Goal: Task Accomplishment & Management: Manage account settings

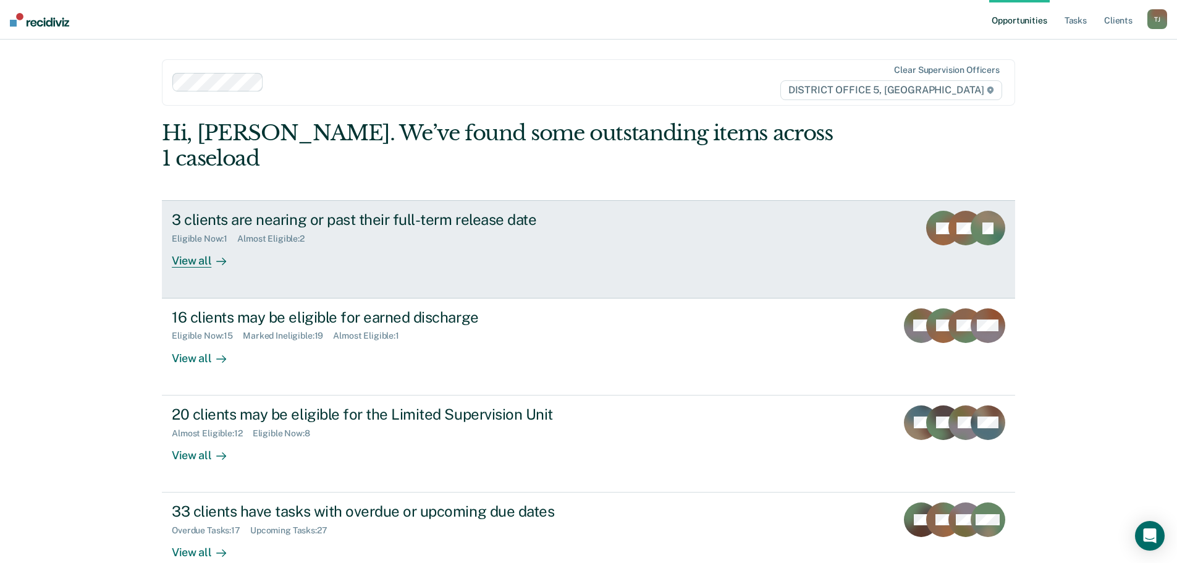
click at [429, 211] on div "3 clients are nearing or past their full-term release date" at bounding box center [389, 220] width 434 height 18
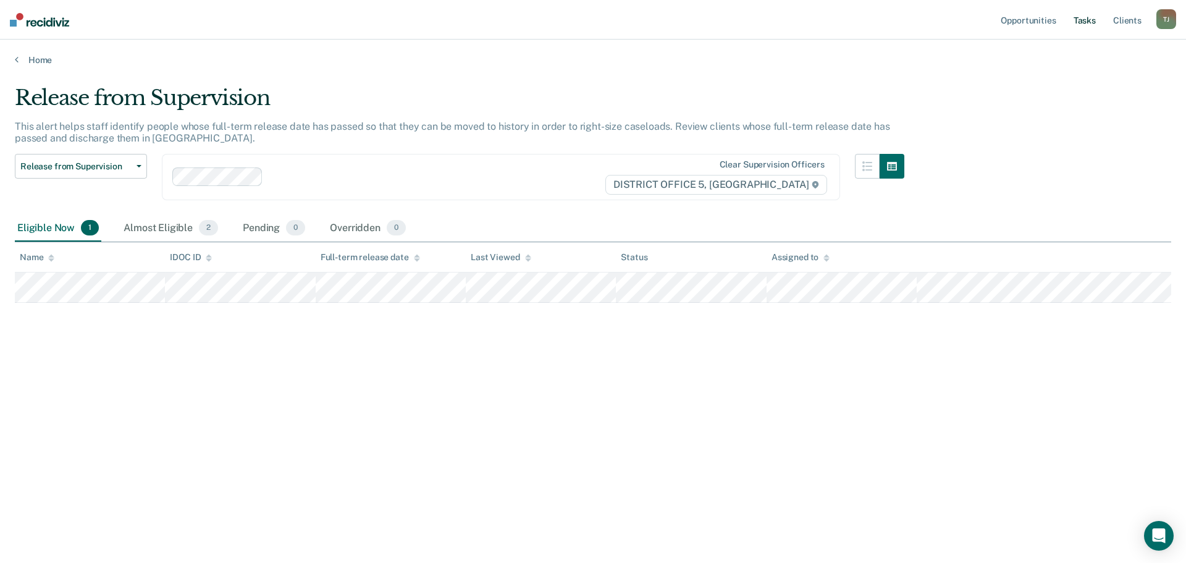
click at [1083, 23] on link "Tasks" at bounding box center [1084, 20] width 27 height 40
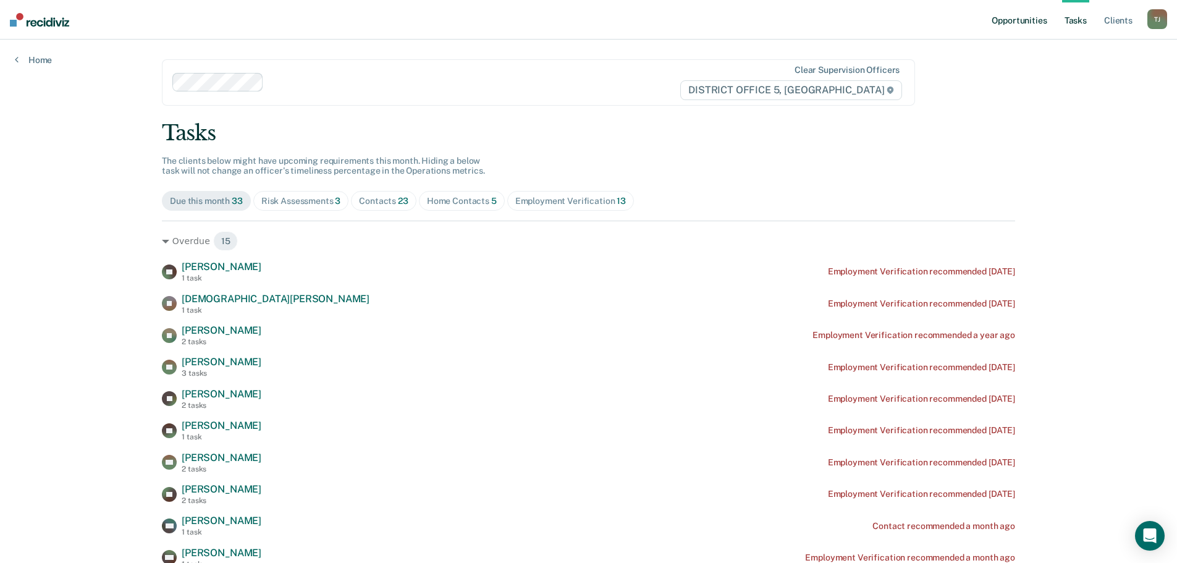
click at [1039, 21] on link "Opportunities" at bounding box center [1019, 20] width 60 height 40
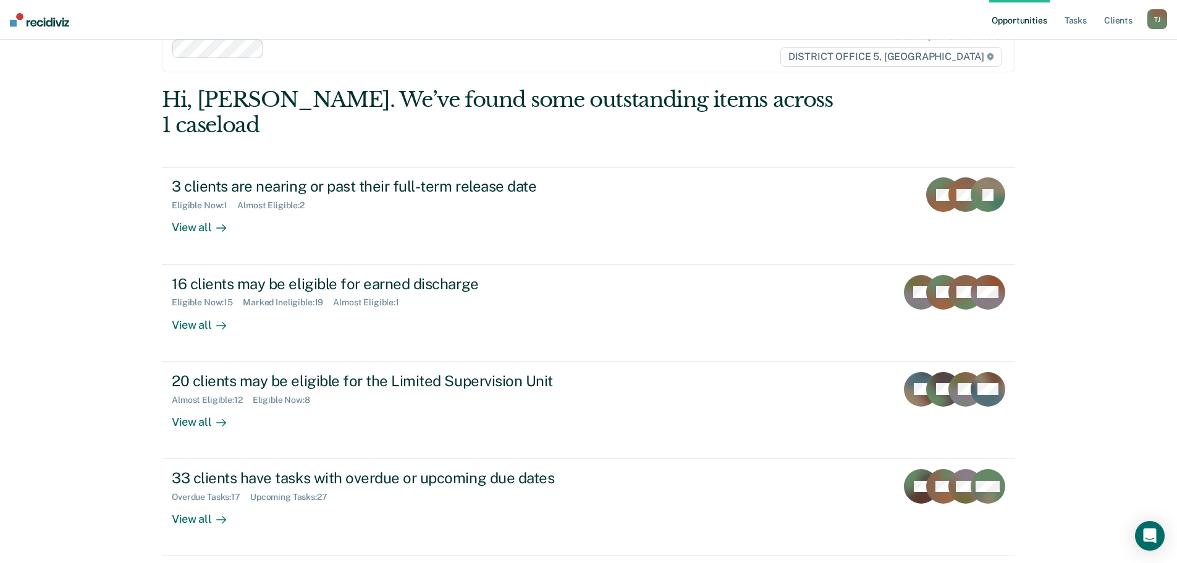
scroll to position [51, 0]
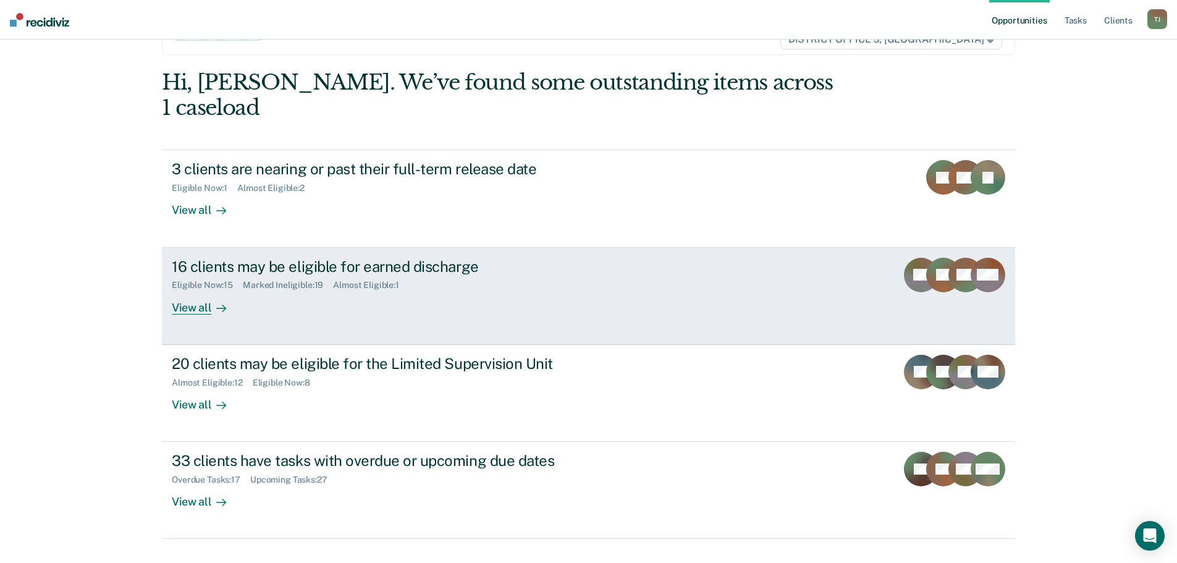
click at [787, 251] on link "16 clients may be eligible for earned discharge Eligible Now : 15 Marked Inelig…" at bounding box center [588, 296] width 853 height 97
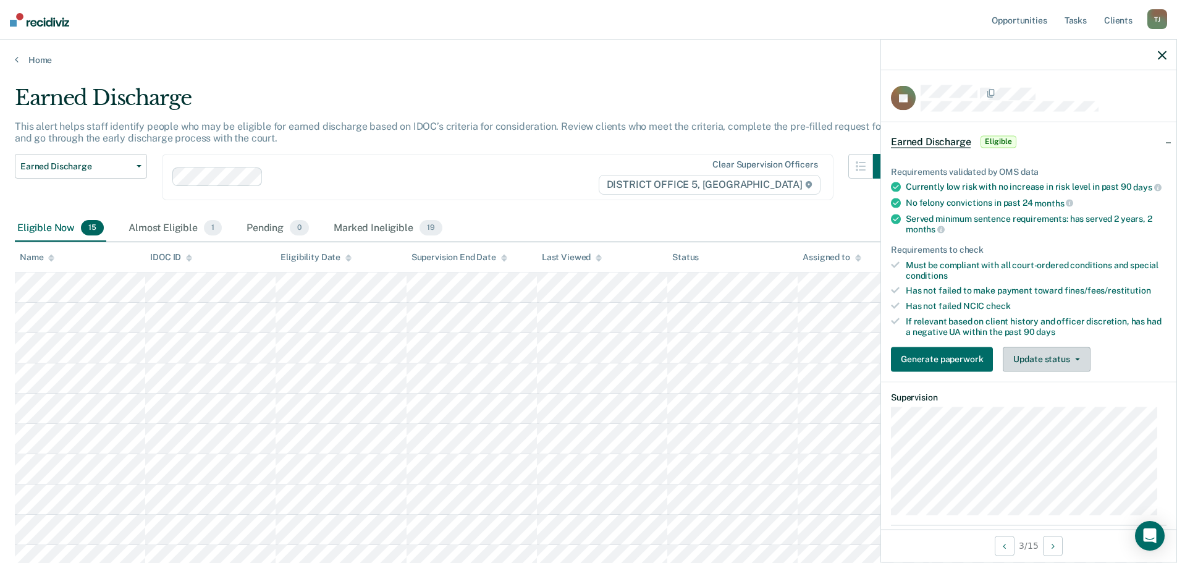
click at [1067, 371] on button "Update status" at bounding box center [1046, 359] width 87 height 25
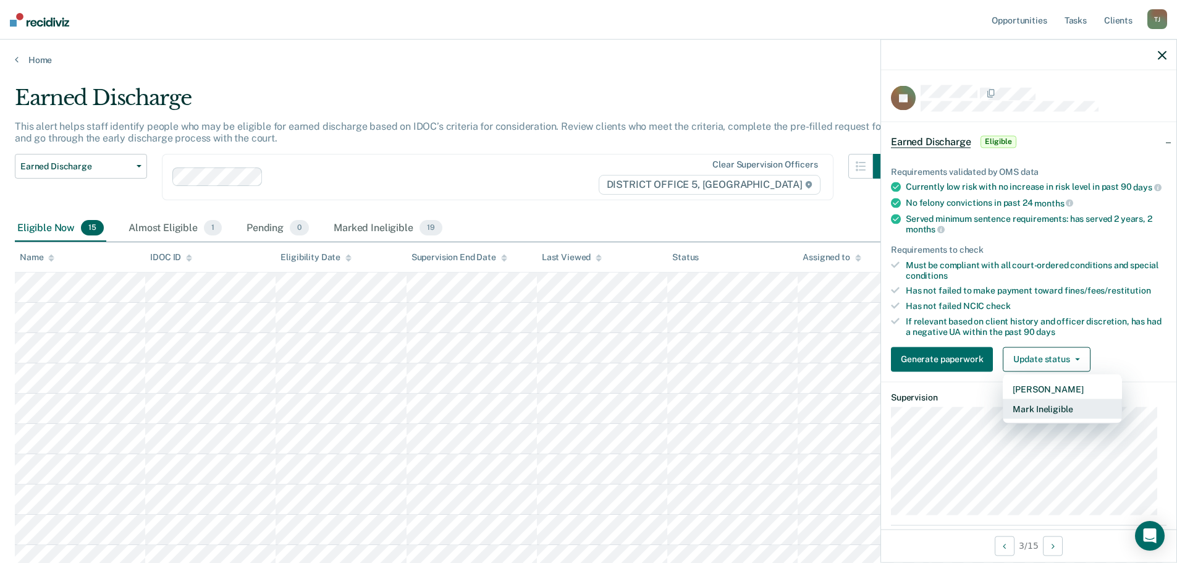
click at [1072, 418] on button "Mark Ineligible" at bounding box center [1062, 409] width 119 height 20
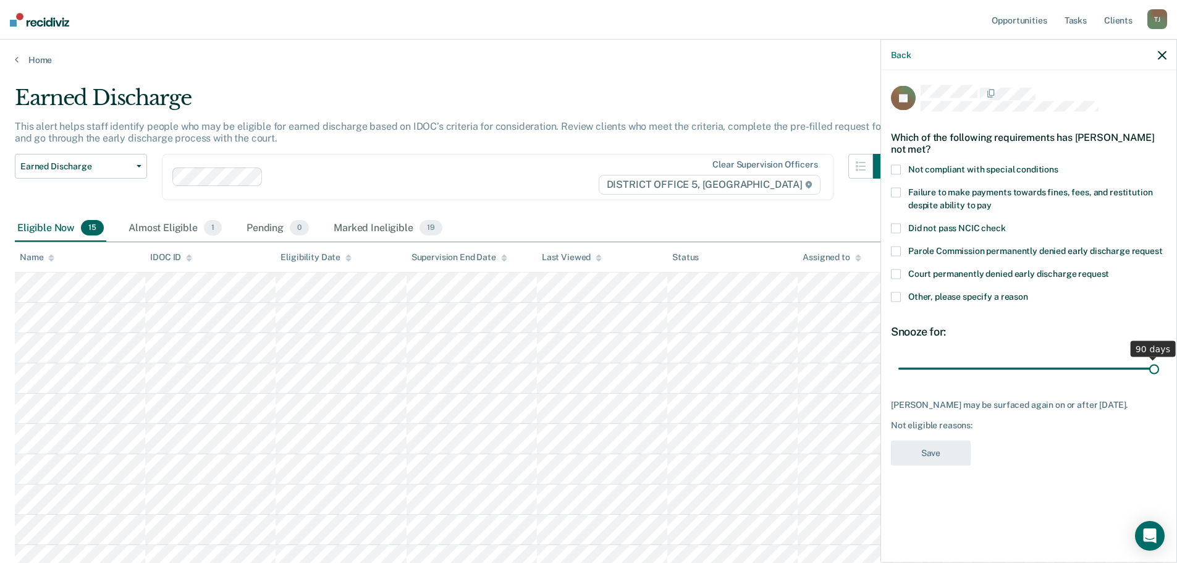
drag, startPoint x: 986, startPoint y: 371, endPoint x: 1304, endPoint y: 375, distance: 318.2
type input "90"
click at [1159, 375] on input "range" at bounding box center [1028, 369] width 261 height 22
click at [897, 166] on span at bounding box center [896, 170] width 10 height 10
click at [897, 195] on span at bounding box center [896, 193] width 10 height 10
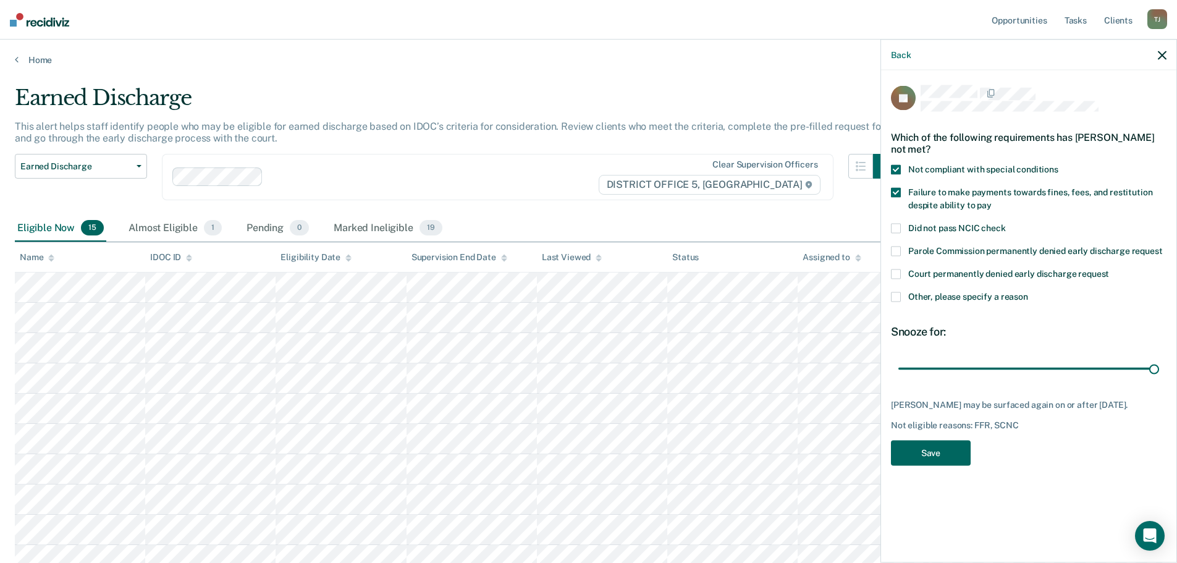
click at [948, 448] on button "Save" at bounding box center [931, 453] width 80 height 25
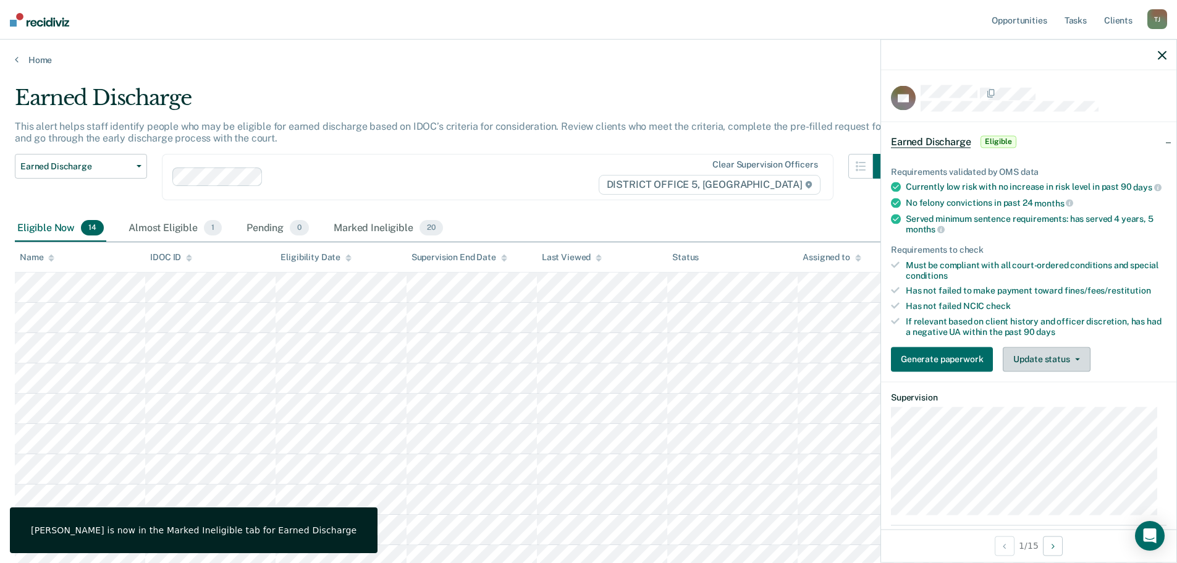
click at [1060, 371] on button "Update status" at bounding box center [1046, 359] width 87 height 25
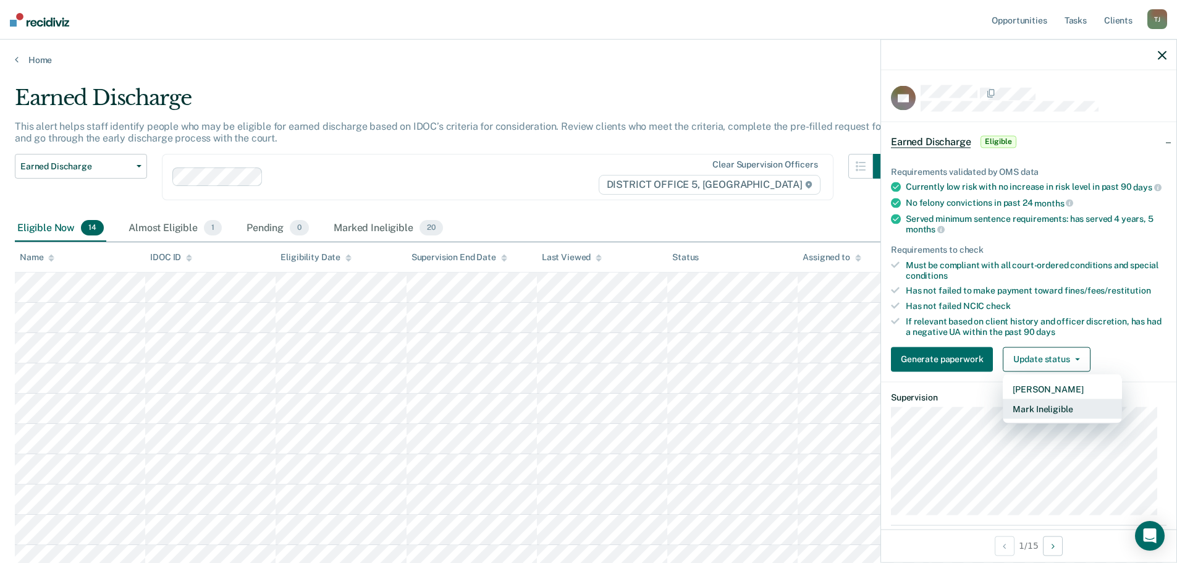
click at [1067, 416] on button "Mark Ineligible" at bounding box center [1062, 409] width 119 height 20
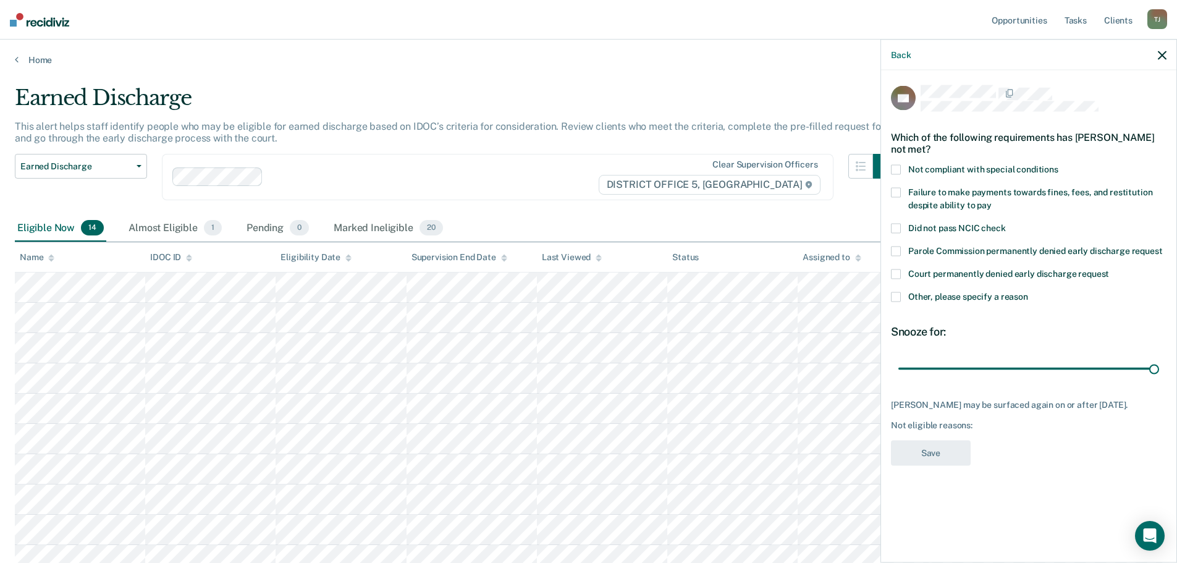
drag, startPoint x: 989, startPoint y: 366, endPoint x: 1049, endPoint y: 173, distance: 201.9
type input "90"
click at [1159, 365] on input "range" at bounding box center [1028, 369] width 261 height 22
drag, startPoint x: 896, startPoint y: 167, endPoint x: 902, endPoint y: 182, distance: 16.1
click at [898, 171] on span at bounding box center [896, 170] width 10 height 10
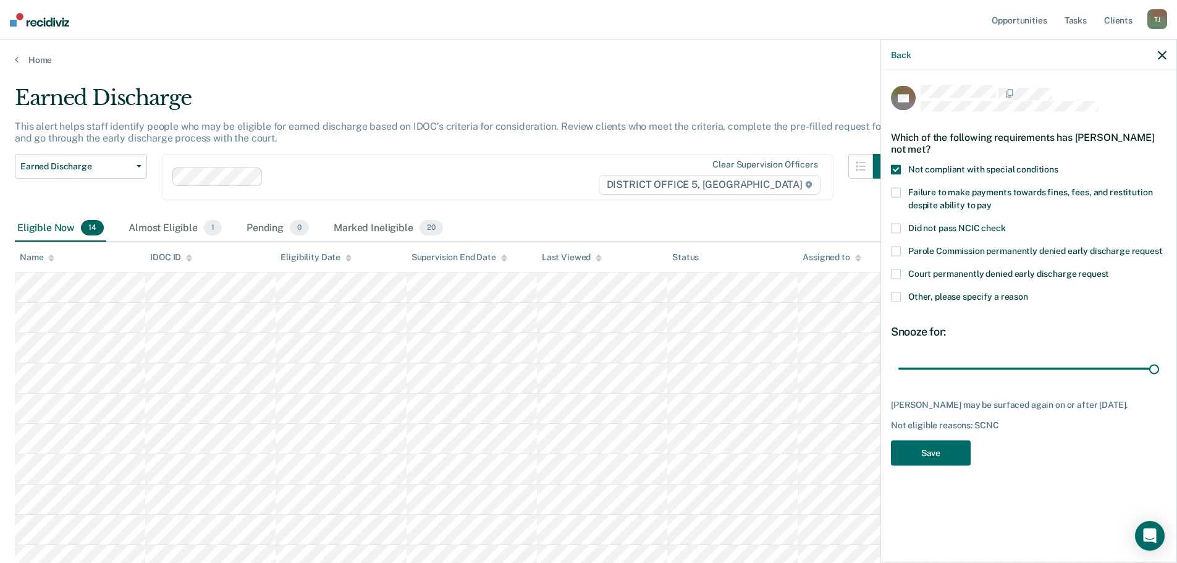
click at [901, 192] on label "Failure to make payments towards fines, fees, and restitution despite ability t…" at bounding box center [1029, 201] width 276 height 26
click at [919, 450] on button "Save" at bounding box center [931, 453] width 80 height 25
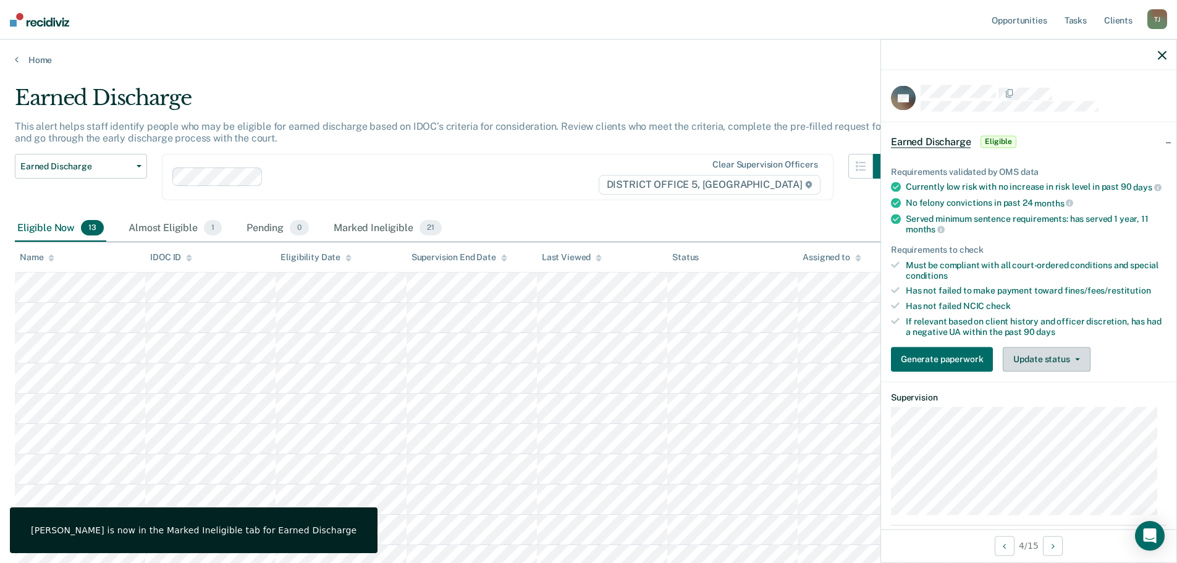
click at [1049, 369] on button "Update status" at bounding box center [1046, 359] width 87 height 25
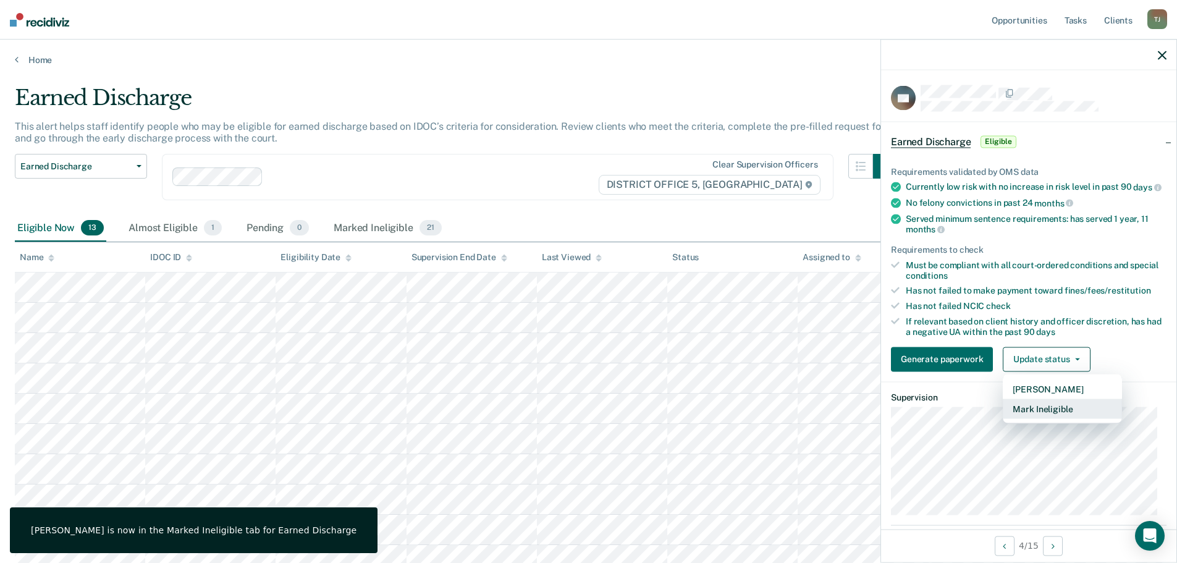
click at [1055, 418] on button "Mark Ineligible" at bounding box center [1062, 409] width 119 height 20
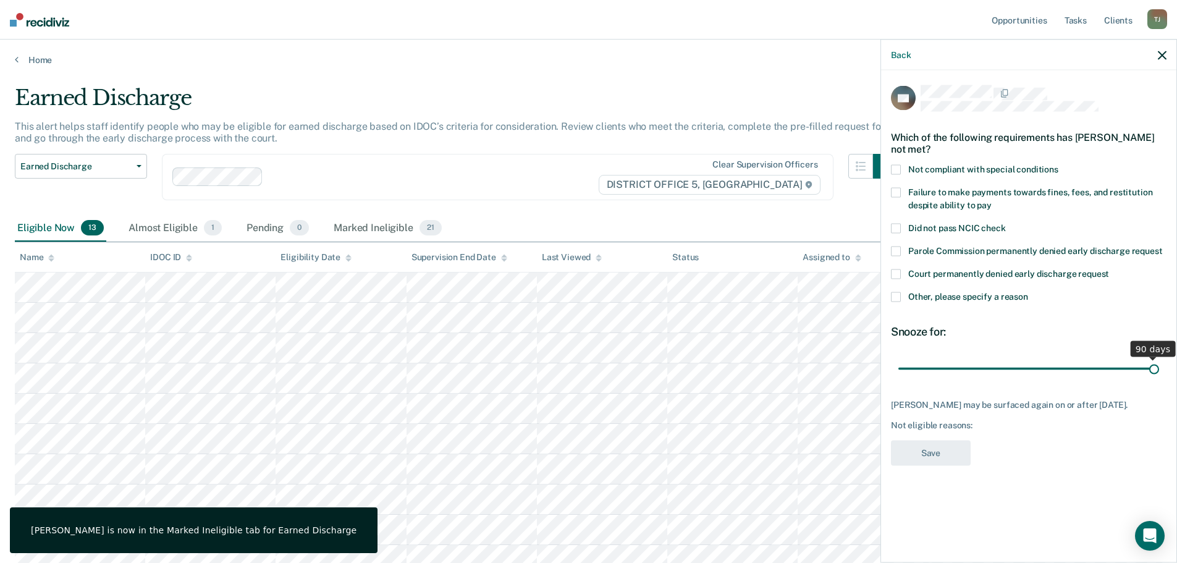
drag, startPoint x: 1015, startPoint y: 373, endPoint x: 1042, endPoint y: 237, distance: 138.6
type input "90"
click at [1159, 367] on input "range" at bounding box center [1028, 369] width 261 height 22
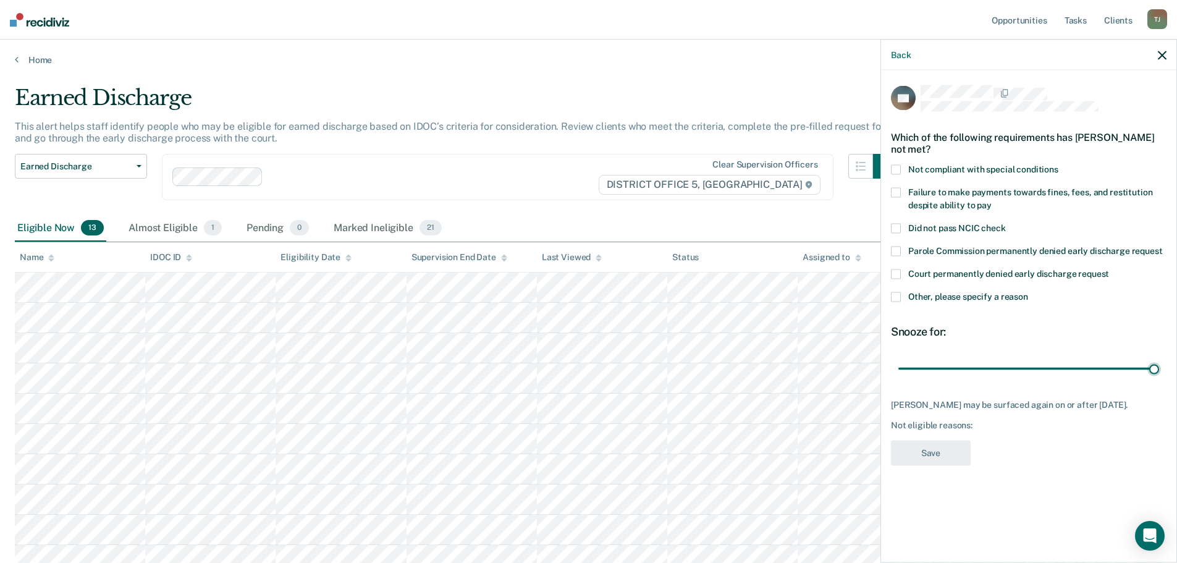
click at [898, 168] on span at bounding box center [896, 170] width 10 height 10
click at [901, 196] on label "Failure to make payments towards fines, fees, and restitution despite ability t…" at bounding box center [1029, 201] width 276 height 26
click at [945, 455] on button "Save" at bounding box center [931, 453] width 80 height 25
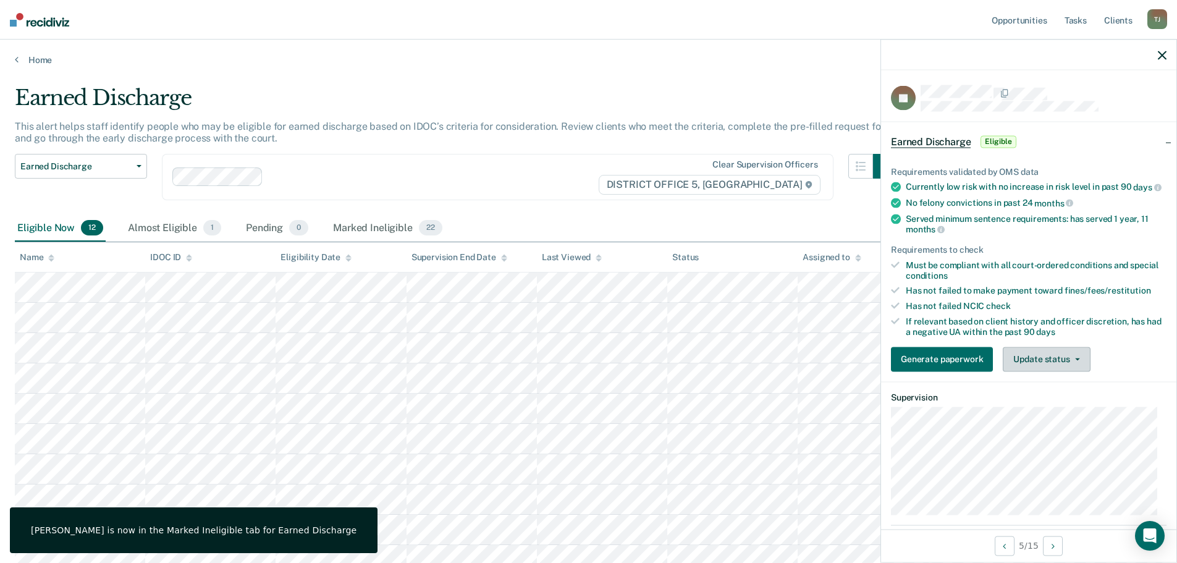
click at [1031, 371] on button "Update status" at bounding box center [1046, 359] width 87 height 25
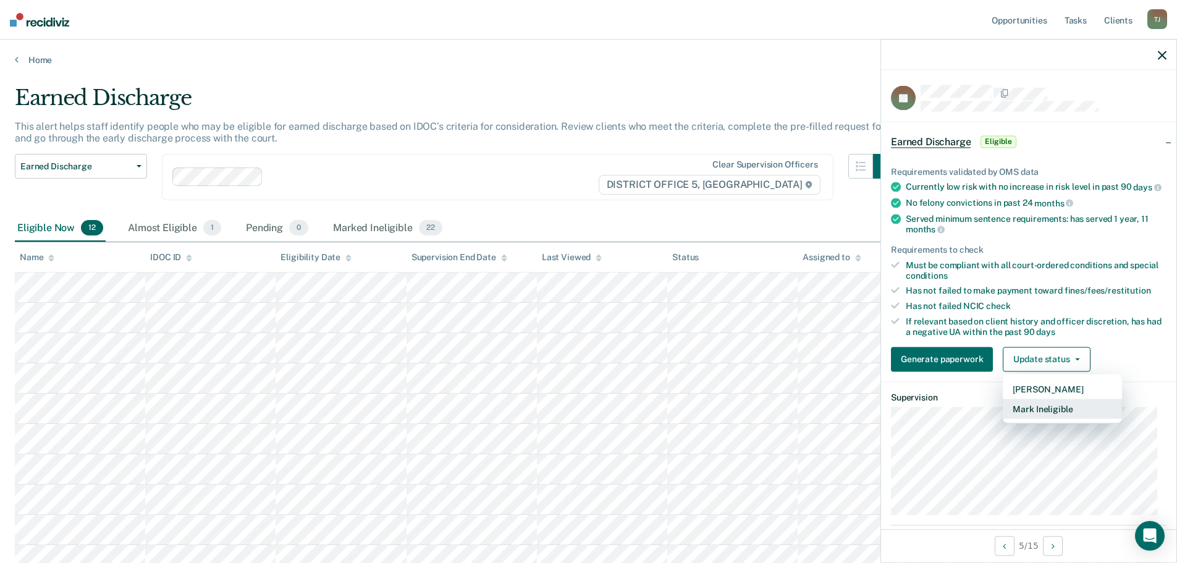
click at [1048, 418] on button "Mark Ineligible" at bounding box center [1062, 409] width 119 height 20
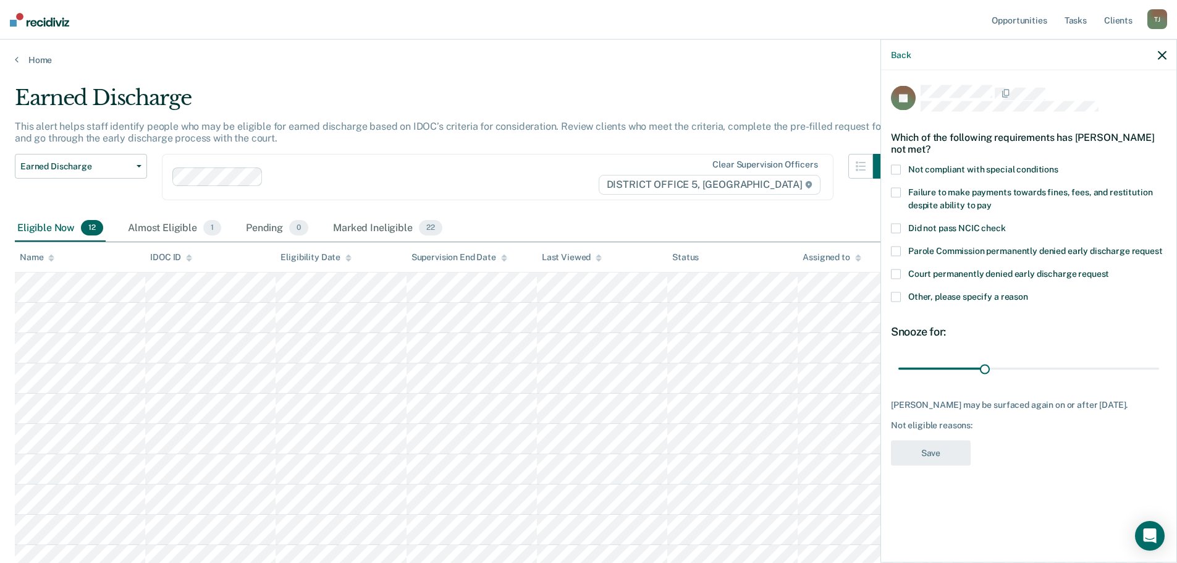
click at [921, 172] on span "Not compliant with special conditions" at bounding box center [983, 169] width 150 height 10
click at [928, 189] on span "Failure to make payments towards fines, fees, and restitution despite ability t…" at bounding box center [1030, 198] width 244 height 23
drag, startPoint x: 997, startPoint y: 382, endPoint x: 1372, endPoint y: 402, distance: 376.2
click at [1177, 402] on html "Looks like you’re using Internet Explorer 11. For faster loading and a better e…" at bounding box center [588, 281] width 1177 height 563
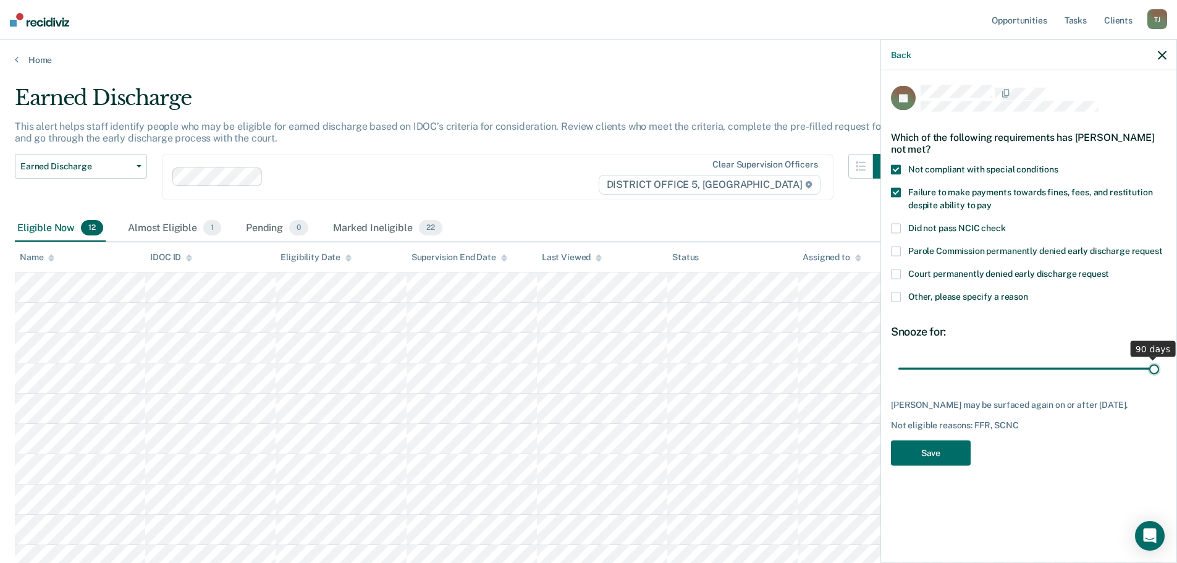
drag, startPoint x: 994, startPoint y: 366, endPoint x: 1349, endPoint y: 398, distance: 357.3
type input "90"
click at [1159, 379] on input "range" at bounding box center [1028, 369] width 261 height 22
click at [963, 451] on button "Save" at bounding box center [931, 453] width 80 height 25
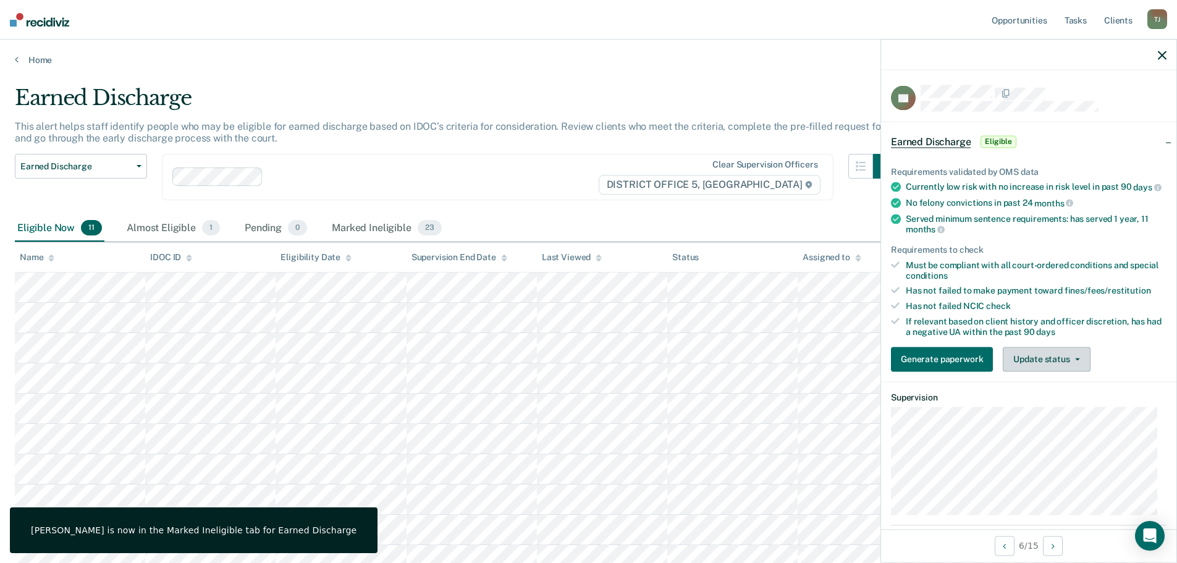
click at [1046, 364] on button "Update status" at bounding box center [1046, 359] width 87 height 25
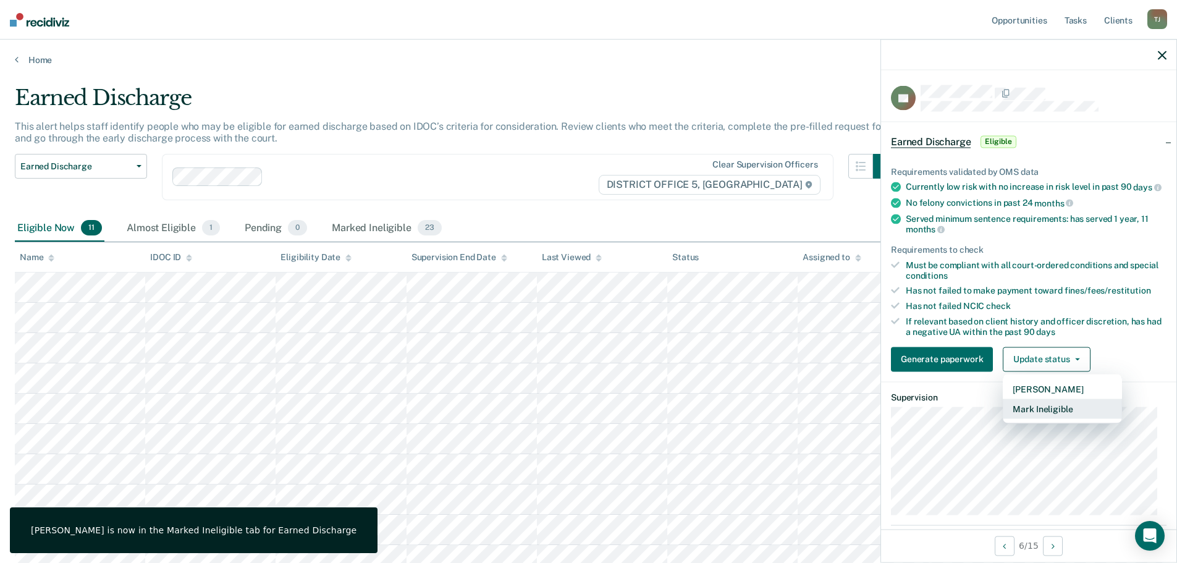
click at [1043, 415] on button "Mark Ineligible" at bounding box center [1062, 409] width 119 height 20
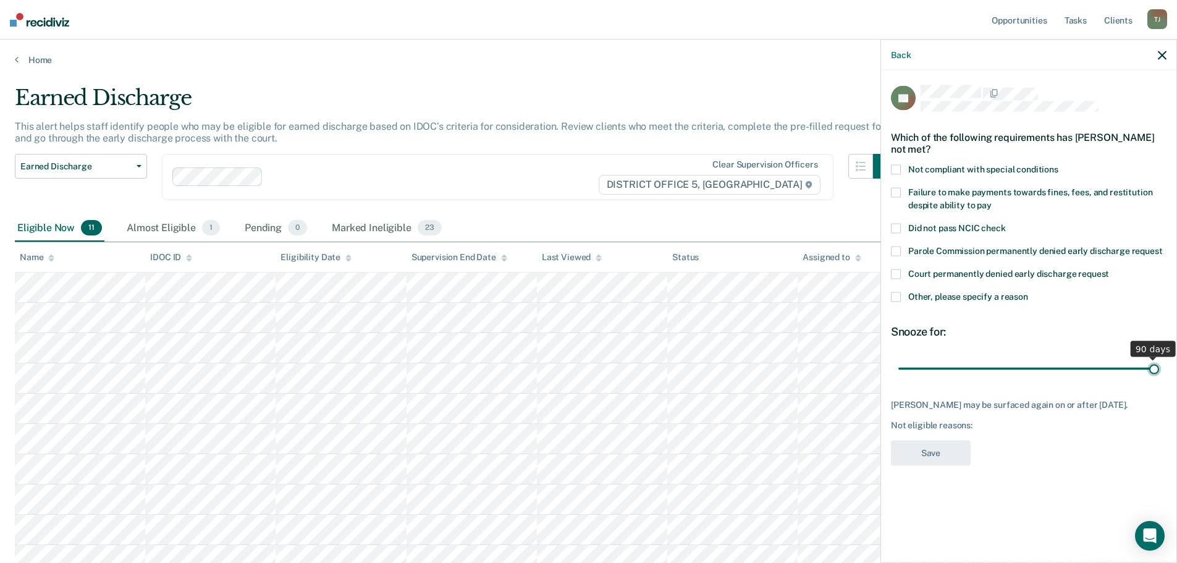
drag, startPoint x: 987, startPoint y: 365, endPoint x: 1261, endPoint y: 357, distance: 273.2
type input "90"
click at [1159, 358] on input "range" at bounding box center [1028, 369] width 261 height 22
click at [900, 167] on span at bounding box center [896, 170] width 10 height 10
click at [895, 190] on span at bounding box center [896, 193] width 10 height 10
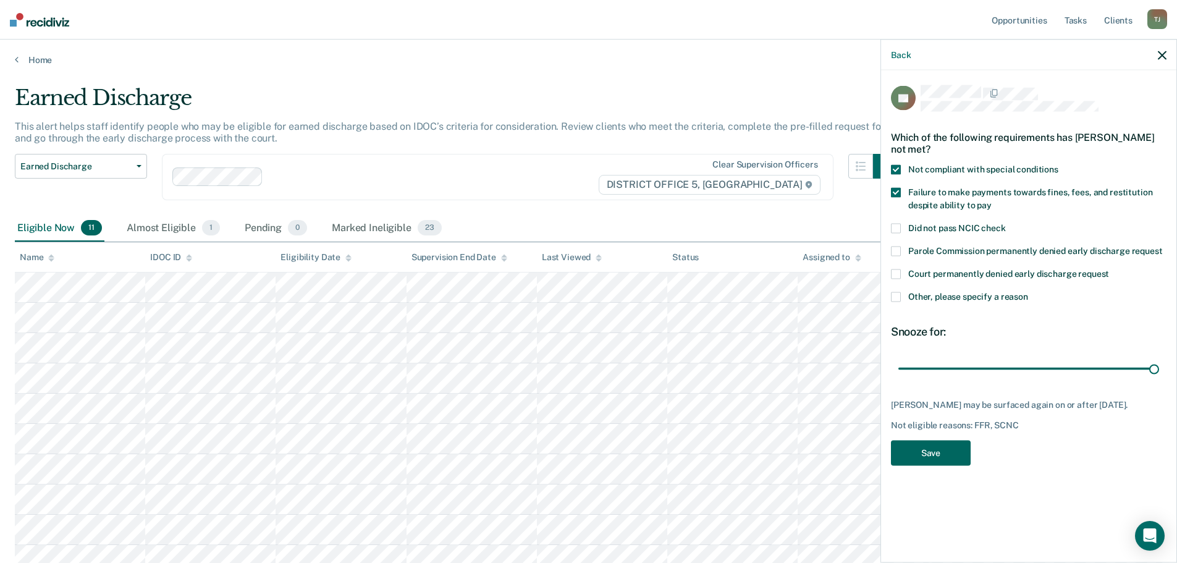
click at [945, 454] on button "Save" at bounding box center [931, 453] width 80 height 25
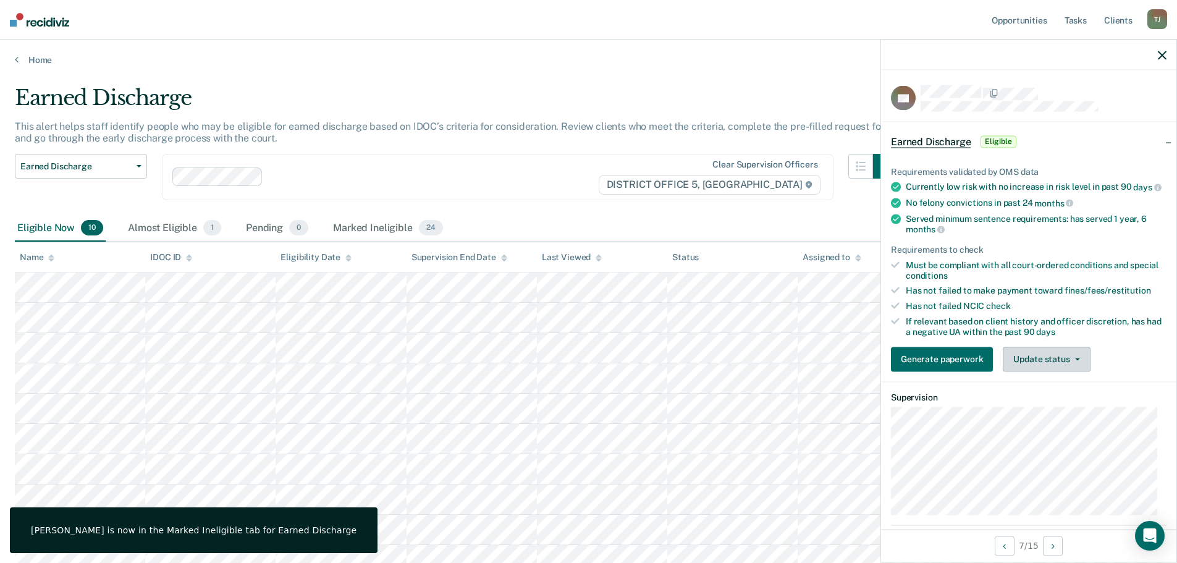
click at [1056, 366] on button "Update status" at bounding box center [1046, 359] width 87 height 25
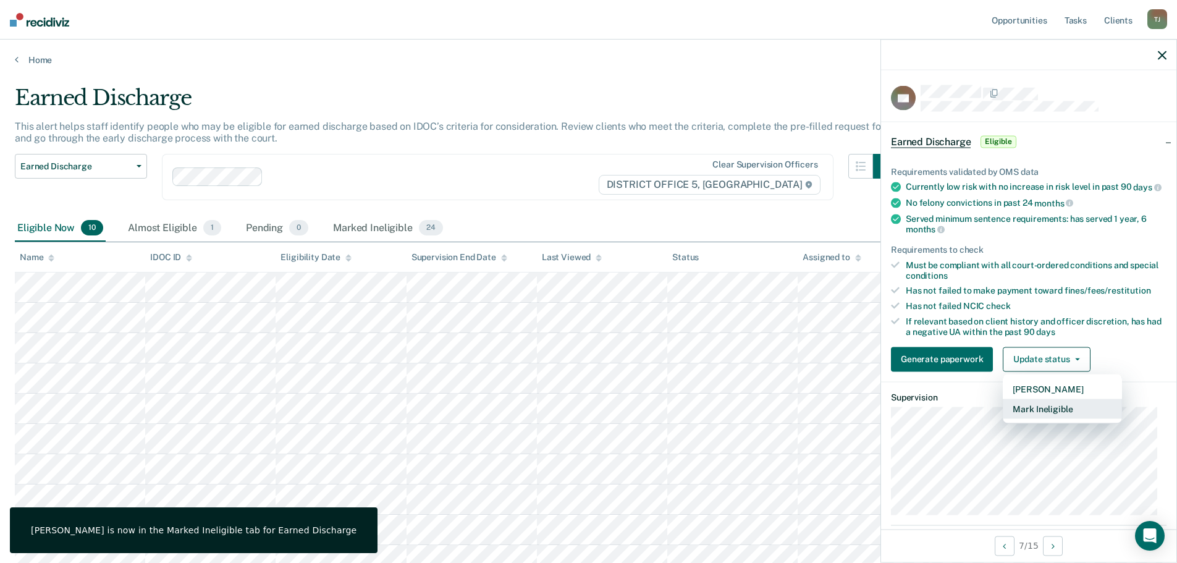
click at [1052, 418] on button "Mark Ineligible" at bounding box center [1062, 409] width 119 height 20
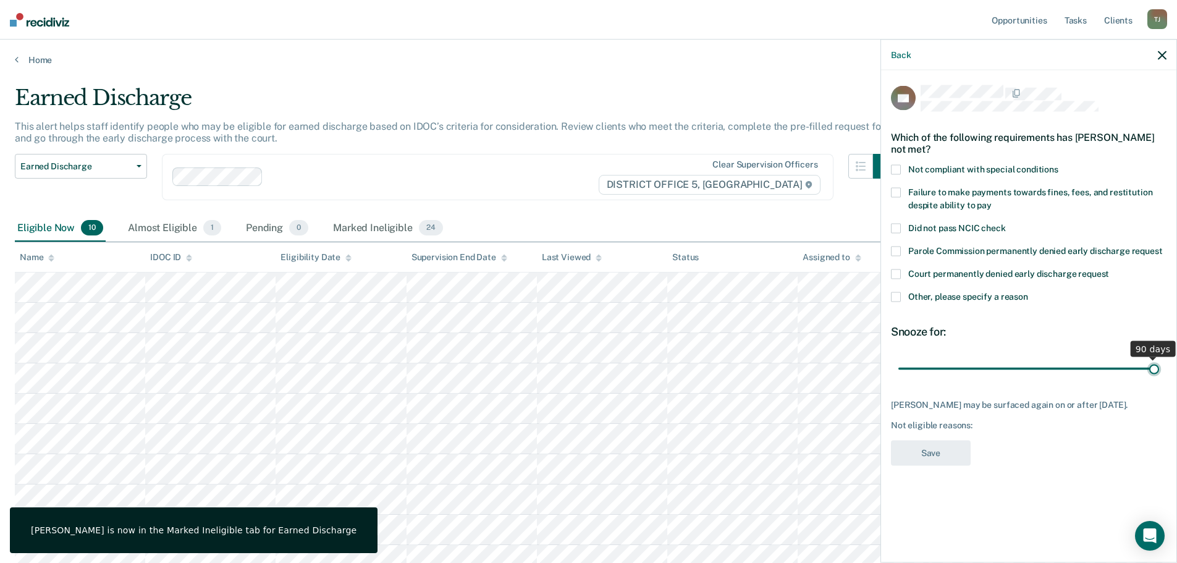
drag, startPoint x: 995, startPoint y: 370, endPoint x: 1340, endPoint y: 354, distance: 345.8
type input "90"
click at [1159, 358] on input "range" at bounding box center [1028, 369] width 261 height 22
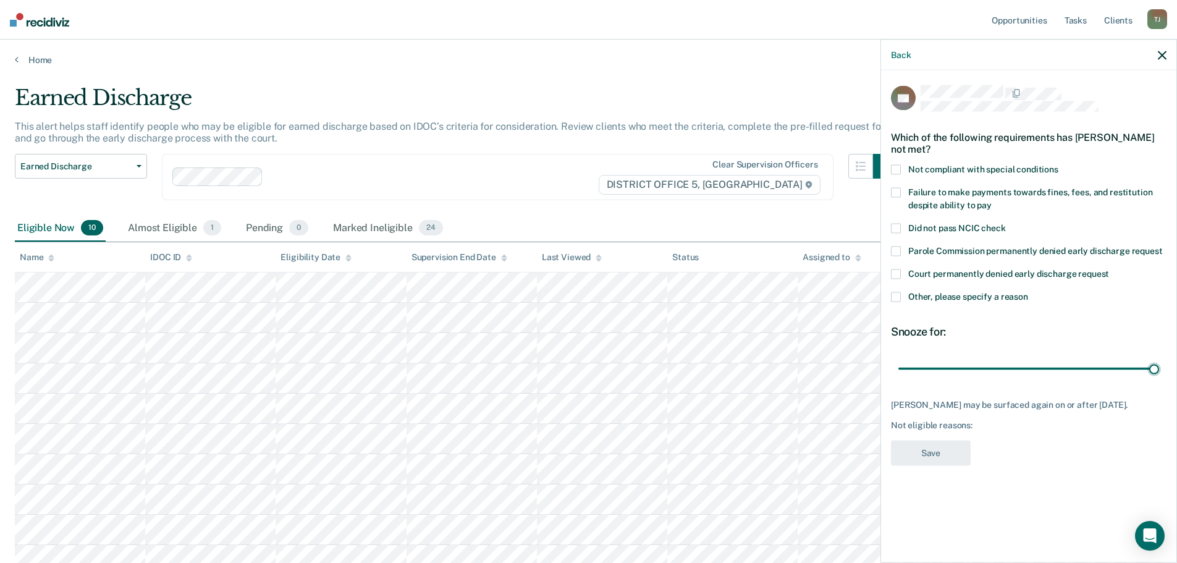
click at [901, 171] on label "Not compliant with special conditions" at bounding box center [1029, 171] width 276 height 13
drag, startPoint x: 903, startPoint y: 187, endPoint x: 903, endPoint y: 201, distance: 14.2
click at [903, 194] on label "Failure to make payments towards fines, fees, and restitution despite ability t…" at bounding box center [1029, 201] width 276 height 26
click at [916, 457] on button "Save" at bounding box center [931, 453] width 80 height 25
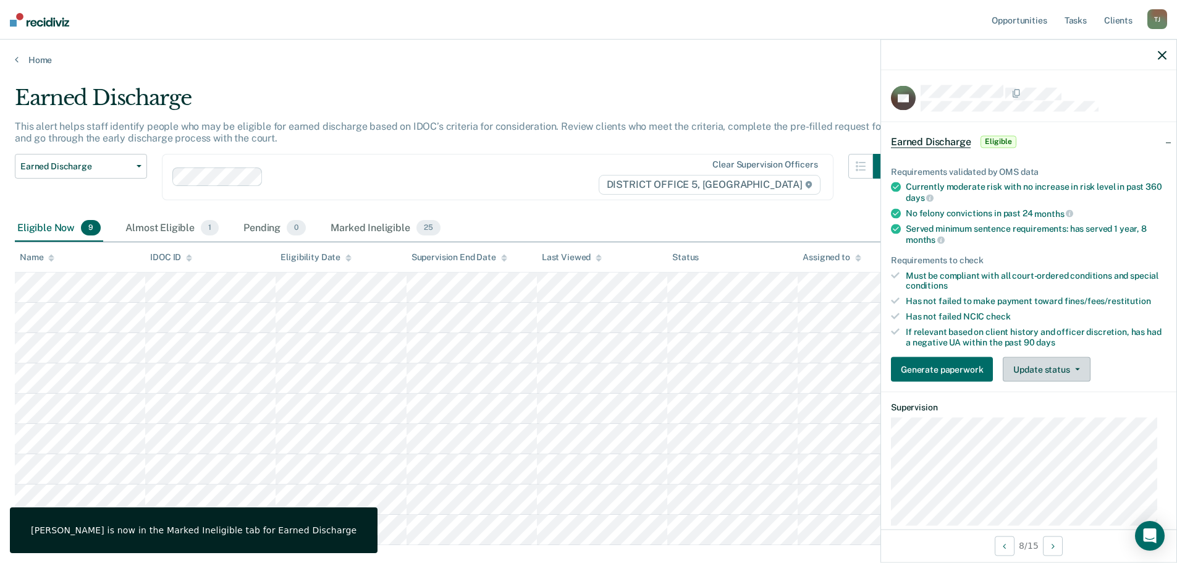
drag, startPoint x: 1051, startPoint y: 370, endPoint x: 1059, endPoint y: 407, distance: 37.9
click at [1052, 373] on button "Update status" at bounding box center [1046, 369] width 87 height 25
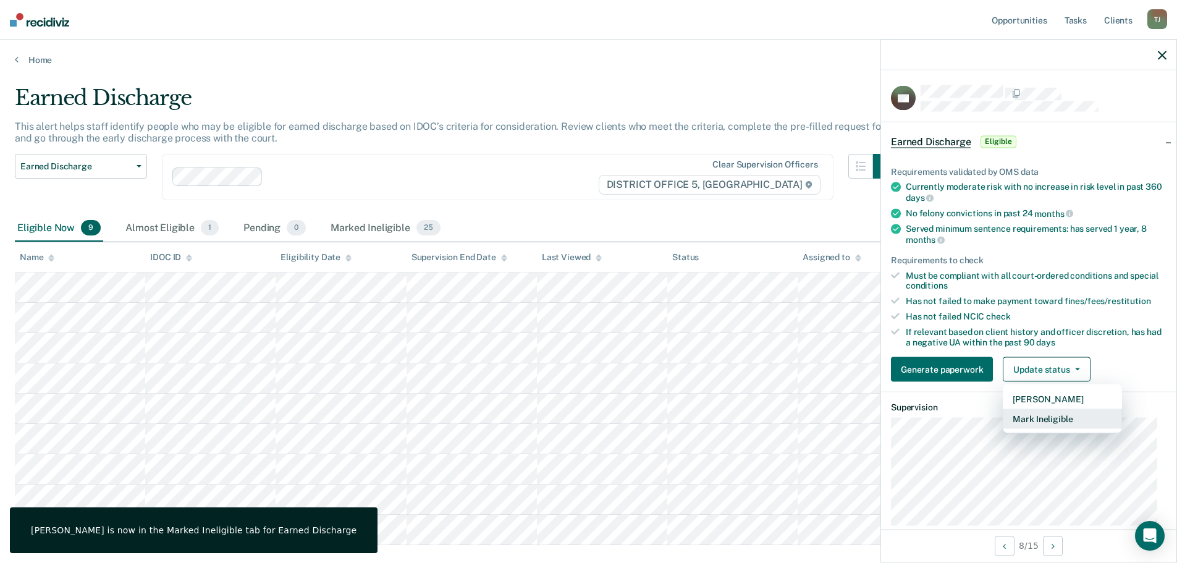
click at [1059, 415] on button "Mark Ineligible" at bounding box center [1062, 419] width 119 height 20
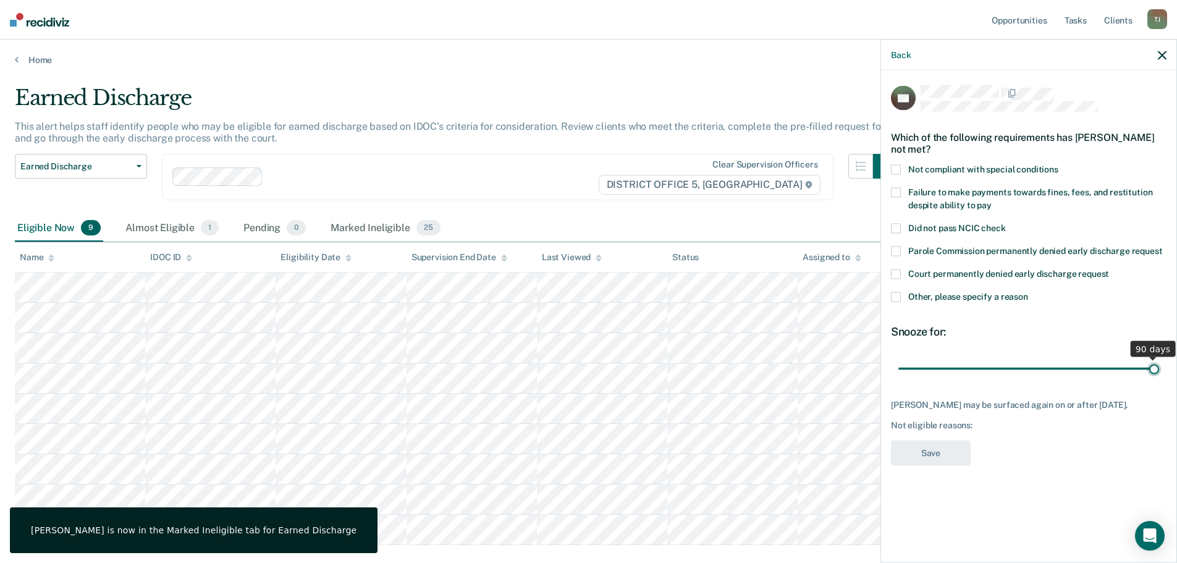
drag, startPoint x: 989, startPoint y: 366, endPoint x: 1271, endPoint y: 388, distance: 282.6
type input "90"
click at [1159, 379] on input "range" at bounding box center [1028, 369] width 261 height 22
drag, startPoint x: 897, startPoint y: 164, endPoint x: 896, endPoint y: 184, distance: 19.8
click at [897, 167] on span at bounding box center [896, 170] width 10 height 10
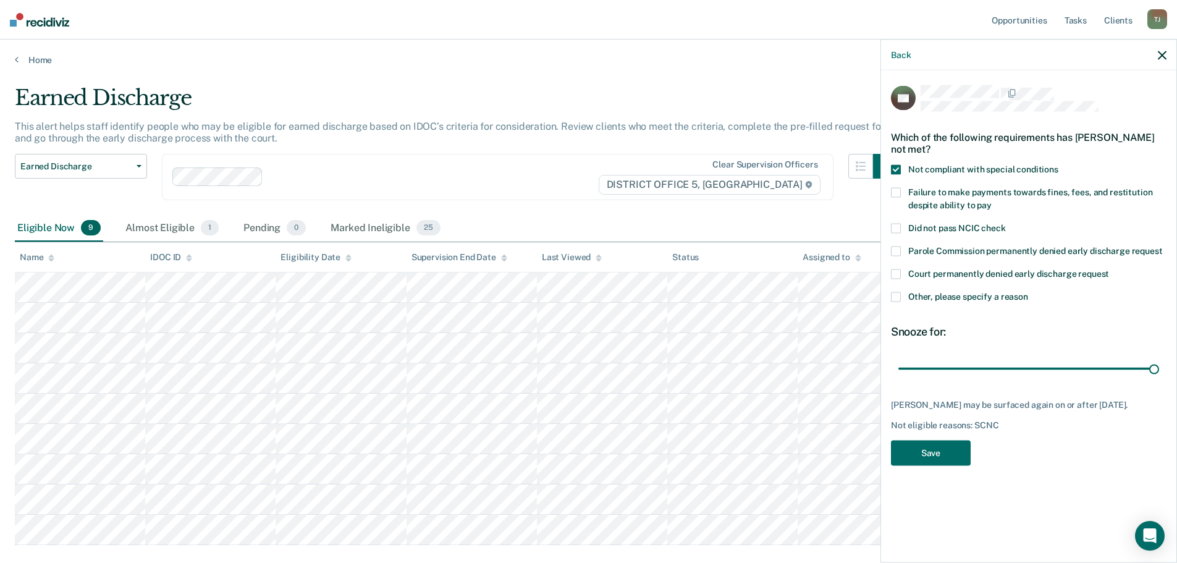
click at [896, 185] on div "Not compliant with special conditions" at bounding box center [1029, 176] width 276 height 23
click at [899, 192] on span at bounding box center [896, 193] width 10 height 10
click at [890, 172] on div "JW Which of the following requirements has [PERSON_NAME] not met? Not compliant…" at bounding box center [1028, 314] width 295 height 489
click at [899, 175] on label "Not compliant with special conditions" at bounding box center [1029, 171] width 276 height 13
click at [949, 473] on div "JW Which of the following requirements has [PERSON_NAME] not met? Not compliant…" at bounding box center [1029, 279] width 276 height 388
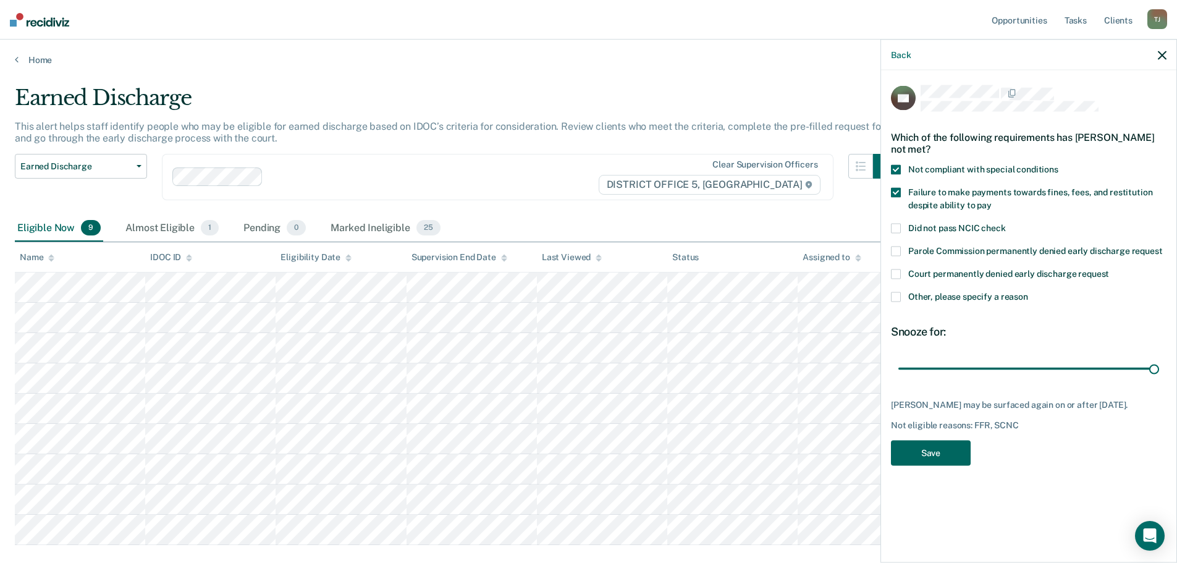
click at [939, 461] on button "Save" at bounding box center [931, 453] width 80 height 25
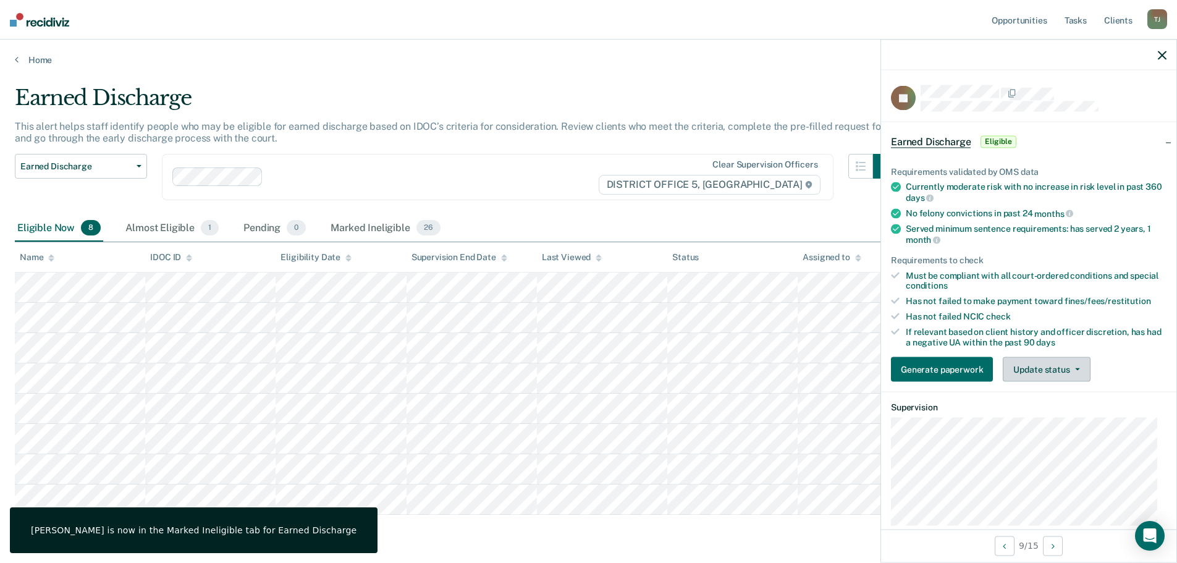
drag, startPoint x: 1063, startPoint y: 363, endPoint x: 1062, endPoint y: 392, distance: 28.5
click at [1063, 364] on button "Update status" at bounding box center [1046, 369] width 87 height 25
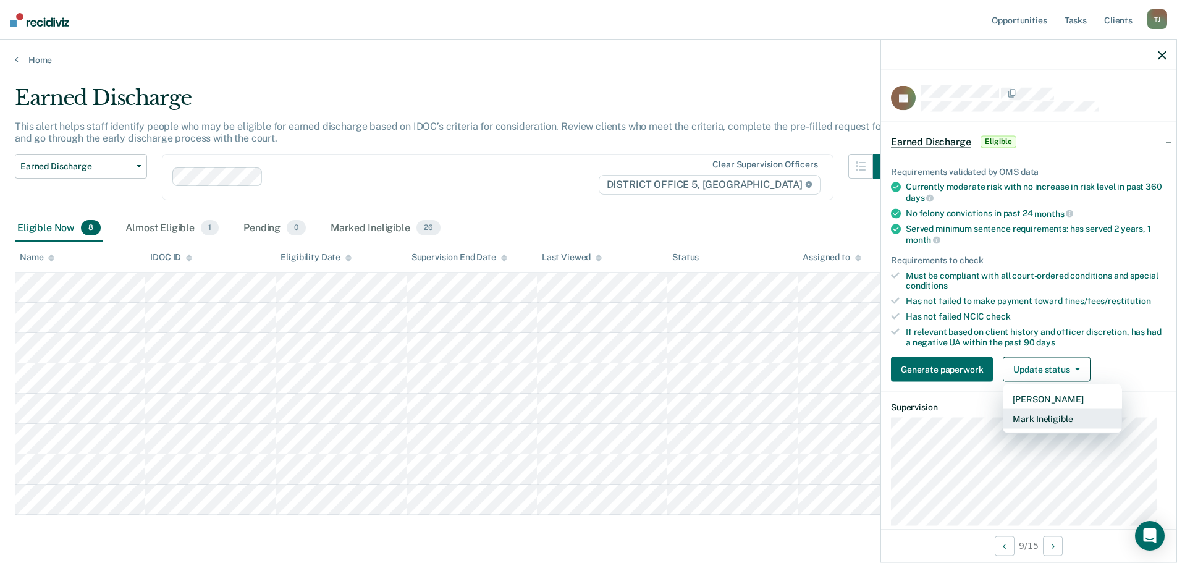
click at [1062, 413] on button "Mark Ineligible" at bounding box center [1062, 419] width 119 height 20
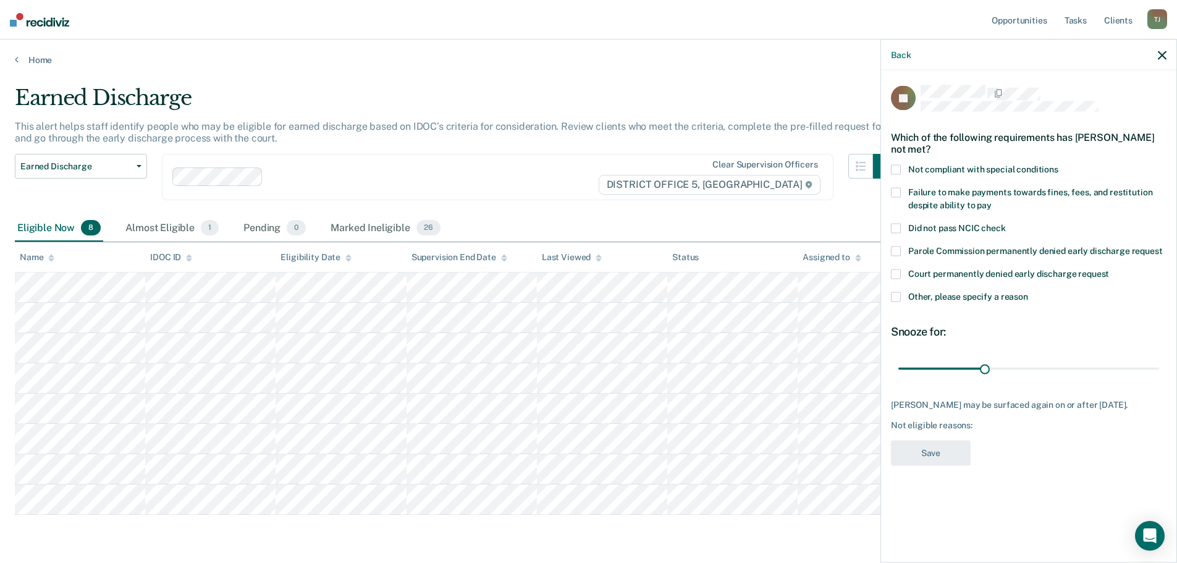
click at [906, 161] on div "Which of the following requirements has [PERSON_NAME] not met?" at bounding box center [1029, 142] width 276 height 43
click at [898, 170] on span at bounding box center [896, 170] width 10 height 10
click at [899, 188] on span at bounding box center [896, 193] width 10 height 10
drag, startPoint x: 980, startPoint y: 361, endPoint x: 1346, endPoint y: 390, distance: 366.9
type input "90"
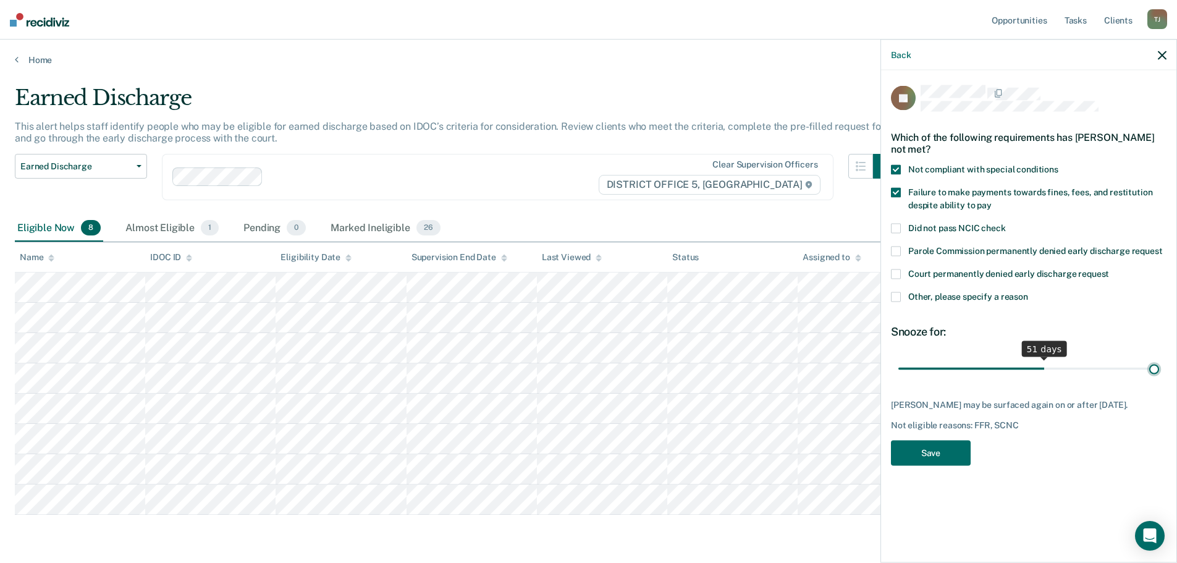
click at [1159, 379] on input "range" at bounding box center [1028, 369] width 261 height 22
click at [927, 444] on button "Save" at bounding box center [931, 453] width 80 height 25
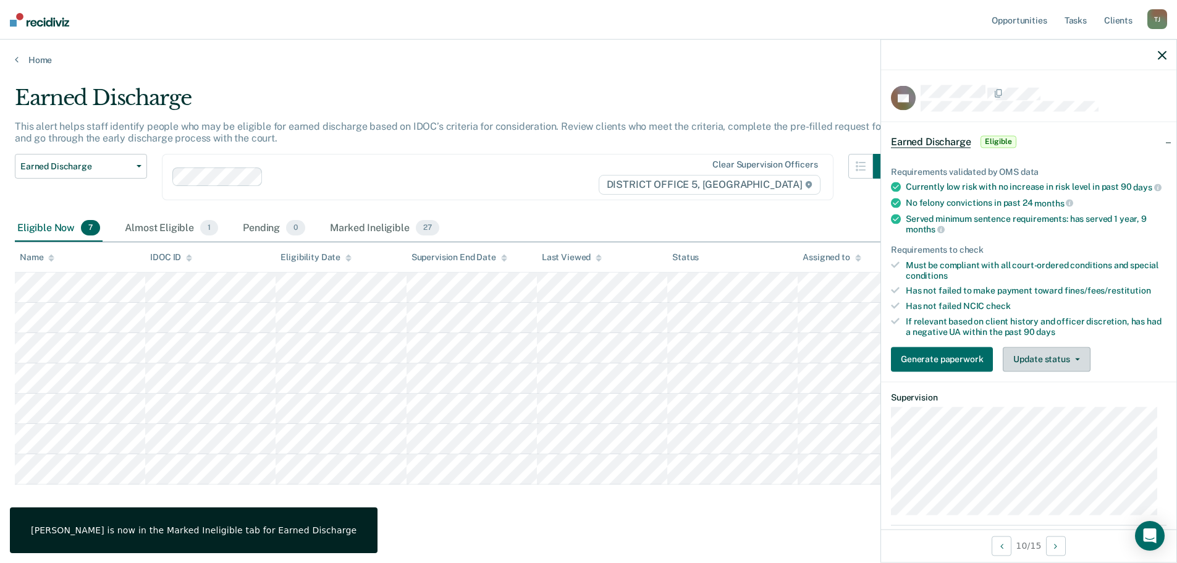
drag, startPoint x: 1023, startPoint y: 356, endPoint x: 1033, endPoint y: 378, distance: 24.0
click at [1026, 359] on button "Update status" at bounding box center [1046, 359] width 87 height 25
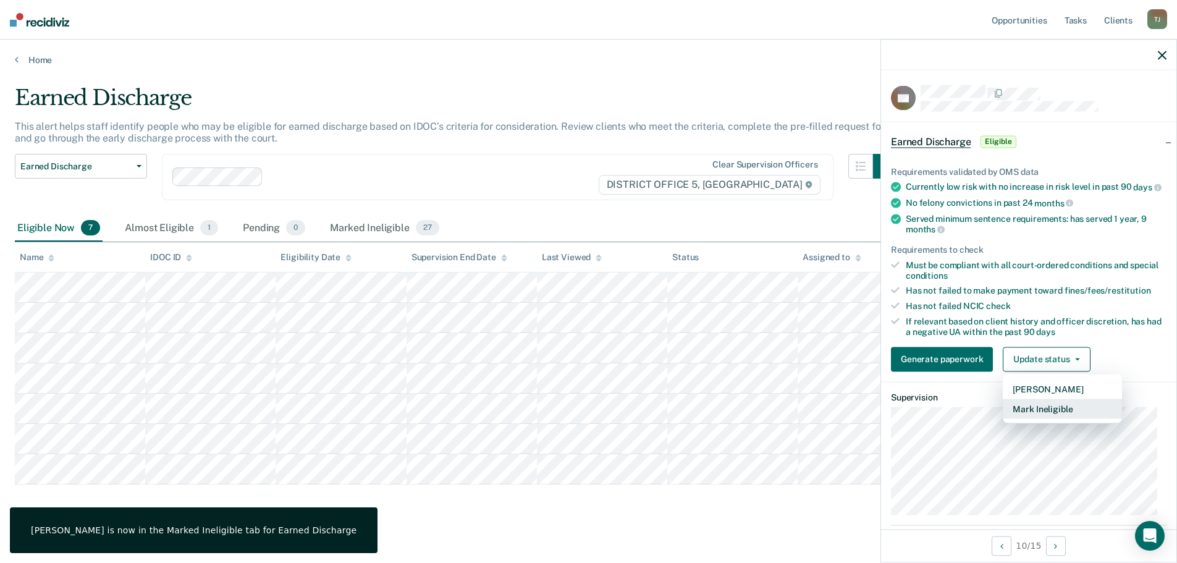
click at [1036, 416] on button "Mark Ineligible" at bounding box center [1062, 409] width 119 height 20
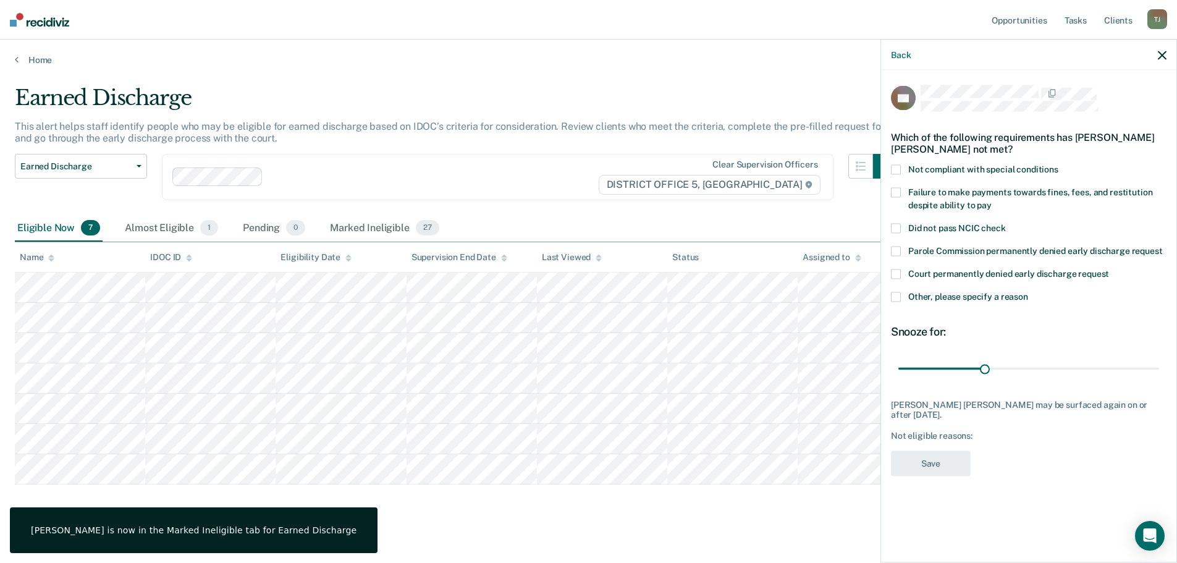
drag, startPoint x: 893, startPoint y: 172, endPoint x: 900, endPoint y: 187, distance: 16.6
click at [895, 173] on span at bounding box center [896, 170] width 10 height 10
click at [901, 190] on label "Failure to make payments towards fines, fees, and restitution despite ability t…" at bounding box center [1029, 201] width 276 height 26
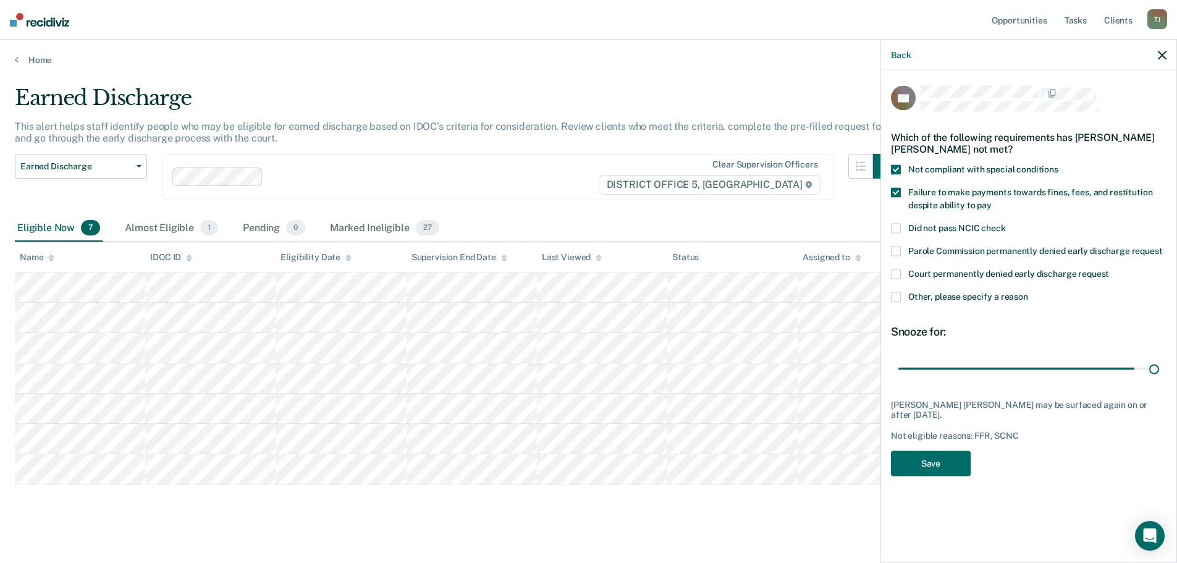
drag, startPoint x: 1015, startPoint y: 372, endPoint x: 1178, endPoint y: 363, distance: 163.4
type input "90"
click at [1159, 358] on input "range" at bounding box center [1028, 369] width 261 height 22
click at [929, 450] on button "Save" at bounding box center [931, 462] width 80 height 25
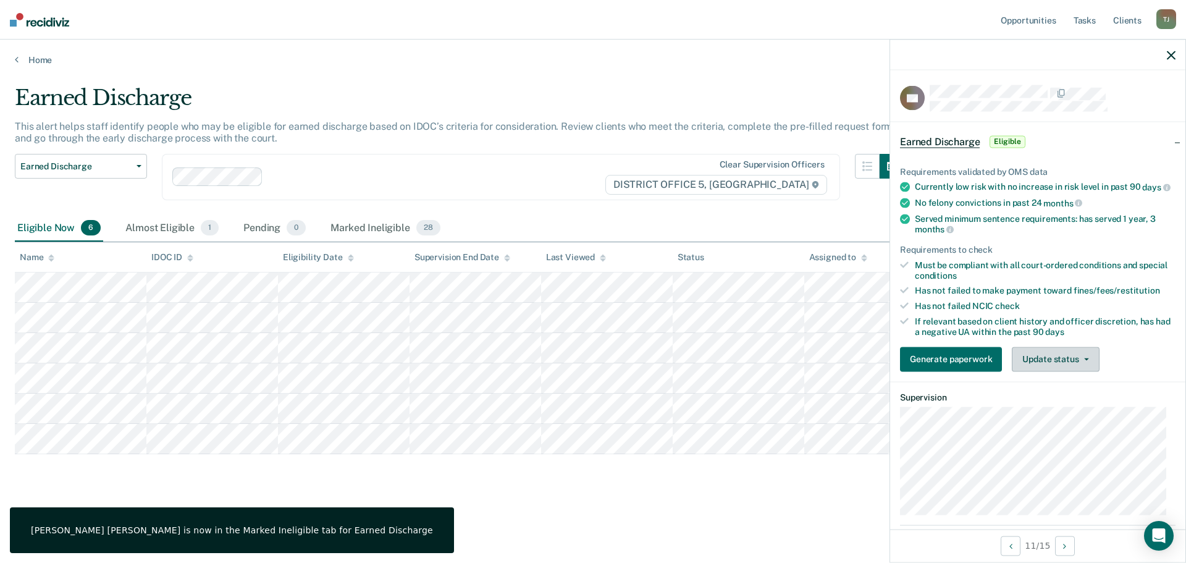
drag, startPoint x: 1094, startPoint y: 363, endPoint x: 1088, endPoint y: 371, distance: 10.6
click at [1091, 367] on button "Update status" at bounding box center [1055, 359] width 87 height 25
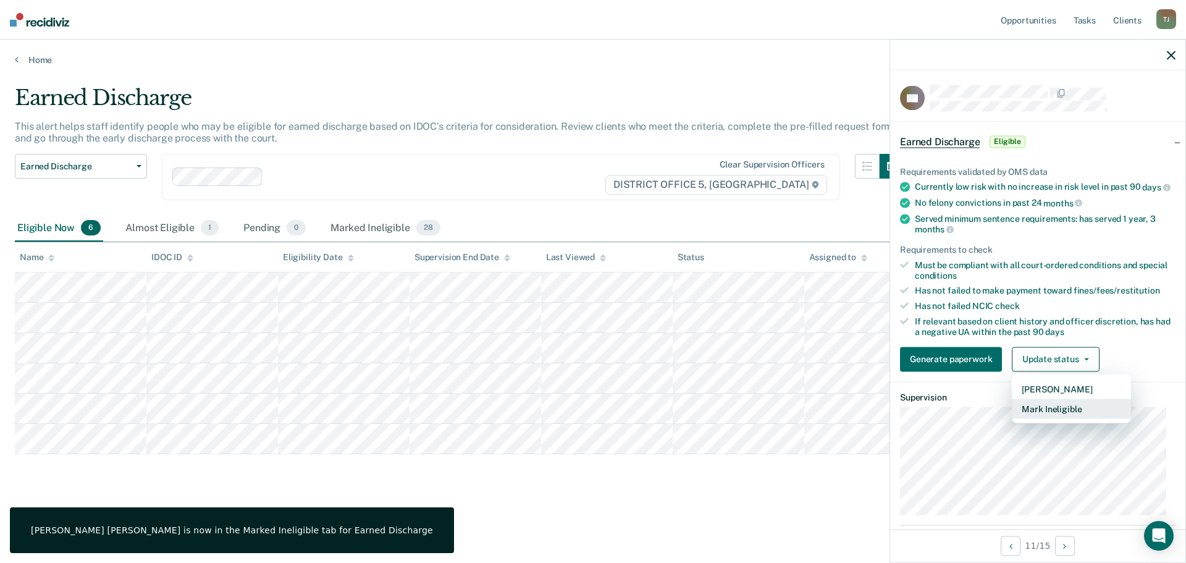
click at [1069, 416] on button "Mark Ineligible" at bounding box center [1071, 409] width 119 height 20
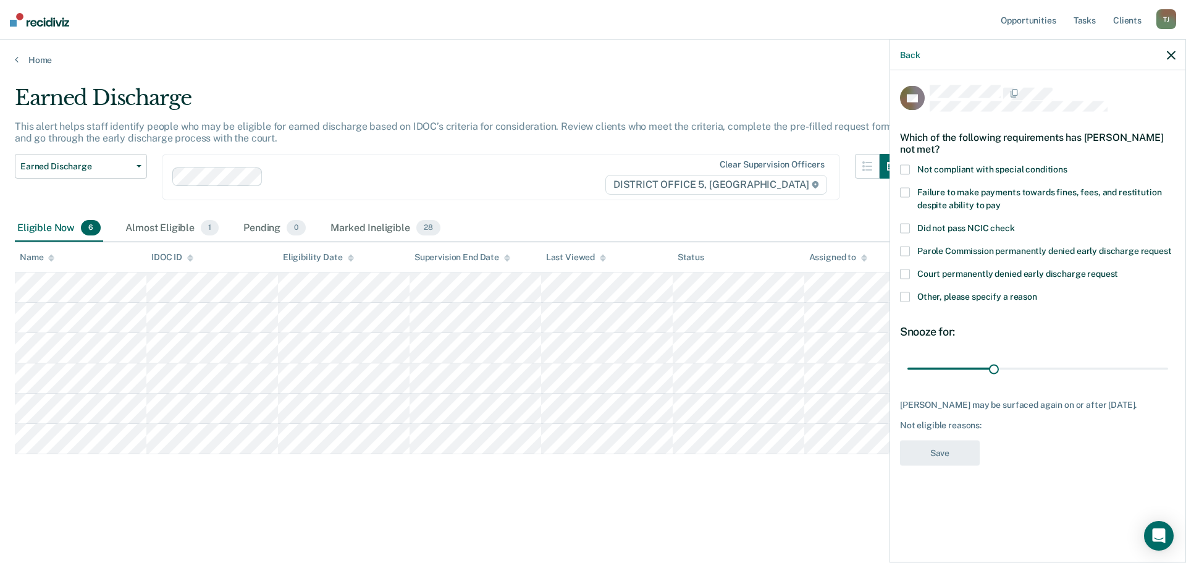
drag, startPoint x: 1016, startPoint y: 386, endPoint x: 1157, endPoint y: 349, distance: 144.9
click at [1186, 357] on html "Looks like you’re using Internet Explorer 11. For faster loading and a better e…" at bounding box center [593, 281] width 1186 height 563
drag, startPoint x: 1003, startPoint y: 366, endPoint x: 1391, endPoint y: 387, distance: 388.0
type input "90"
click at [1168, 379] on input "range" at bounding box center [1038, 369] width 261 height 22
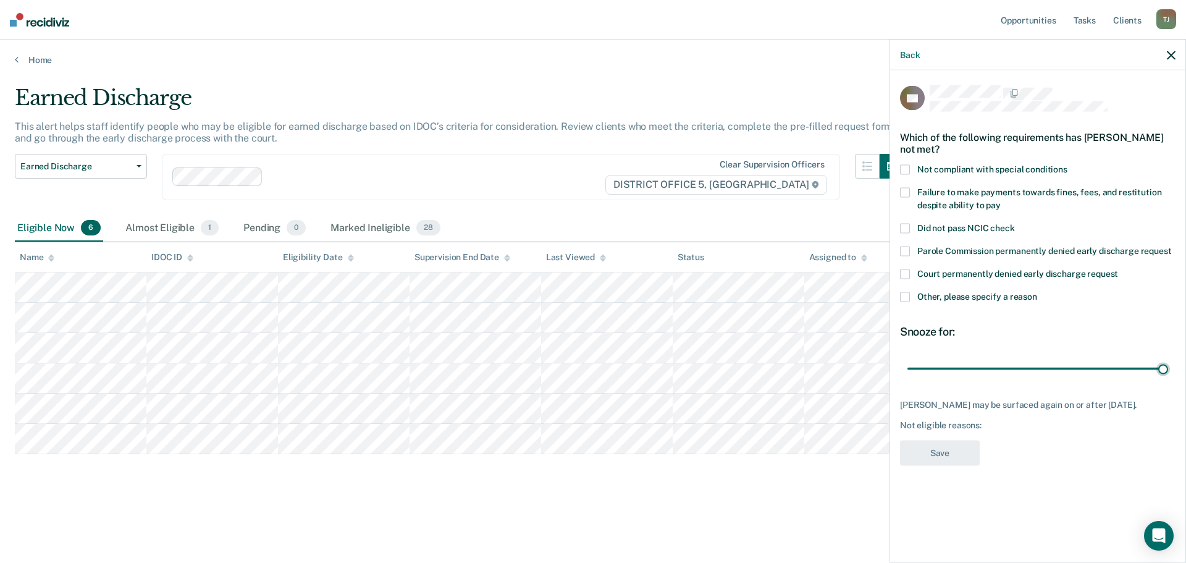
drag, startPoint x: 914, startPoint y: 166, endPoint x: 906, endPoint y: 179, distance: 15.3
click at [913, 167] on label "Not compliant with special conditions" at bounding box center [1038, 171] width 276 height 13
drag, startPoint x: 905, startPoint y: 190, endPoint x: 911, endPoint y: 198, distance: 9.8
click at [906, 192] on span at bounding box center [905, 193] width 10 height 10
click at [955, 444] on button "Save" at bounding box center [940, 453] width 80 height 25
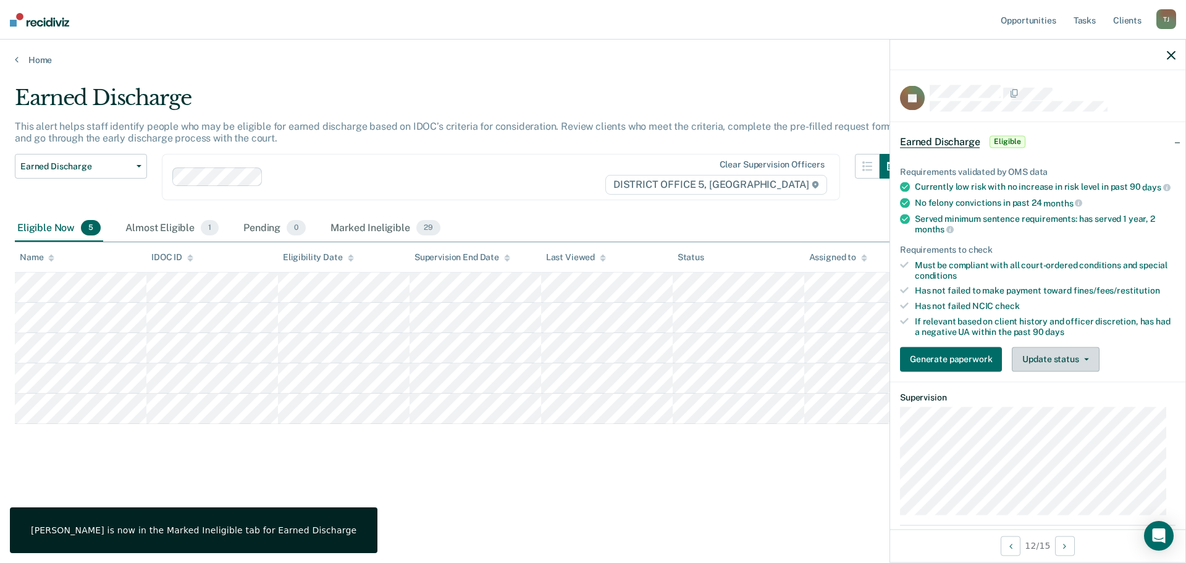
click at [1040, 360] on button "Update status" at bounding box center [1055, 359] width 87 height 25
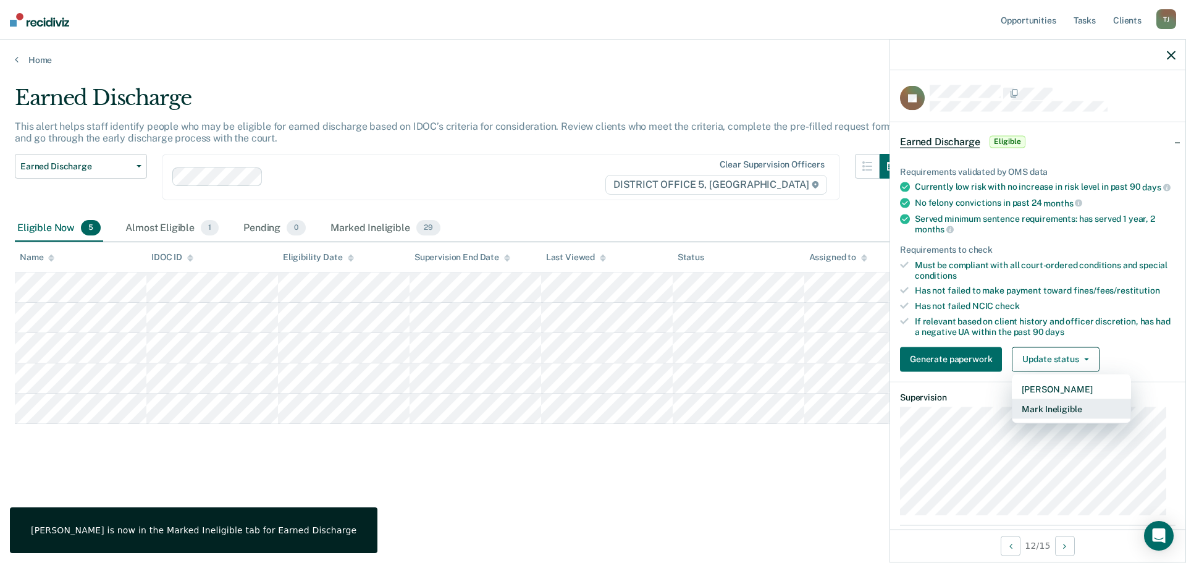
click at [1054, 415] on button "Mark Ineligible" at bounding box center [1071, 409] width 119 height 20
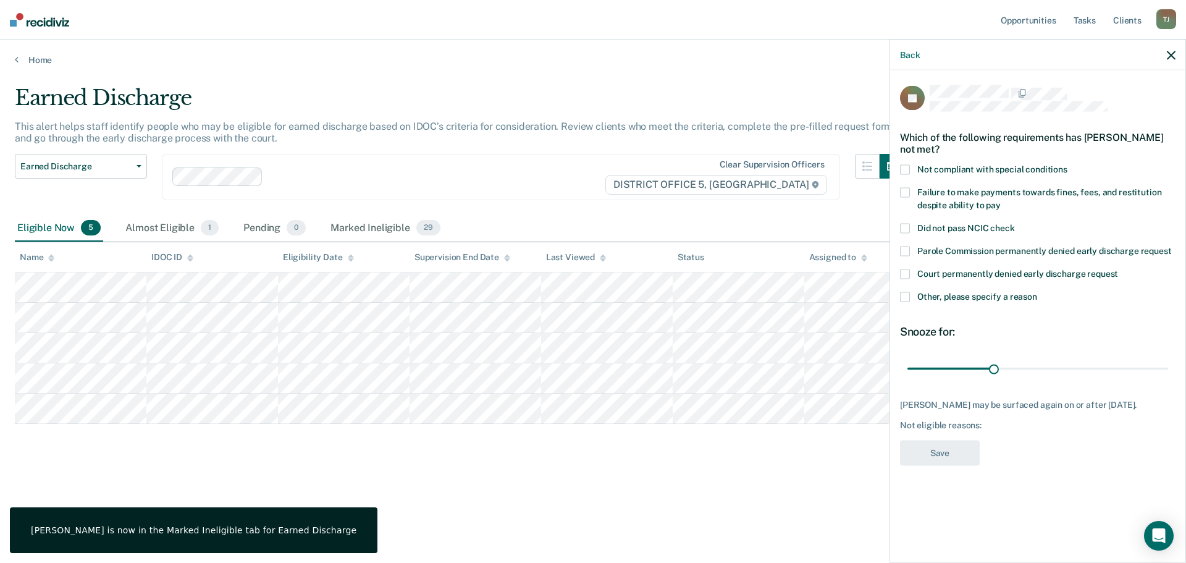
drag, startPoint x: 905, startPoint y: 161, endPoint x: 902, endPoint y: 180, distance: 19.3
click at [905, 173] on div "JC Which of the following requirements has [PERSON_NAME] not met? Not compliant…" at bounding box center [1038, 279] width 276 height 388
click at [898, 189] on div "JC Which of the following requirements has [PERSON_NAME] not met? Not compliant…" at bounding box center [1037, 314] width 295 height 489
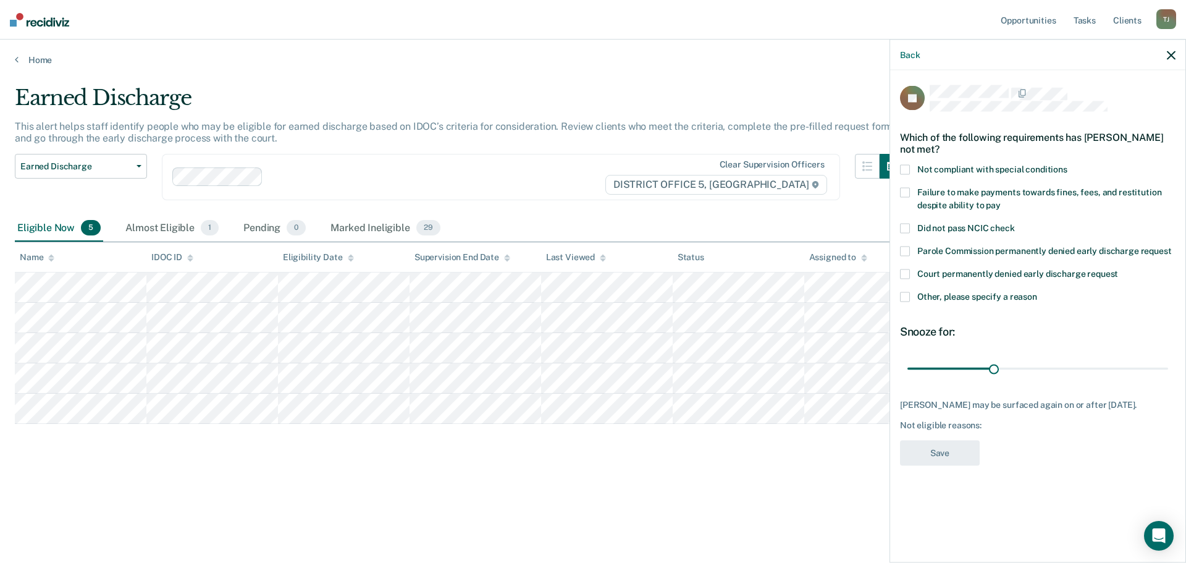
drag, startPoint x: 911, startPoint y: 171, endPoint x: 908, endPoint y: 183, distance: 12.9
click at [911, 177] on div "Not compliant with special conditions" at bounding box center [1038, 176] width 276 height 23
drag, startPoint x: 906, startPoint y: 185, endPoint x: 920, endPoint y: 217, distance: 35.1
click at [906, 188] on div "JC Which of the following requirements has [PERSON_NAME] not met? Not compliant…" at bounding box center [1038, 279] width 276 height 388
click at [900, 184] on div "Not compliant with special conditions" at bounding box center [1038, 176] width 276 height 23
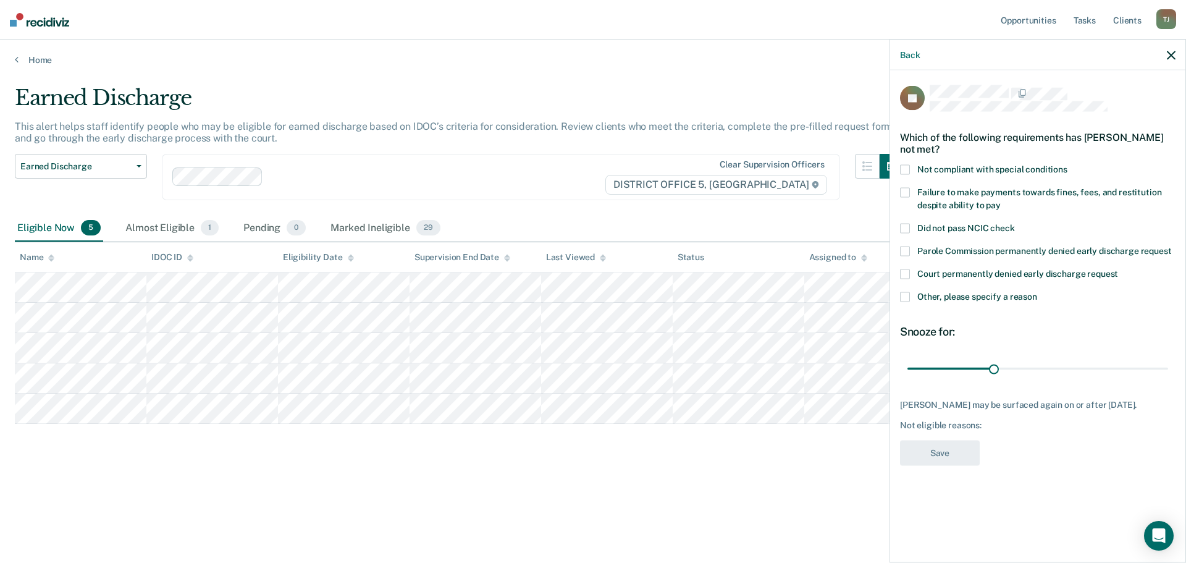
click at [902, 192] on span at bounding box center [905, 193] width 10 height 10
drag, startPoint x: 902, startPoint y: 157, endPoint x: 909, endPoint y: 166, distance: 11.0
click at [904, 159] on div "Which of the following requirements has [PERSON_NAME] not met?" at bounding box center [1038, 142] width 276 height 43
click at [909, 166] on span at bounding box center [905, 170] width 10 height 10
drag, startPoint x: 998, startPoint y: 371, endPoint x: 1203, endPoint y: 384, distance: 205.5
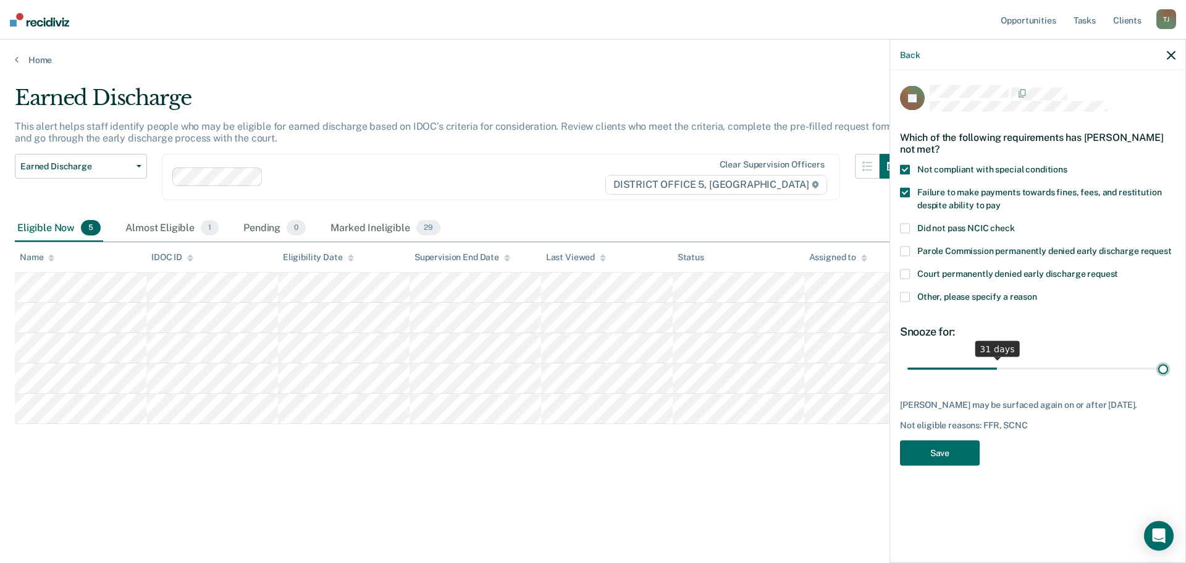
type input "90"
click at [1168, 379] on input "range" at bounding box center [1038, 369] width 261 height 22
click at [953, 453] on button "Save" at bounding box center [940, 453] width 80 height 25
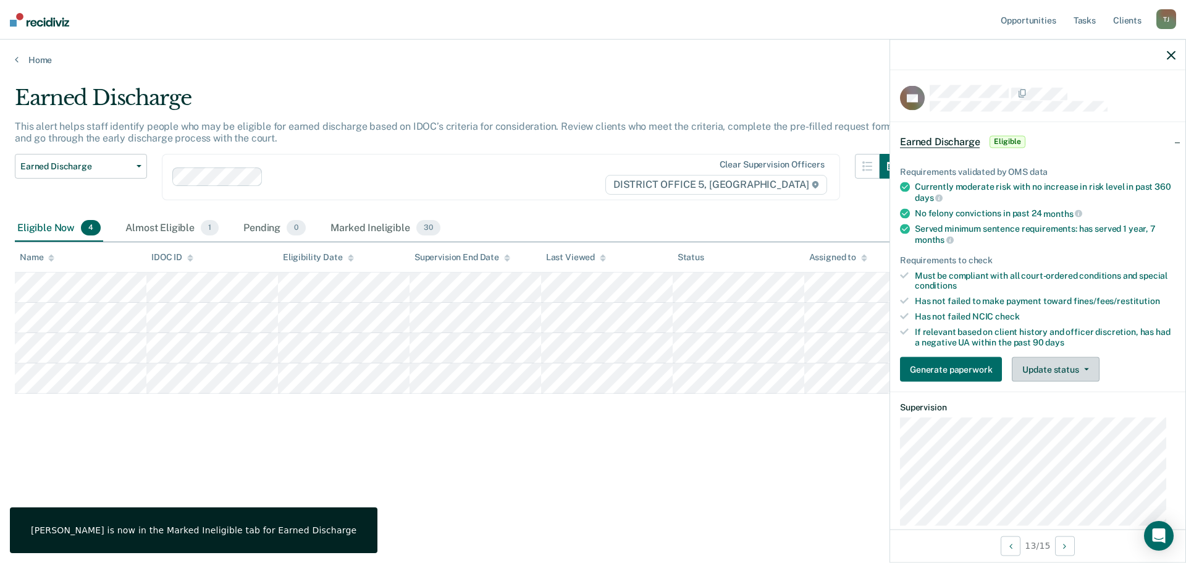
drag, startPoint x: 1054, startPoint y: 362, endPoint x: 1057, endPoint y: 395, distance: 32.9
click at [1057, 373] on button "Update status" at bounding box center [1055, 369] width 87 height 25
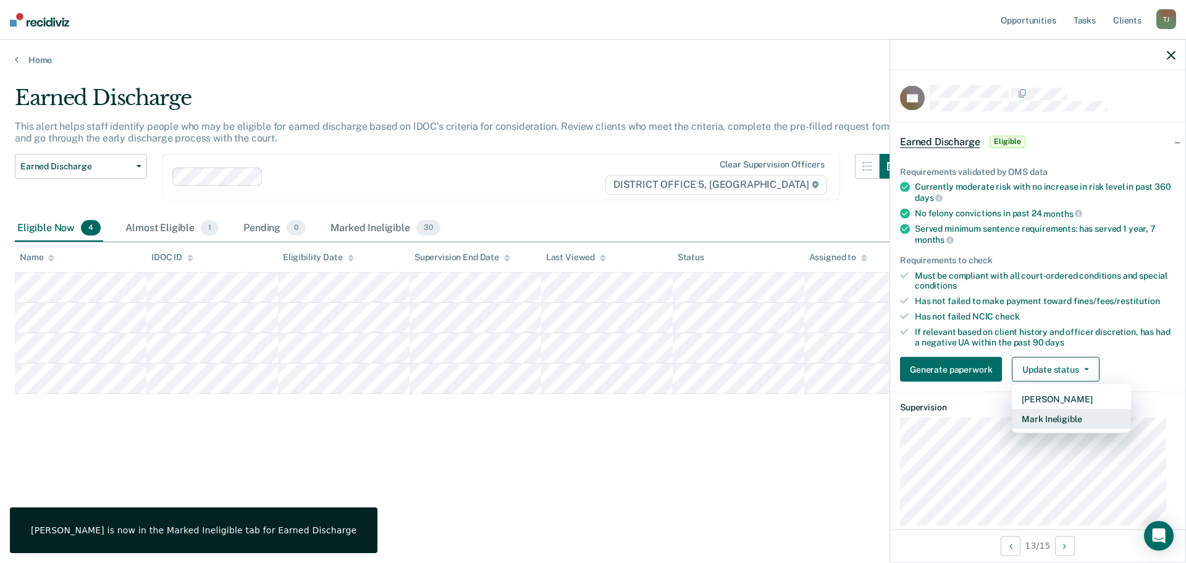
click at [1058, 415] on button "Mark Ineligible" at bounding box center [1071, 419] width 119 height 20
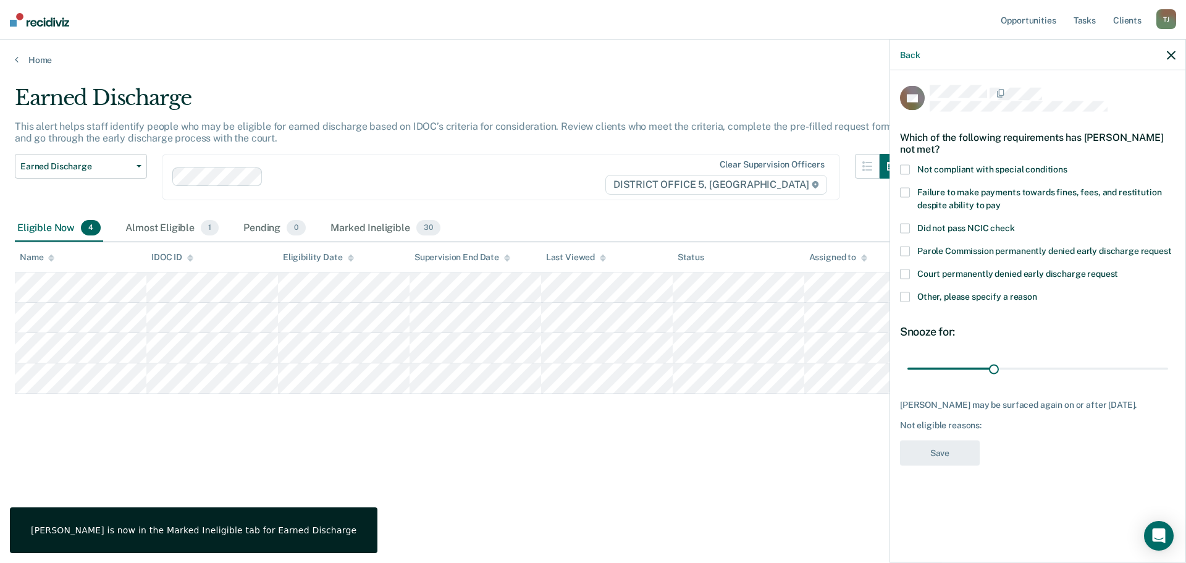
click at [904, 169] on span at bounding box center [905, 170] width 10 height 10
drag, startPoint x: 909, startPoint y: 185, endPoint x: 909, endPoint y: 192, distance: 7.4
click at [909, 188] on div "RR Which of the following requirements has [PERSON_NAME] not met? Not compliant…" at bounding box center [1038, 279] width 276 height 388
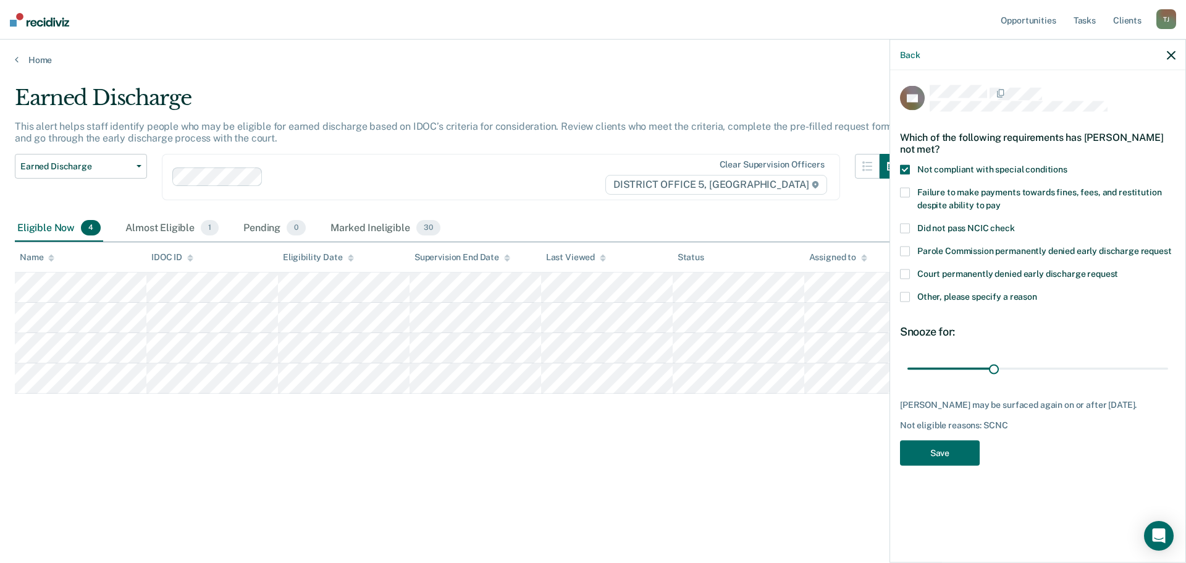
click at [909, 192] on span at bounding box center [905, 193] width 10 height 10
drag, startPoint x: 996, startPoint y: 366, endPoint x: 1252, endPoint y: 389, distance: 257.4
type input "90"
click at [1168, 379] on input "range" at bounding box center [1038, 369] width 261 height 22
click at [903, 461] on button "Save" at bounding box center [940, 453] width 80 height 25
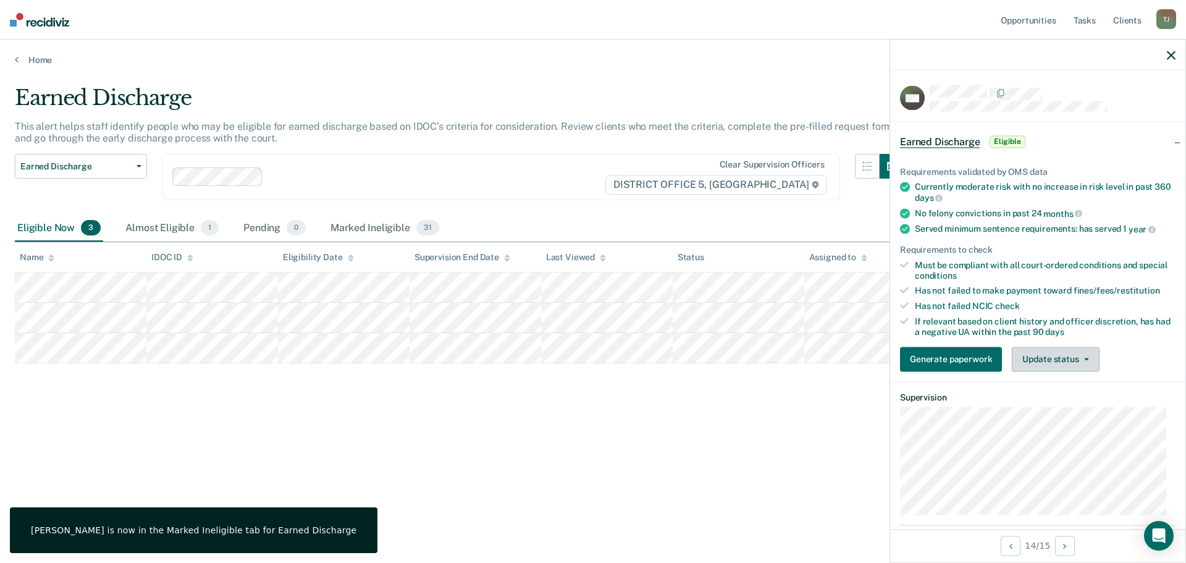
drag, startPoint x: 1060, startPoint y: 355, endPoint x: 1052, endPoint y: 381, distance: 26.6
click at [1060, 356] on button "Update status" at bounding box center [1055, 359] width 87 height 25
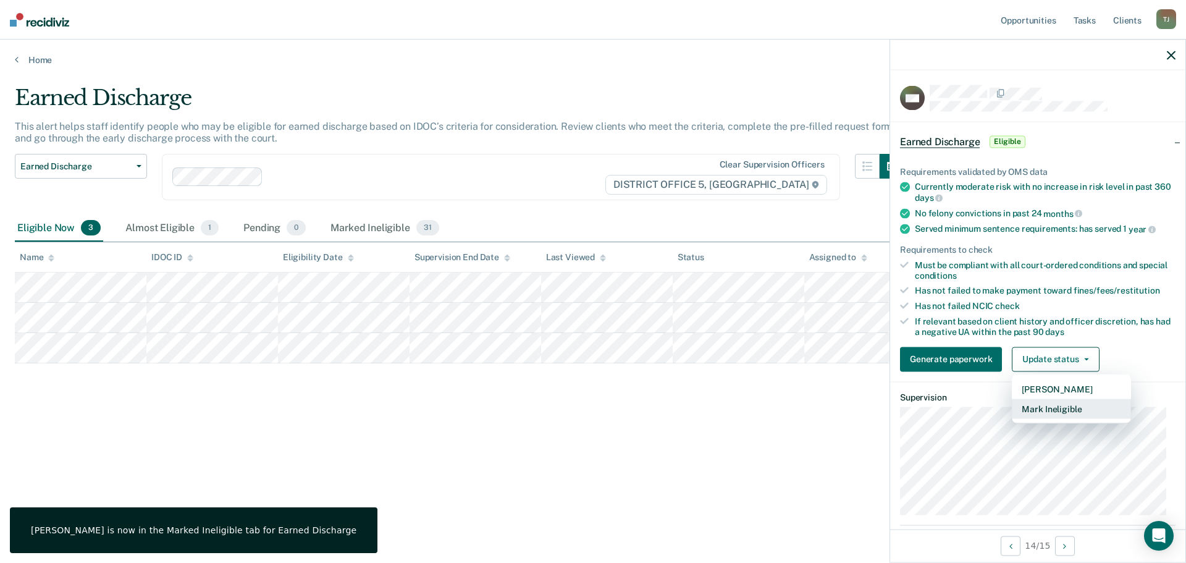
click at [1049, 409] on button "Mark Ineligible" at bounding box center [1071, 409] width 119 height 20
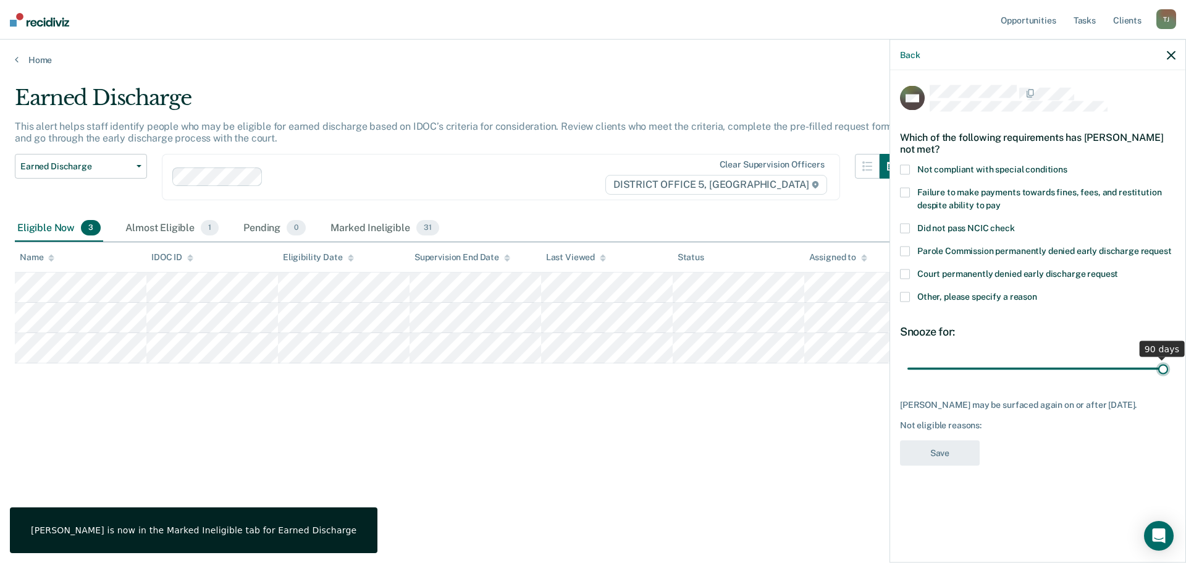
drag, startPoint x: 1002, startPoint y: 363, endPoint x: 1296, endPoint y: 360, distance: 293.5
type input "90"
click at [1168, 360] on input "range" at bounding box center [1038, 369] width 261 height 22
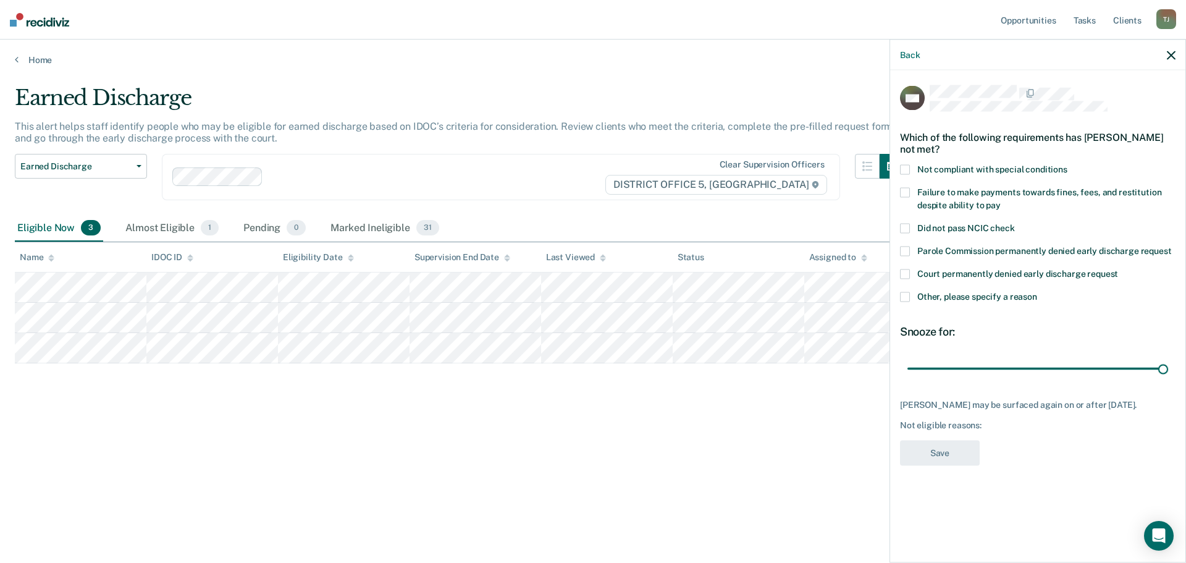
drag, startPoint x: 908, startPoint y: 174, endPoint x: 910, endPoint y: 190, distance: 15.5
click at [910, 177] on div "Not compliant with special conditions" at bounding box center [1038, 176] width 276 height 23
click at [910, 190] on span at bounding box center [905, 193] width 10 height 10
click at [941, 466] on button "Save" at bounding box center [940, 453] width 80 height 25
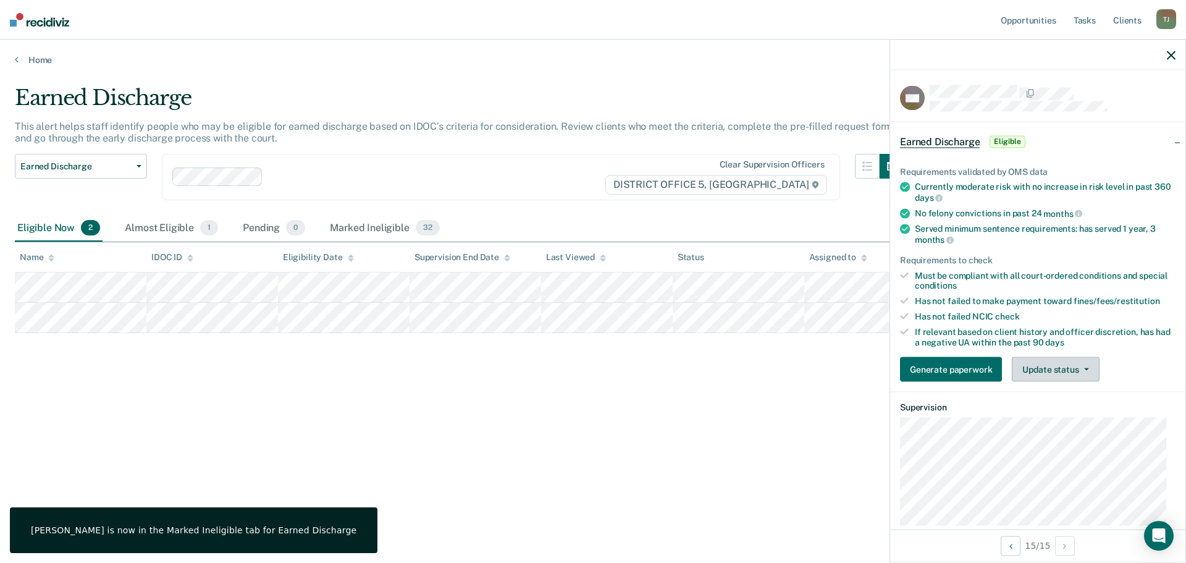
click at [1034, 358] on button "Update status" at bounding box center [1055, 369] width 87 height 25
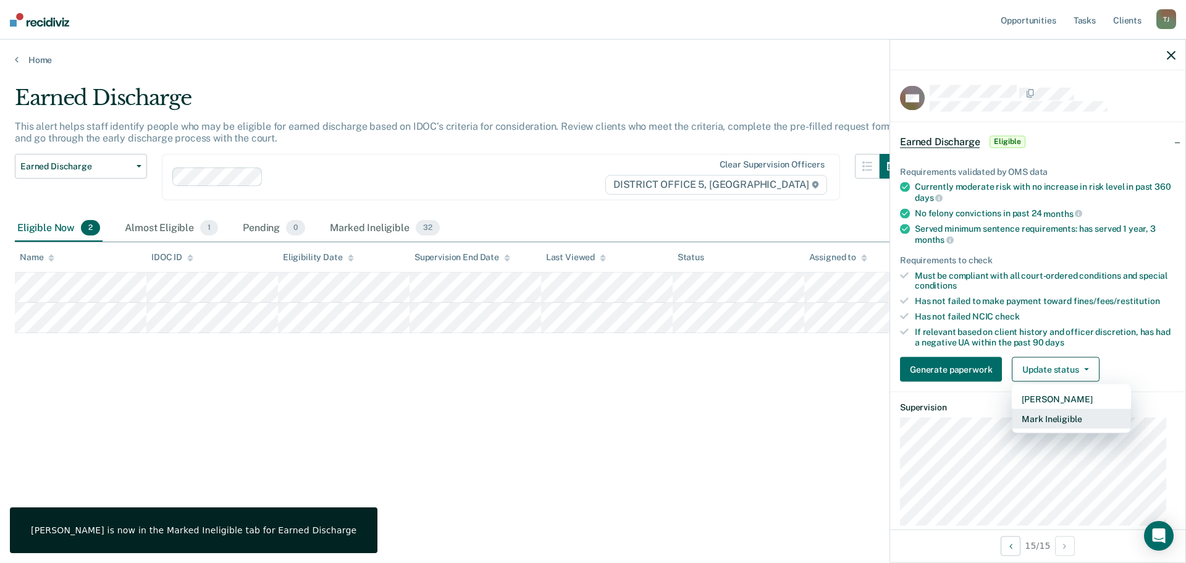
click at [1058, 417] on button "Mark Ineligible" at bounding box center [1071, 419] width 119 height 20
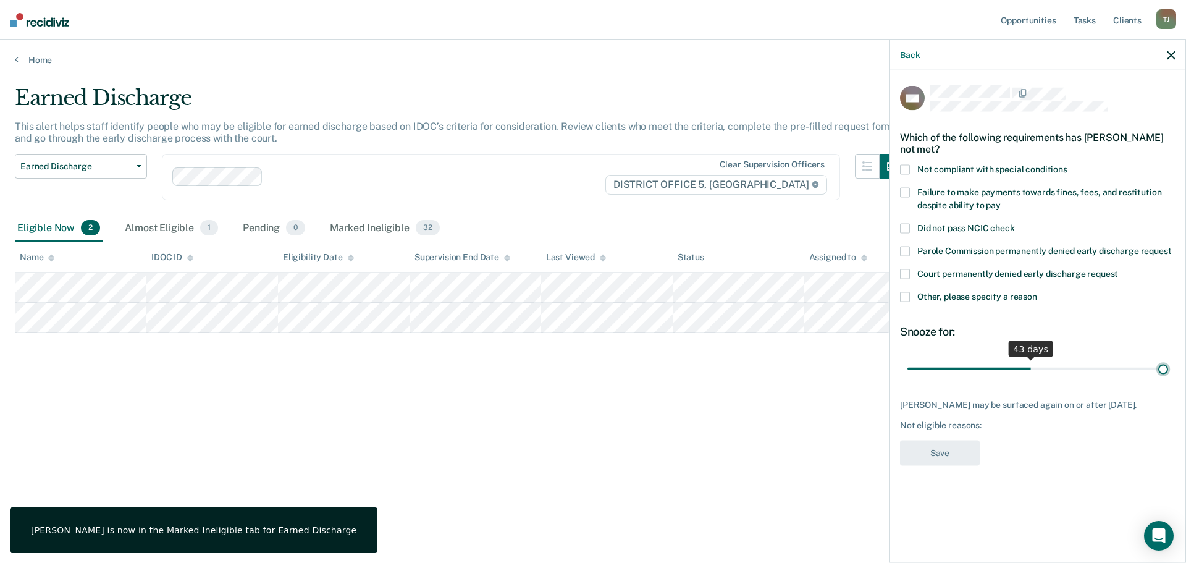
drag, startPoint x: 1030, startPoint y: 369, endPoint x: 1215, endPoint y: 373, distance: 185.4
type input "90"
click at [1168, 373] on input "range" at bounding box center [1038, 369] width 261 height 22
drag, startPoint x: 903, startPoint y: 166, endPoint x: 903, endPoint y: 187, distance: 21.0
click at [903, 172] on span at bounding box center [905, 170] width 10 height 10
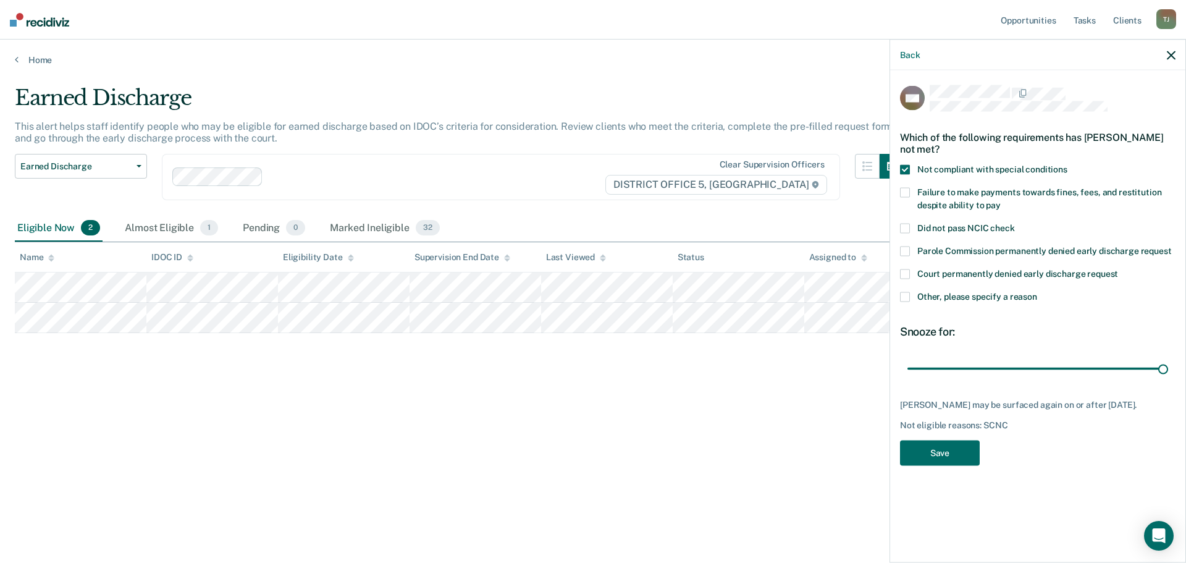
click at [903, 192] on span at bounding box center [905, 193] width 10 height 10
click at [953, 465] on button "Save" at bounding box center [940, 453] width 80 height 25
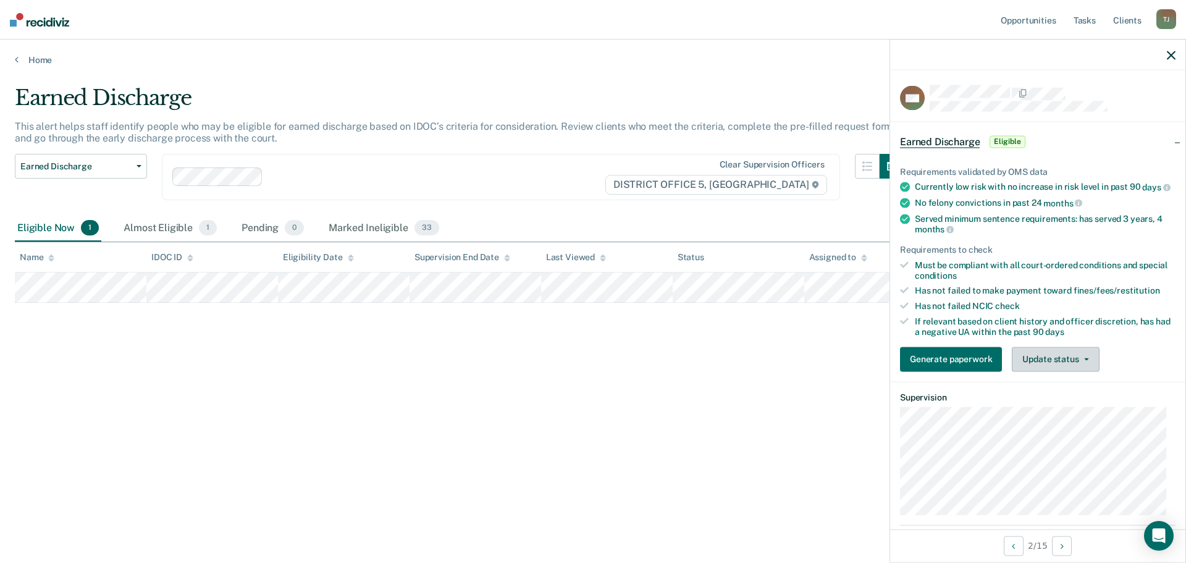
drag, startPoint x: 1070, startPoint y: 361, endPoint x: 1073, endPoint y: 368, distance: 7.2
click at [1070, 363] on button "Update status" at bounding box center [1055, 359] width 87 height 25
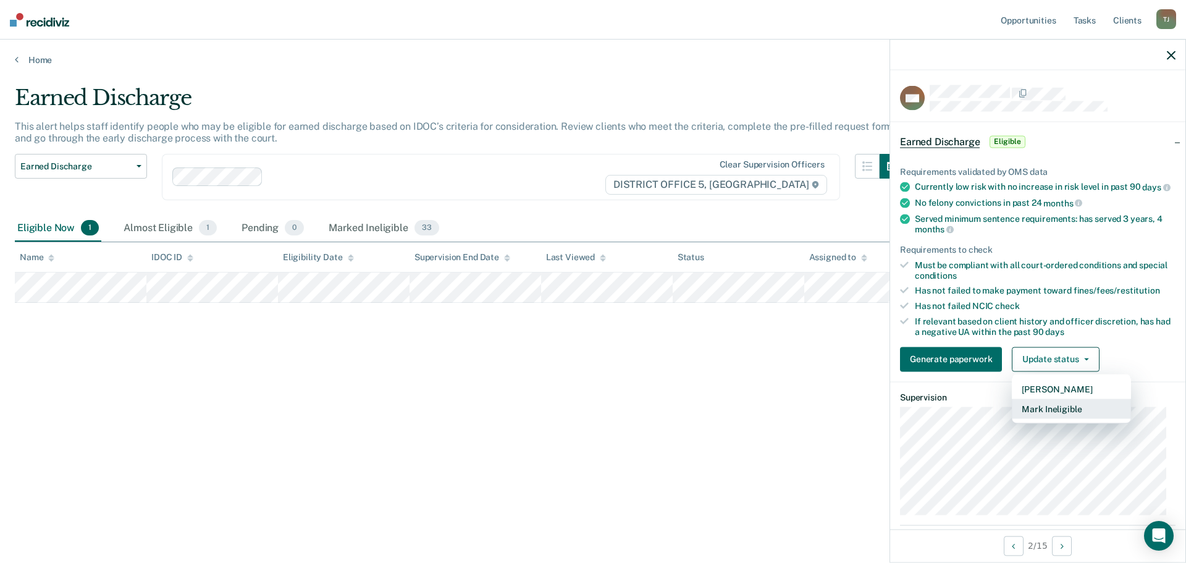
click at [1062, 418] on button "Mark Ineligible" at bounding box center [1071, 409] width 119 height 20
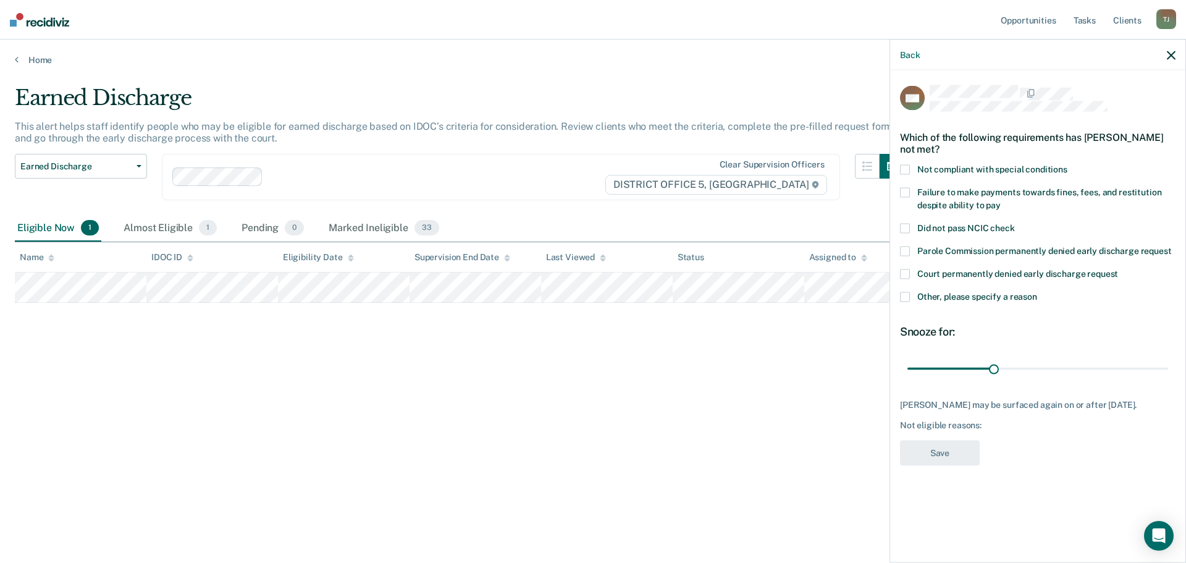
click at [908, 169] on span at bounding box center [905, 170] width 10 height 10
click at [909, 182] on div "Not compliant with special conditions" at bounding box center [1038, 176] width 276 height 23
click at [905, 185] on div "Not compliant with special conditions" at bounding box center [1038, 176] width 276 height 23
drag, startPoint x: 903, startPoint y: 169, endPoint x: 911, endPoint y: 187, distance: 19.3
click at [912, 184] on div "Not compliant with special conditions" at bounding box center [1038, 176] width 276 height 23
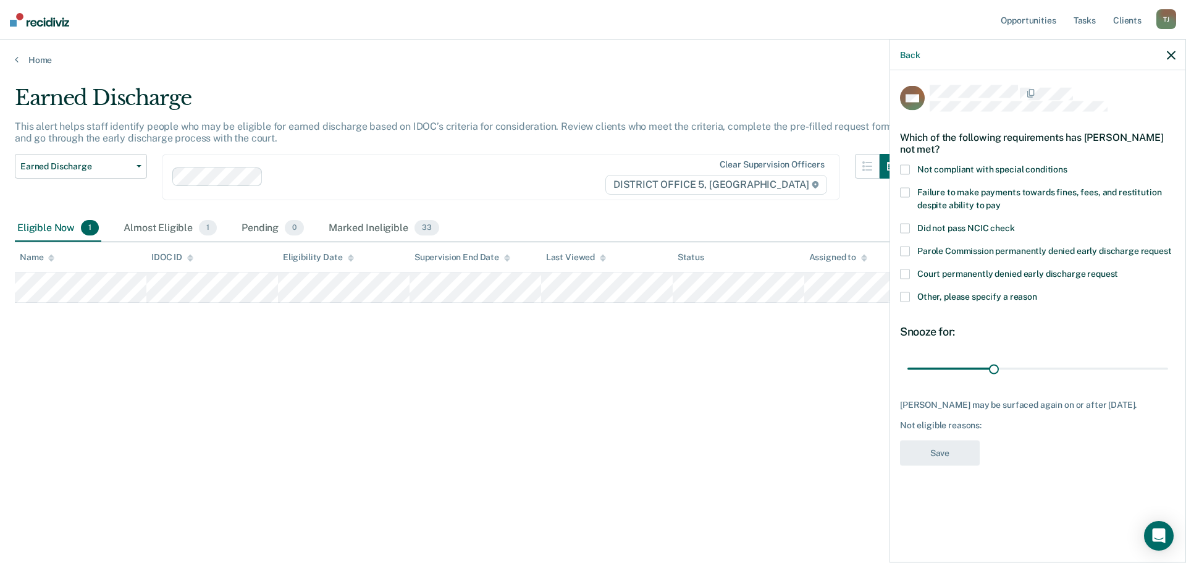
click at [906, 191] on span at bounding box center [905, 193] width 10 height 10
click at [903, 171] on span at bounding box center [905, 170] width 10 height 10
drag, startPoint x: 997, startPoint y: 371, endPoint x: 1186, endPoint y: 378, distance: 189.8
type input "90"
click at [1168, 378] on input "range" at bounding box center [1038, 369] width 261 height 22
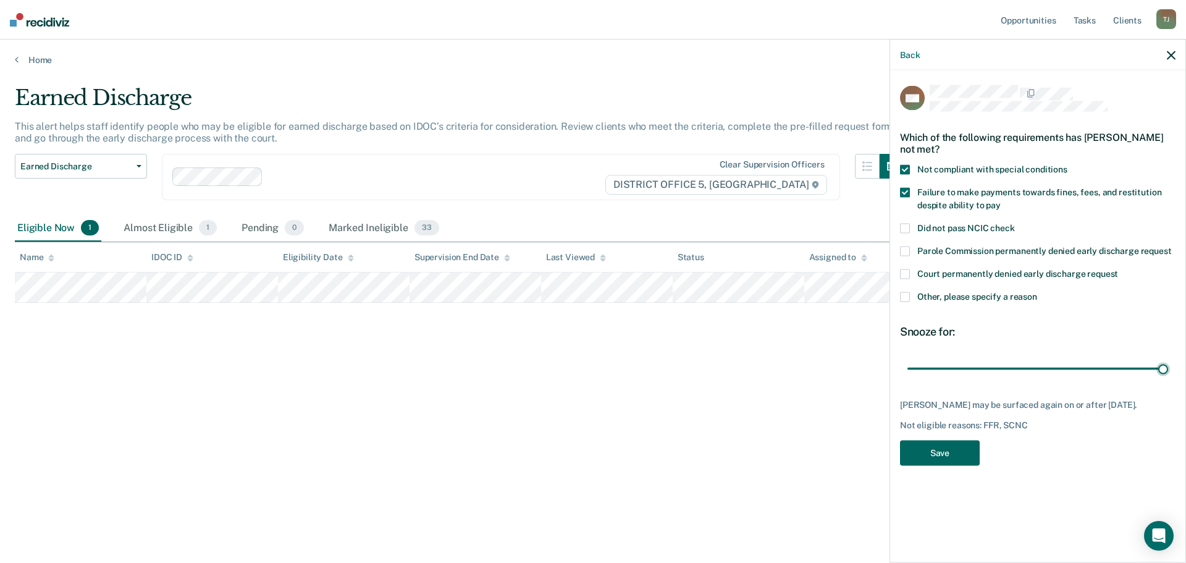
click at [933, 466] on button "Save" at bounding box center [940, 453] width 80 height 25
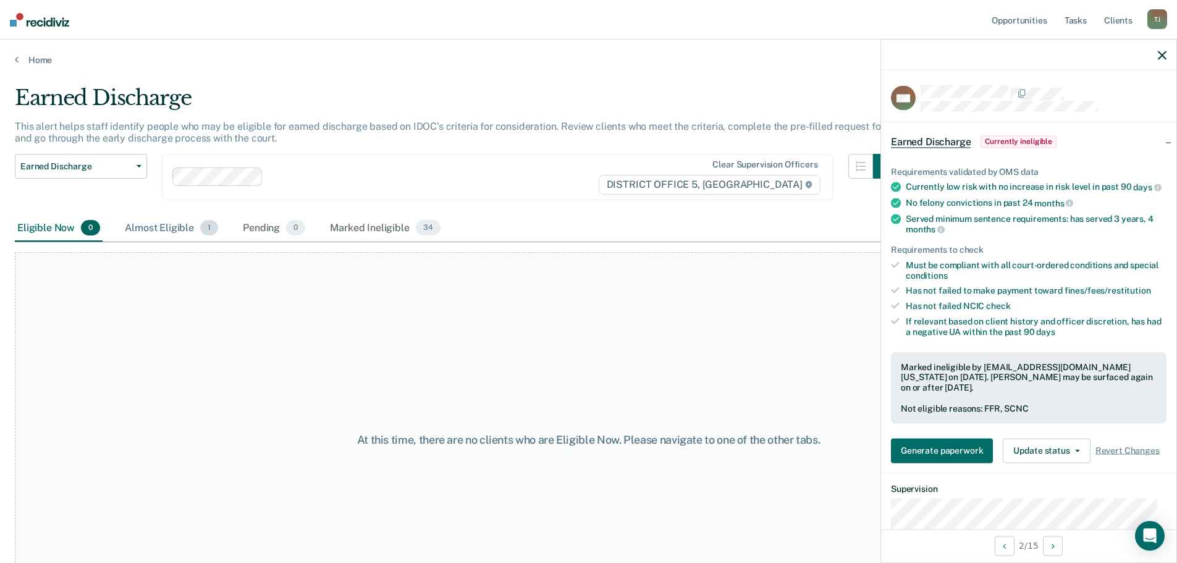
click at [169, 226] on div "Almost Eligible 1" at bounding box center [171, 228] width 98 height 27
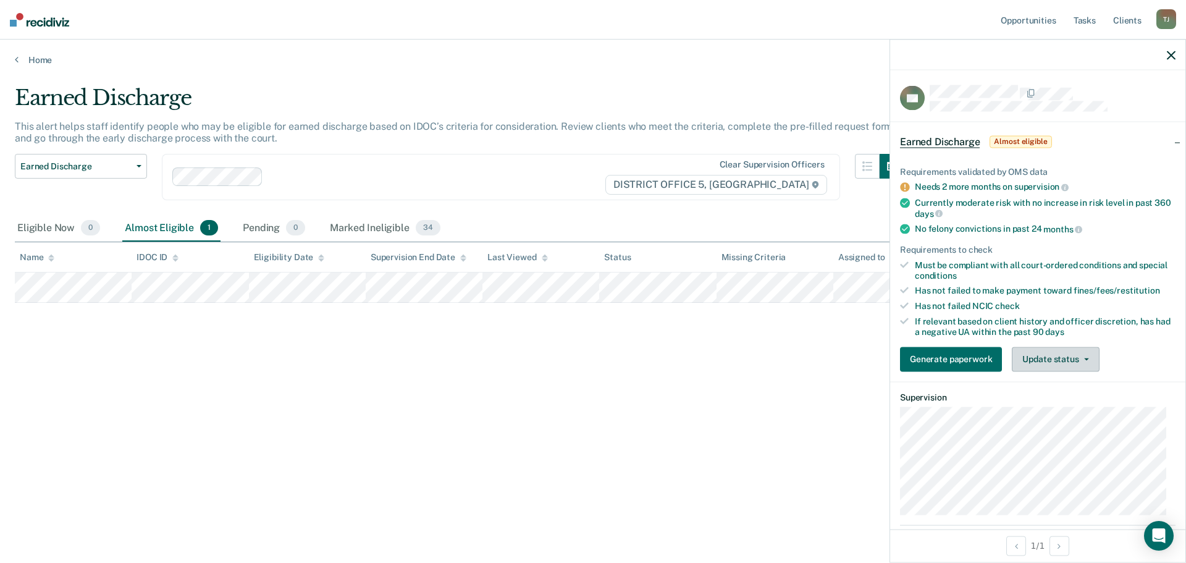
drag, startPoint x: 1058, startPoint y: 361, endPoint x: 1068, endPoint y: 392, distance: 31.7
click at [1058, 362] on button "Update status" at bounding box center [1055, 359] width 87 height 25
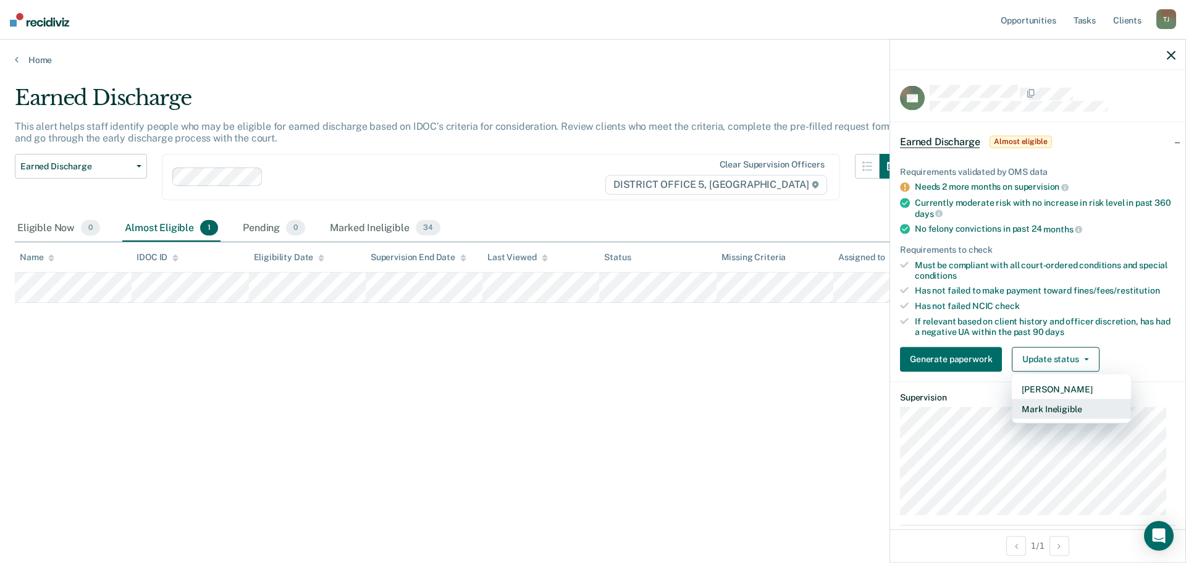
click at [1068, 403] on button "Mark Ineligible" at bounding box center [1071, 409] width 119 height 20
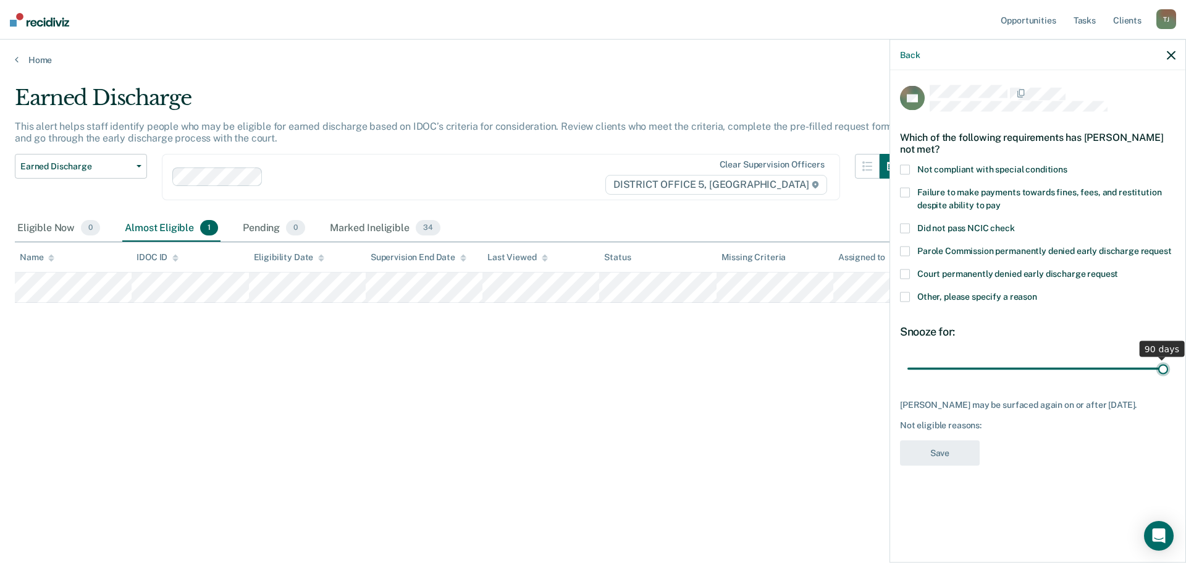
drag, startPoint x: 999, startPoint y: 371, endPoint x: 1307, endPoint y: 379, distance: 308.5
type input "90"
click at [1168, 379] on input "range" at bounding box center [1038, 369] width 261 height 22
click at [899, 170] on div "EG Which of the following requirements has [PERSON_NAME] not met? Not compliant…" at bounding box center [1037, 314] width 295 height 489
drag, startPoint x: 904, startPoint y: 172, endPoint x: 906, endPoint y: 180, distance: 9.0
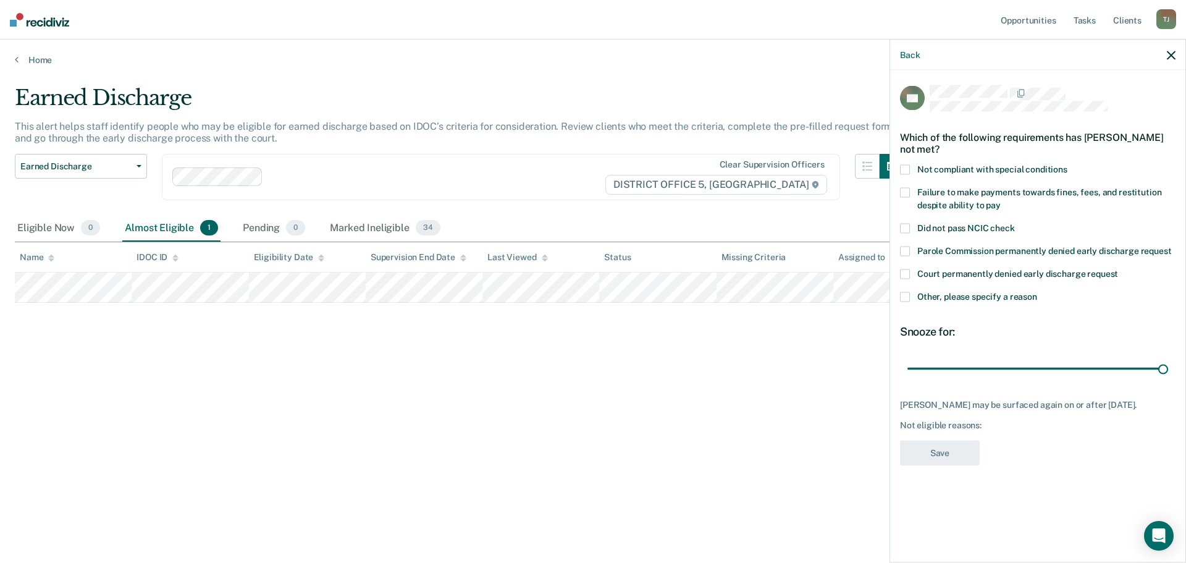
click at [905, 172] on span at bounding box center [905, 170] width 10 height 10
click at [908, 192] on span at bounding box center [905, 193] width 10 height 10
click at [967, 473] on div "EG Which of the following requirements has [PERSON_NAME] not met? Not compliant…" at bounding box center [1038, 279] width 276 height 388
click at [963, 466] on button "Save" at bounding box center [940, 453] width 80 height 25
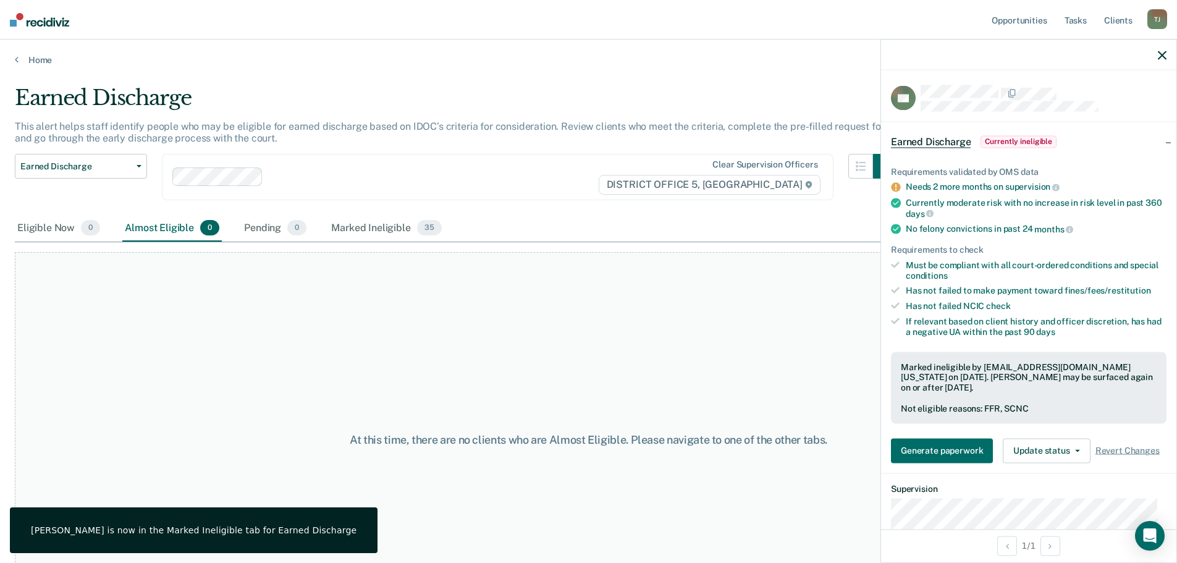
click at [1164, 52] on icon "button" at bounding box center [1162, 55] width 9 height 9
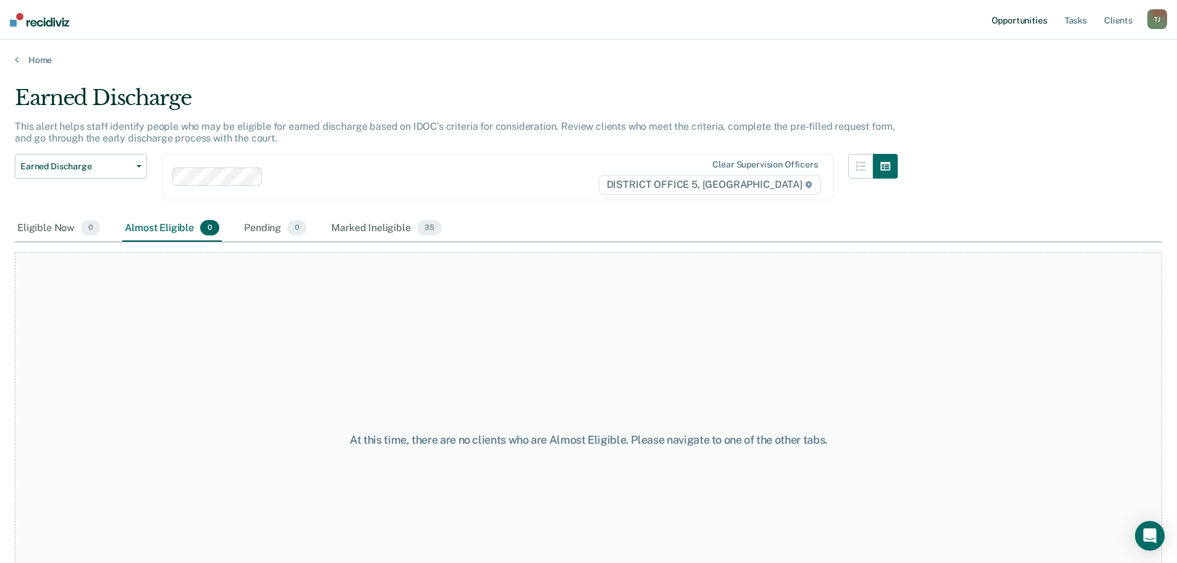
click at [1006, 23] on link "Opportunities" at bounding box center [1019, 20] width 60 height 40
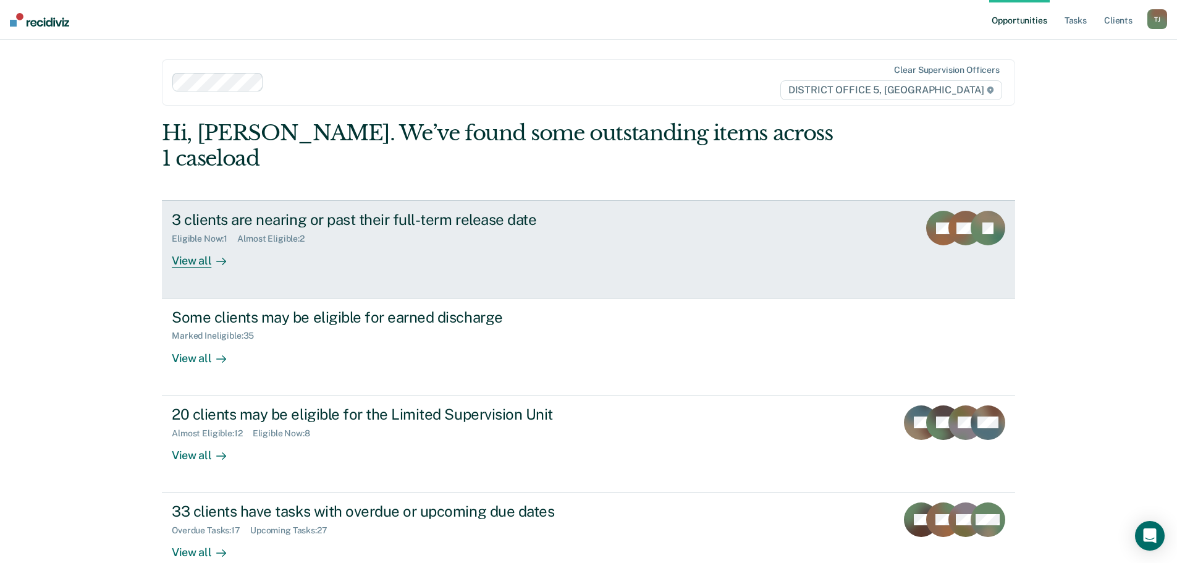
click at [538, 224] on div "3 clients are nearing or past their full-term release date Eligible Now : 1 Alm…" at bounding box center [403, 239] width 463 height 57
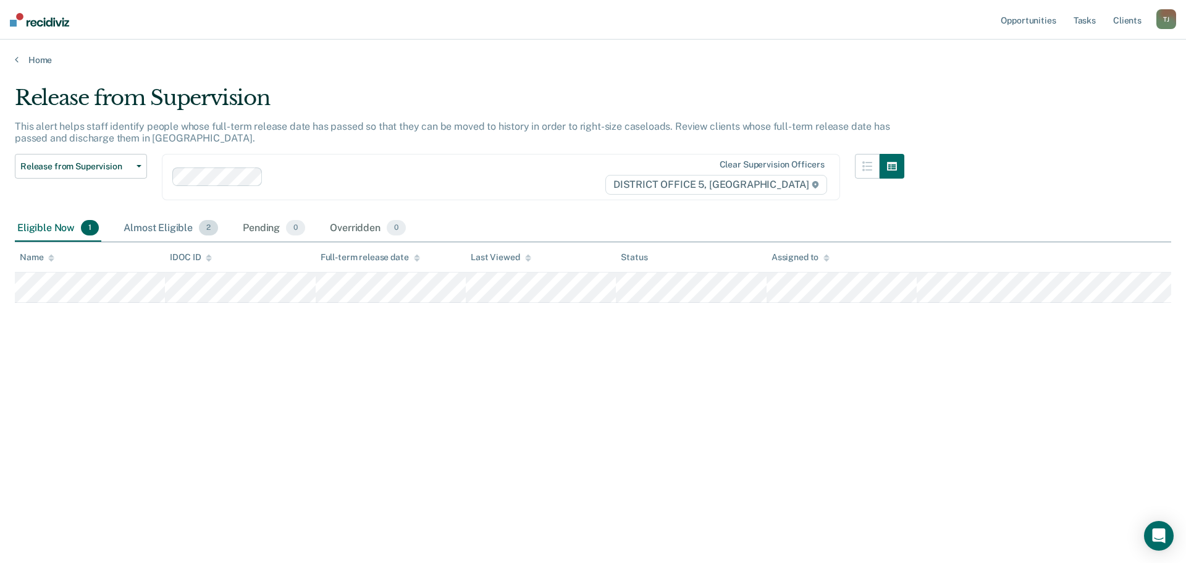
click at [174, 225] on div "Almost Eligible 2" at bounding box center [170, 228] width 99 height 27
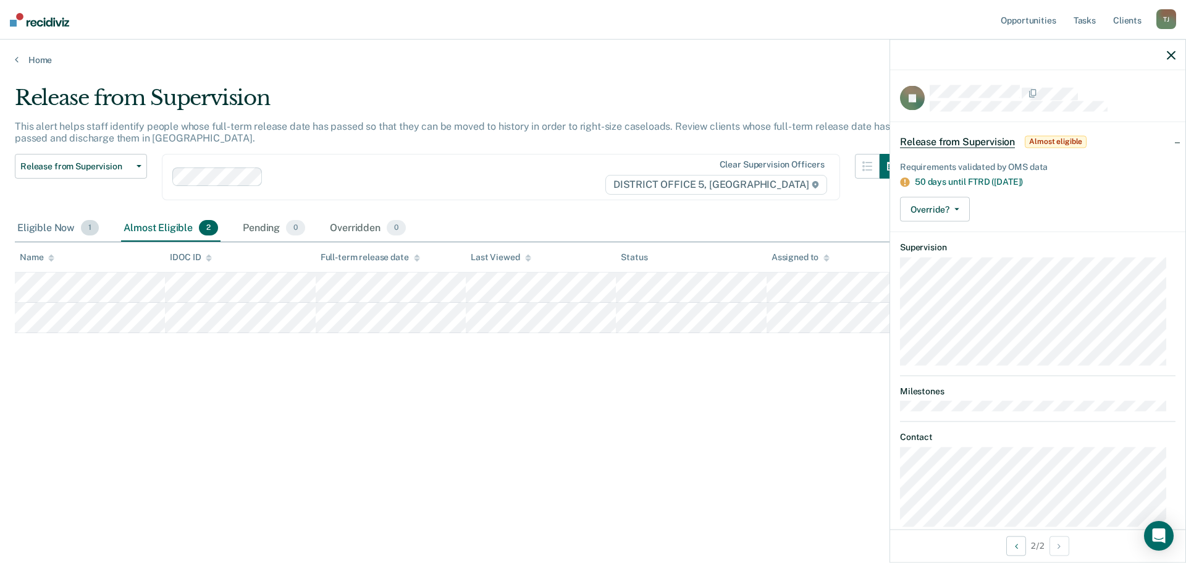
click at [30, 224] on div "Eligible Now 1" at bounding box center [58, 228] width 87 height 27
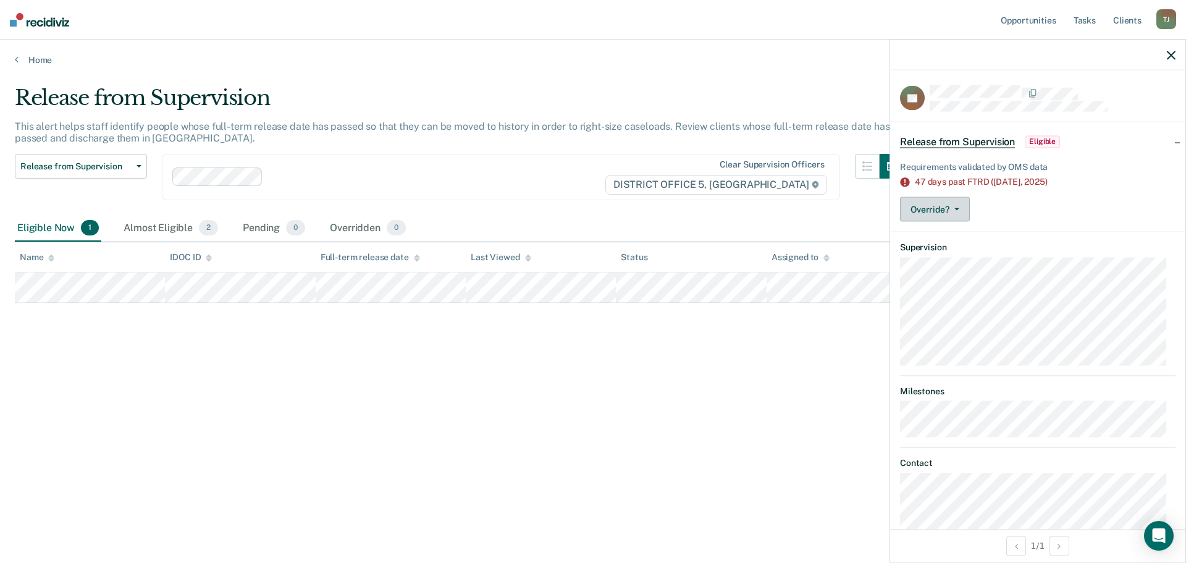
click at [960, 209] on button "Override?" at bounding box center [935, 209] width 70 height 25
click at [957, 259] on button "[PERSON_NAME]" at bounding box center [959, 259] width 119 height 20
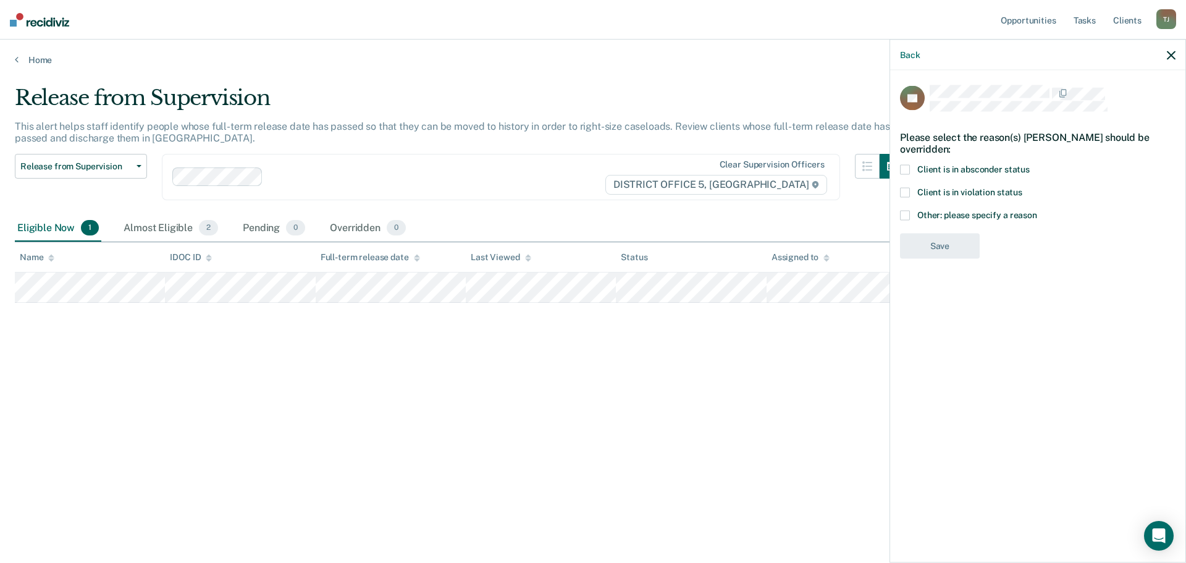
click at [909, 192] on span at bounding box center [905, 193] width 10 height 10
click at [944, 310] on button "Save" at bounding box center [940, 296] width 80 height 25
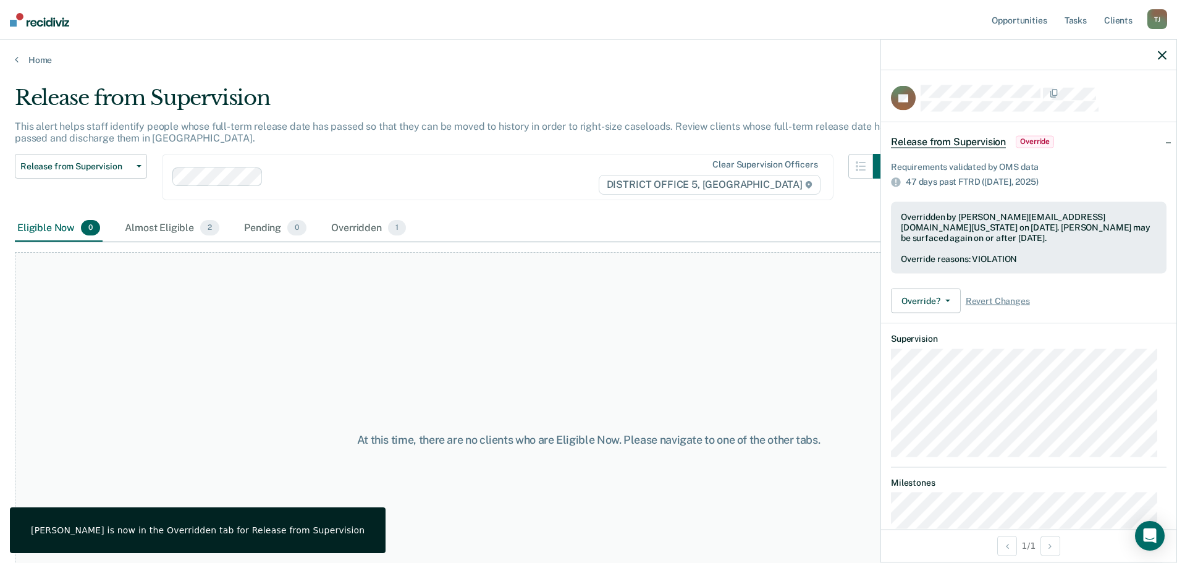
click at [92, 184] on div "Release from Supervision Release from Supervision Earned Discharge Limited Supe…" at bounding box center [81, 184] width 132 height 61
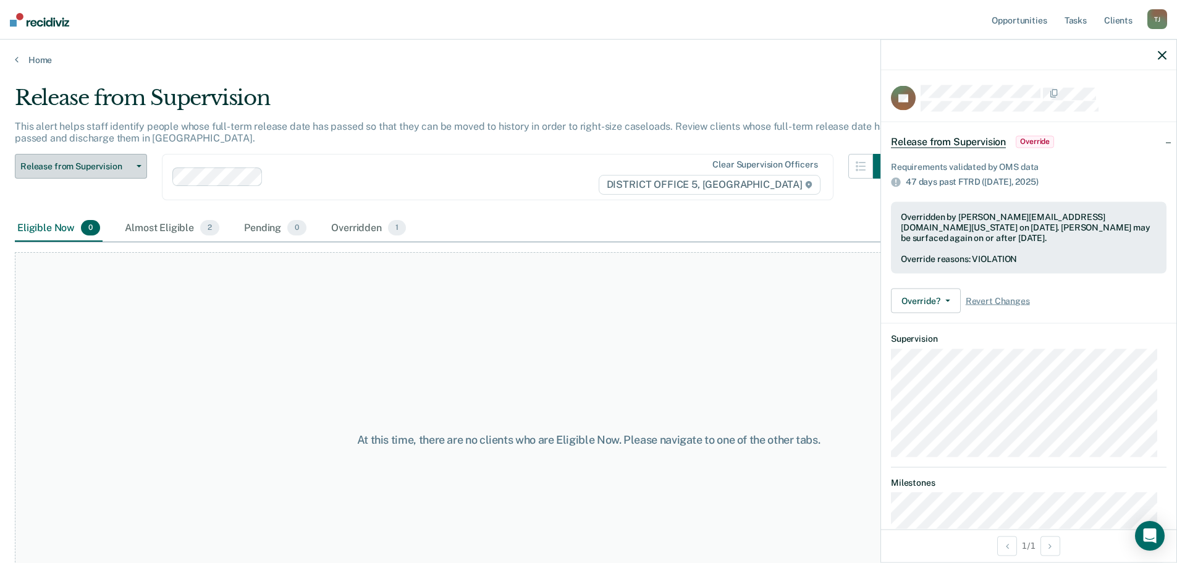
click at [89, 175] on button "Release from Supervision" at bounding box center [81, 166] width 132 height 25
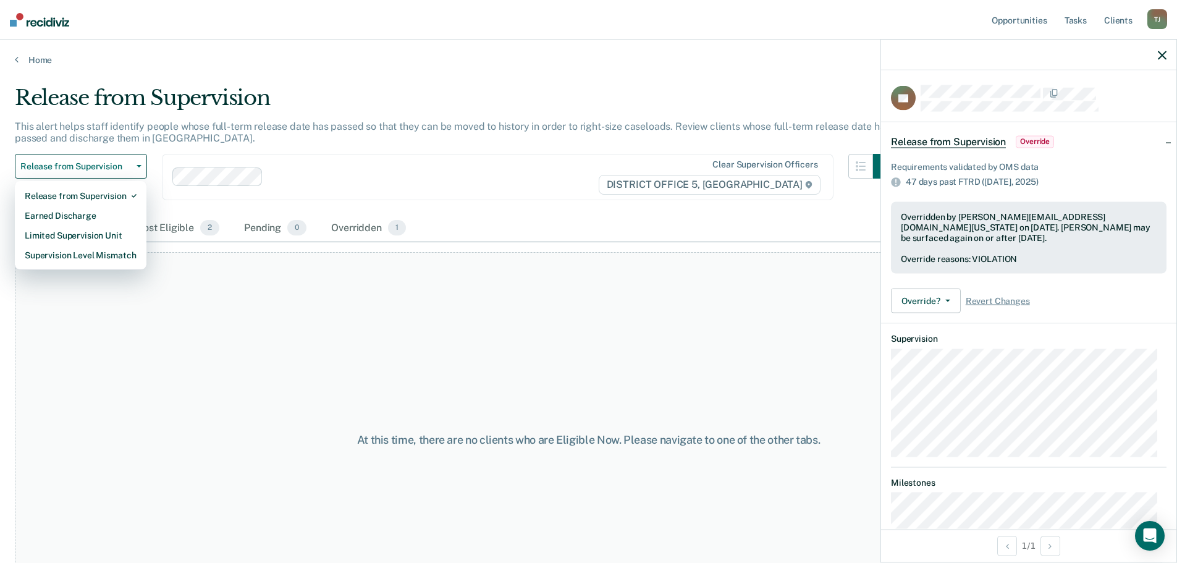
drag, startPoint x: 415, startPoint y: 52, endPoint x: 838, endPoint y: 2, distance: 426.2
click at [416, 52] on div "Home" at bounding box center [588, 53] width 1177 height 26
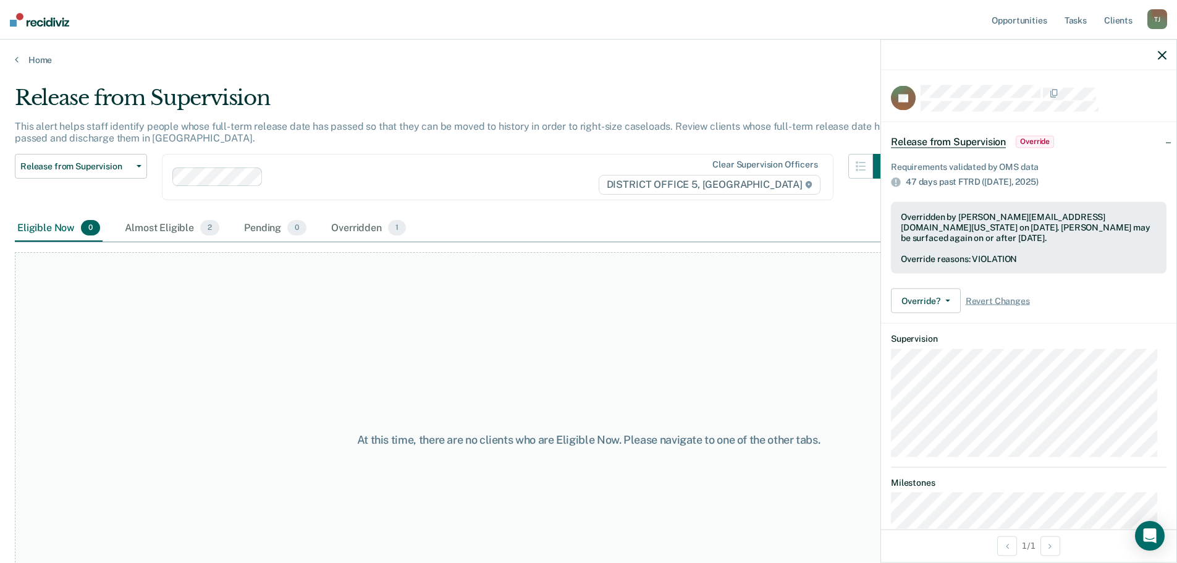
click at [1169, 61] on div at bounding box center [1028, 55] width 295 height 31
click at [1025, 19] on link "Opportunities" at bounding box center [1019, 20] width 60 height 40
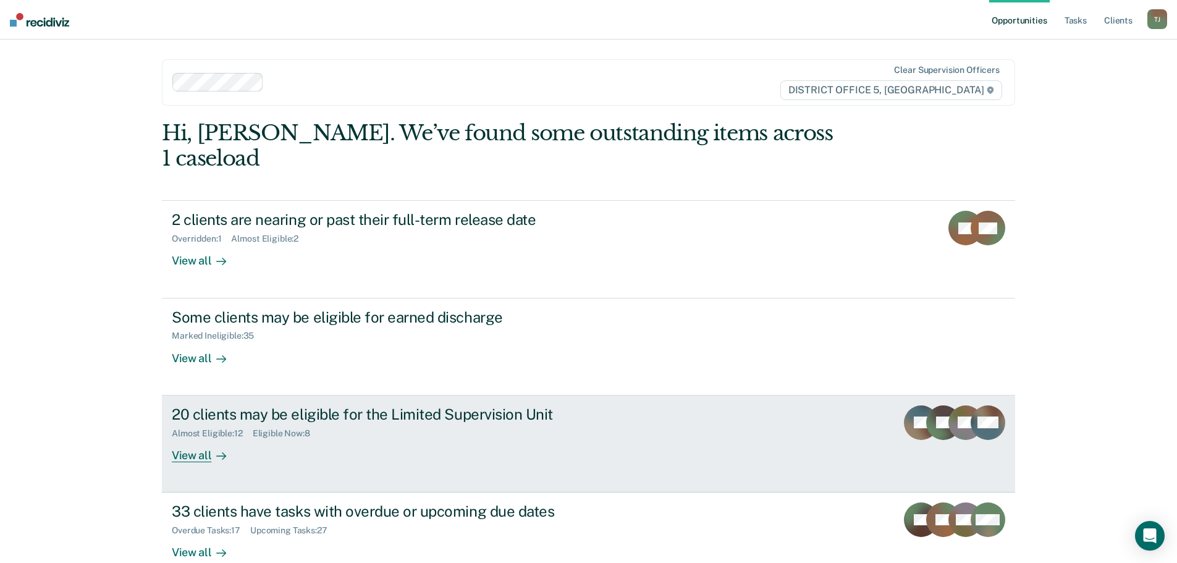
click at [587, 423] on div "Almost Eligible : 12 Eligible Now : 8" at bounding box center [389, 430] width 434 height 15
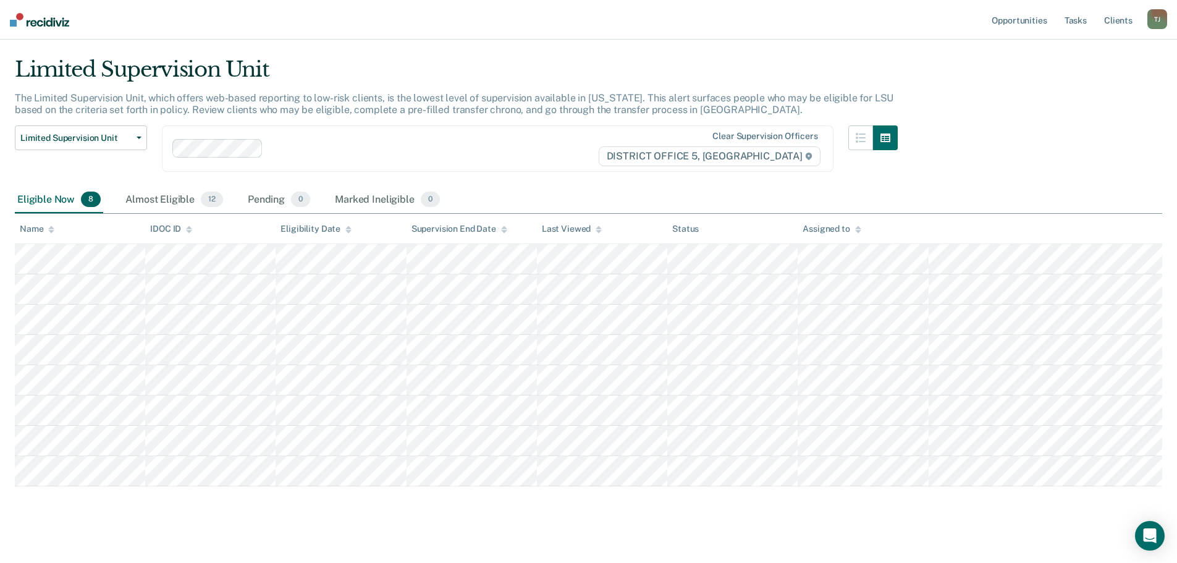
scroll to position [41, 0]
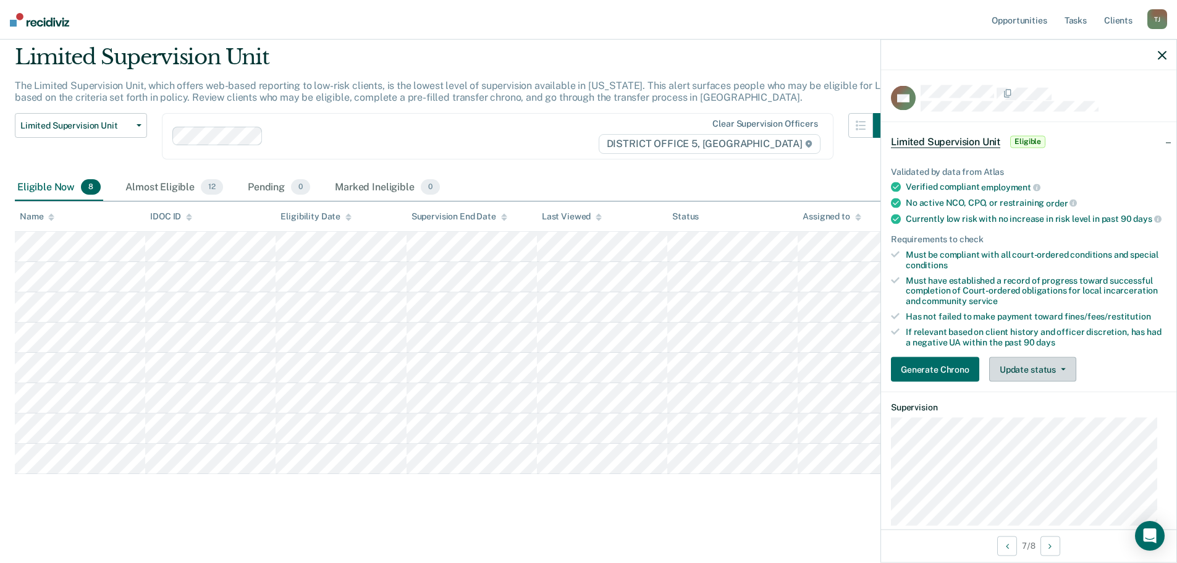
click at [1049, 382] on button "Update status" at bounding box center [1032, 369] width 87 height 25
click at [1042, 429] on button "Mark Ineligible" at bounding box center [1048, 419] width 119 height 20
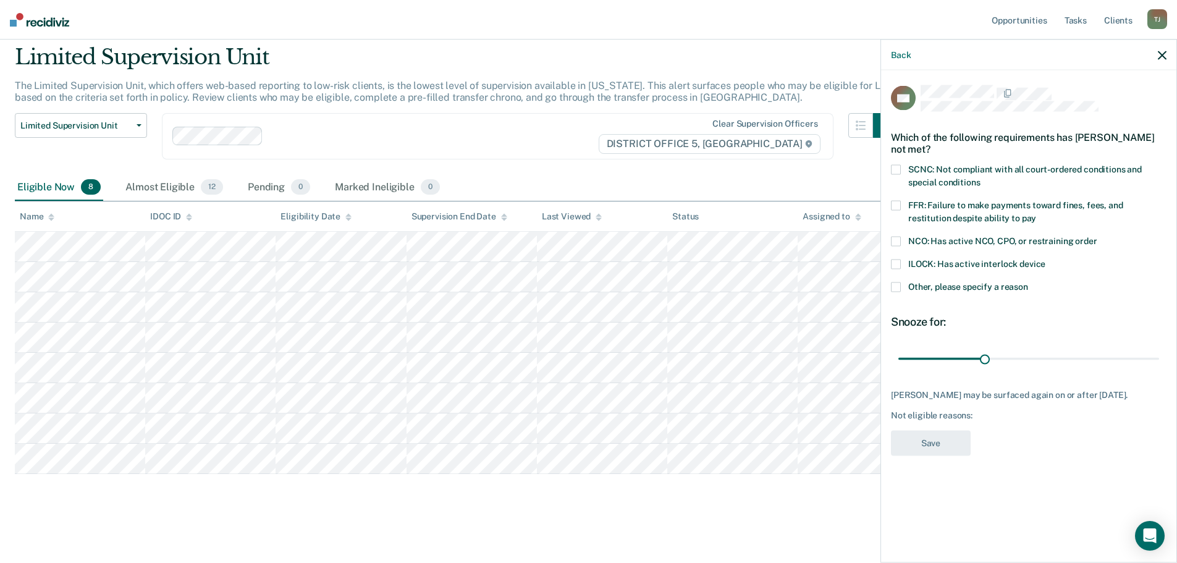
click at [892, 169] on span at bounding box center [896, 170] width 10 height 10
drag, startPoint x: 984, startPoint y: 360, endPoint x: 1256, endPoint y: 357, distance: 271.3
type input "90"
click at [1159, 357] on input "range" at bounding box center [1028, 359] width 261 height 22
click at [896, 205] on span at bounding box center [896, 206] width 10 height 10
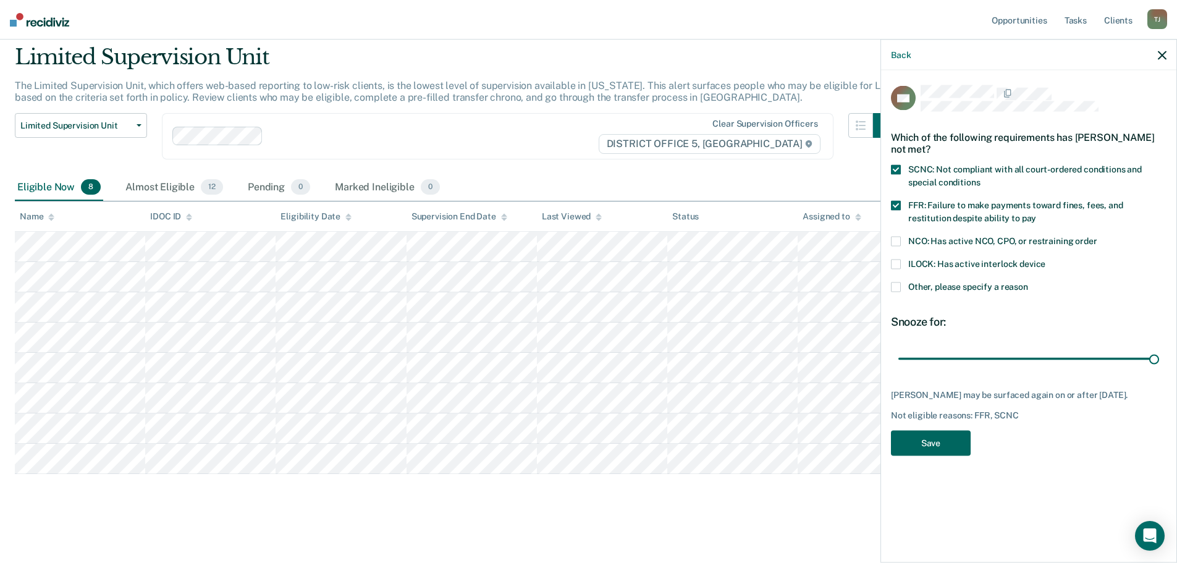
click at [953, 436] on button "Save" at bounding box center [931, 443] width 80 height 25
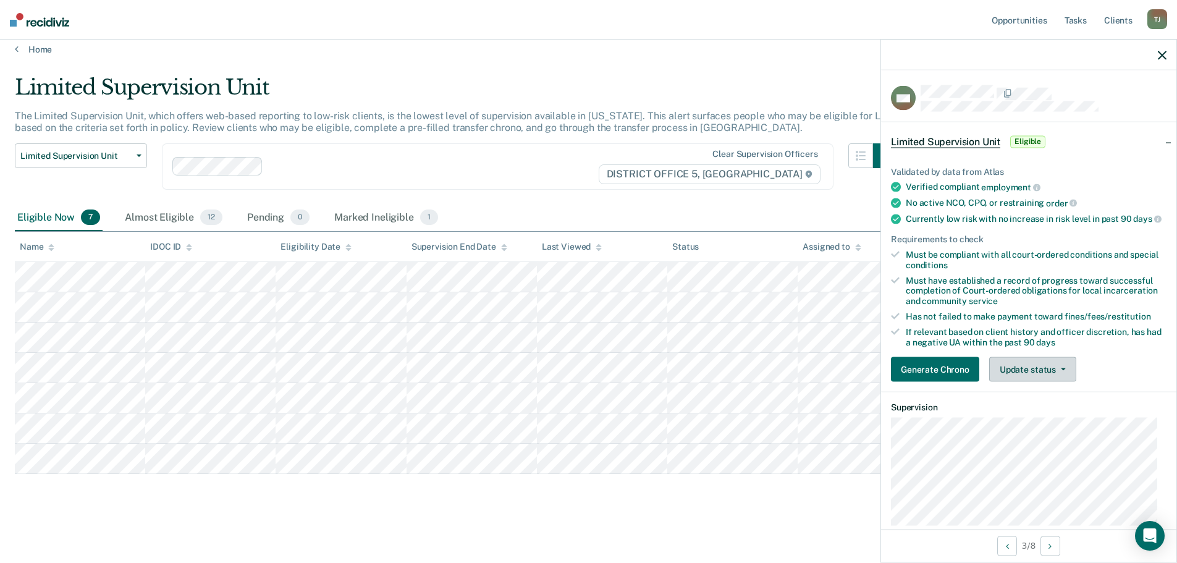
click at [1023, 378] on button "Update status" at bounding box center [1032, 369] width 87 height 25
click at [1040, 424] on button "Mark Ineligible" at bounding box center [1048, 419] width 119 height 20
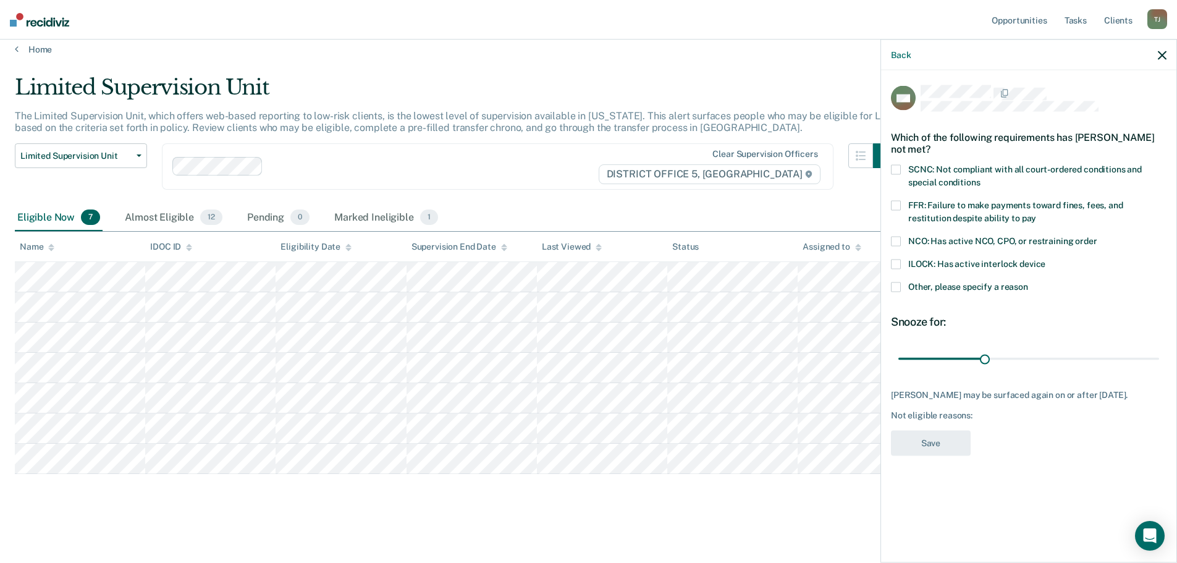
click at [894, 169] on span at bounding box center [896, 170] width 10 height 10
drag, startPoint x: 896, startPoint y: 198, endPoint x: 902, endPoint y: 205, distance: 9.2
click at [900, 203] on div "MS Which of the following requirements has [PERSON_NAME] not met? SCNC: Not com…" at bounding box center [1029, 274] width 276 height 378
drag, startPoint x: 900, startPoint y: 205, endPoint x: 912, endPoint y: 216, distance: 16.6
click at [900, 205] on span at bounding box center [896, 206] width 10 height 10
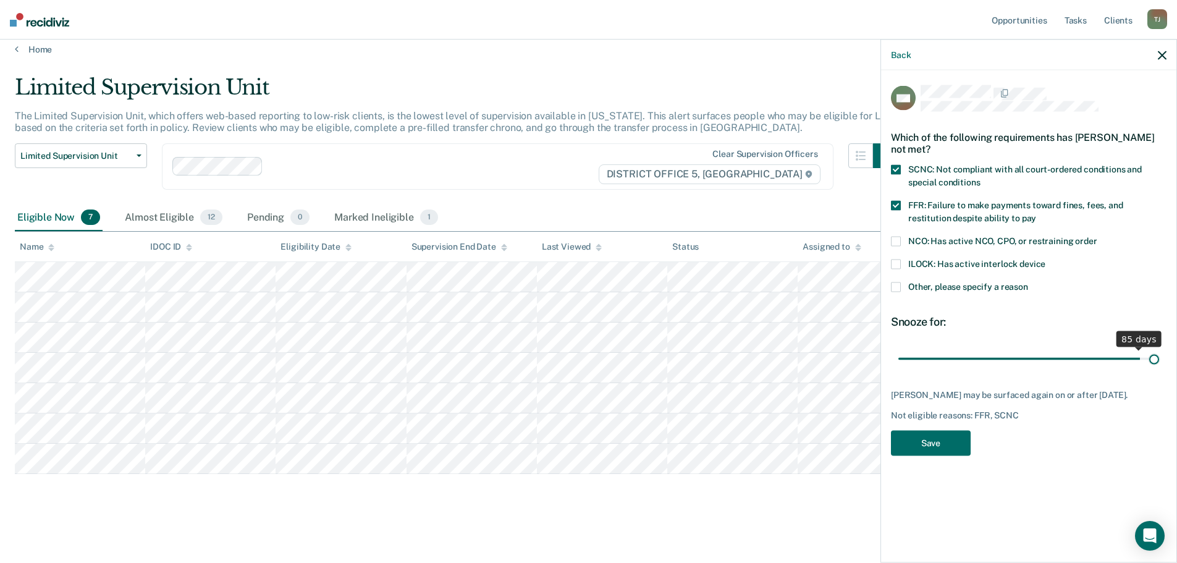
drag, startPoint x: 993, startPoint y: 362, endPoint x: 1280, endPoint y: 349, distance: 287.6
type input "90"
click at [1159, 349] on input "range" at bounding box center [1028, 359] width 261 height 22
click at [932, 433] on button "Save" at bounding box center [931, 443] width 80 height 25
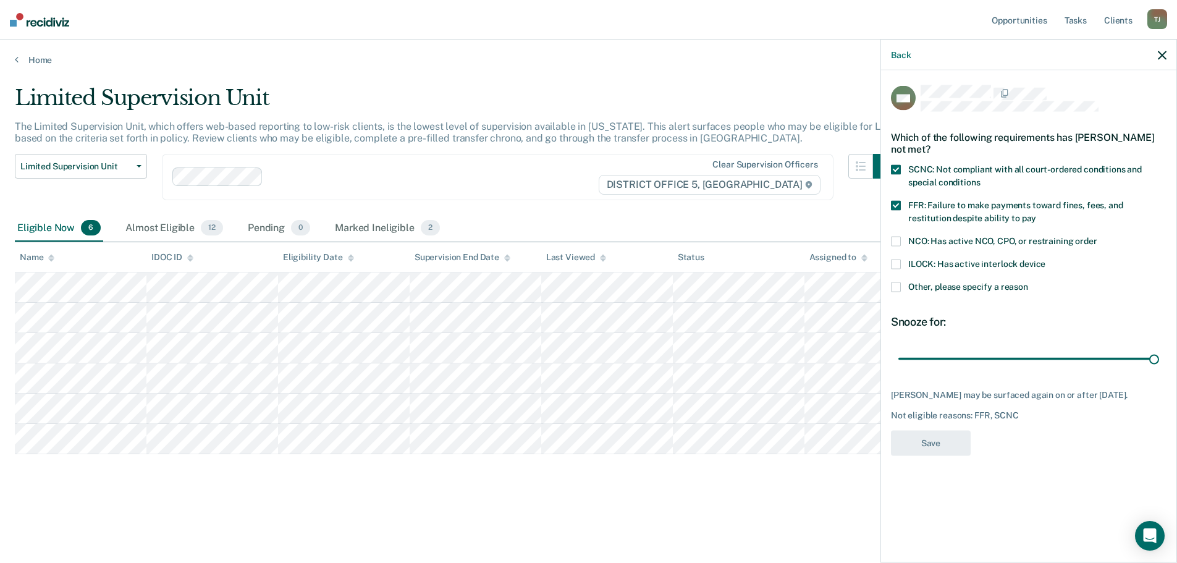
scroll to position [0, 0]
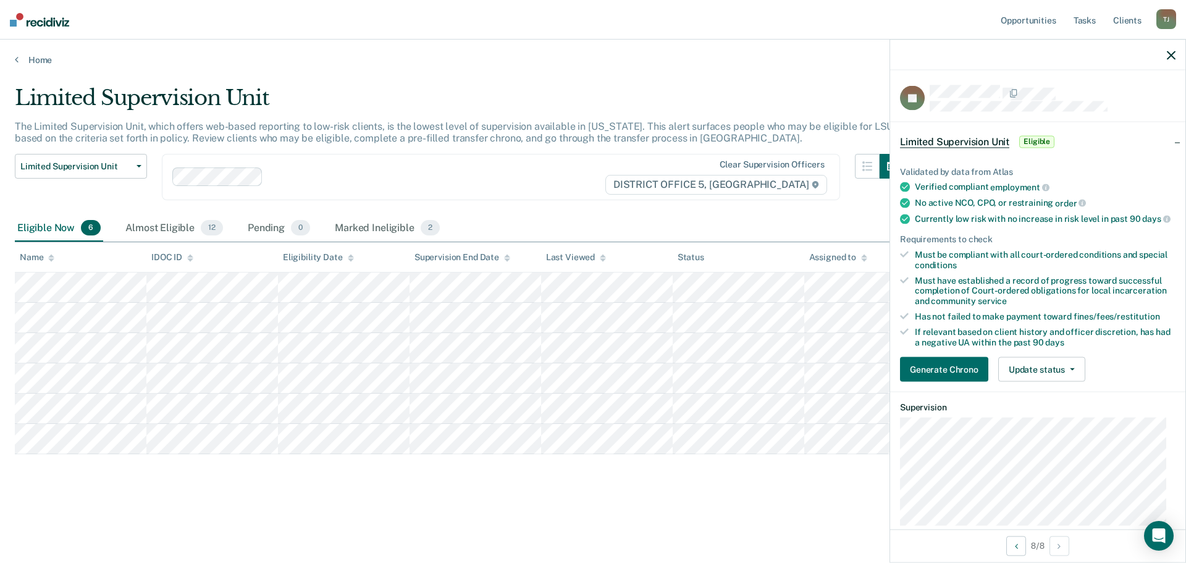
click at [1174, 59] on icon "button" at bounding box center [1171, 55] width 9 height 9
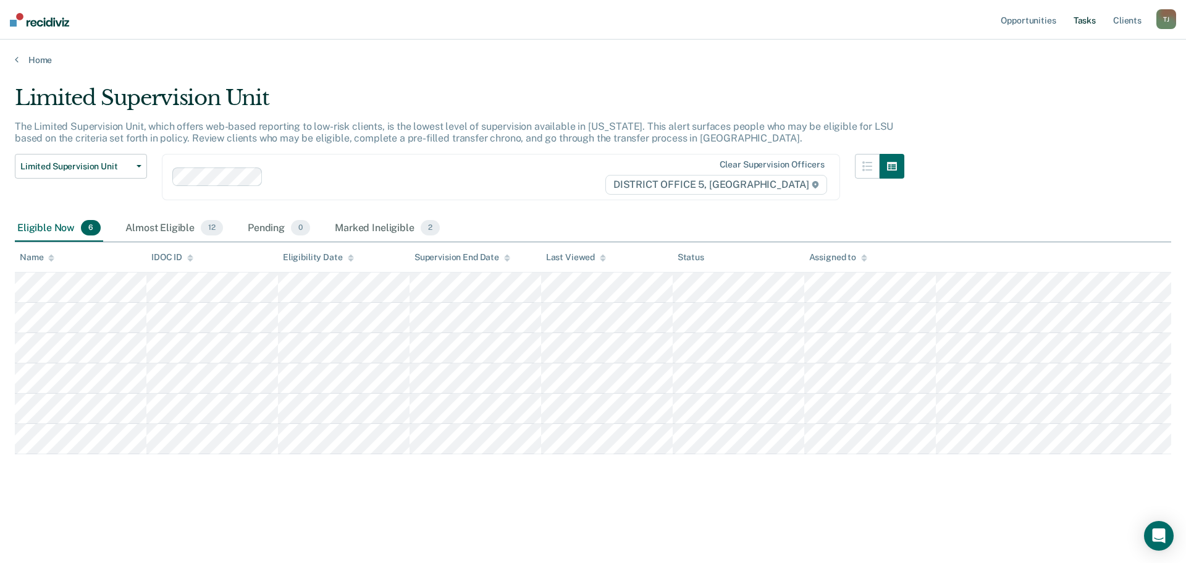
click at [1098, 26] on link "Tasks" at bounding box center [1084, 20] width 27 height 40
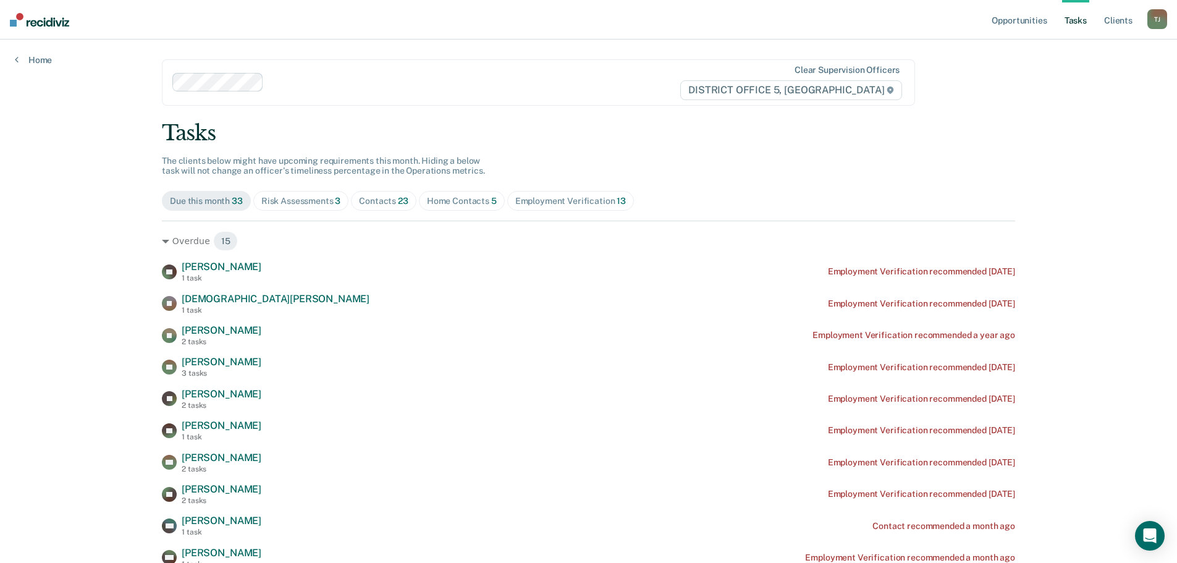
click at [583, 200] on div "Employment Verification 13" at bounding box center [570, 201] width 111 height 11
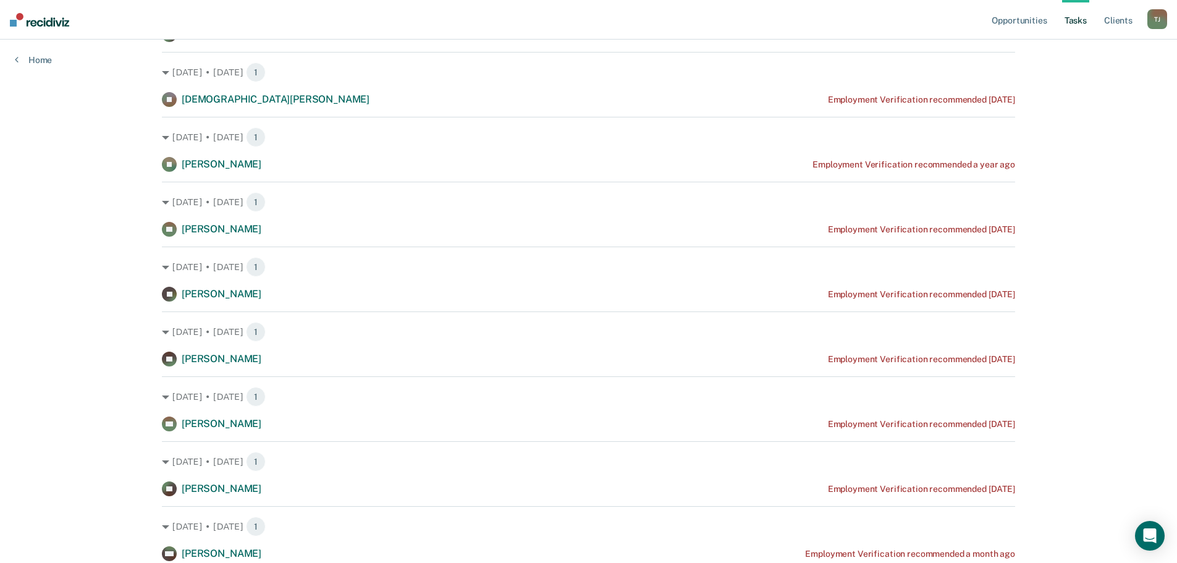
scroll to position [247, 0]
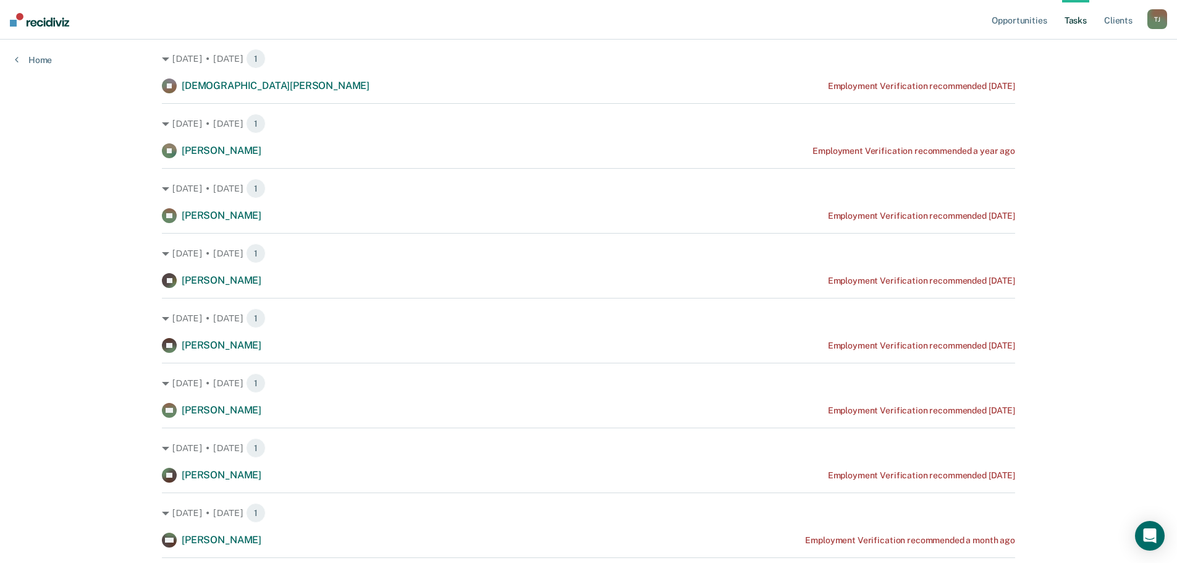
click at [850, 272] on div "[DATE] • [DATE] 1 JG [PERSON_NAME] Employment Verification recommended [DATE]" at bounding box center [588, 260] width 853 height 55
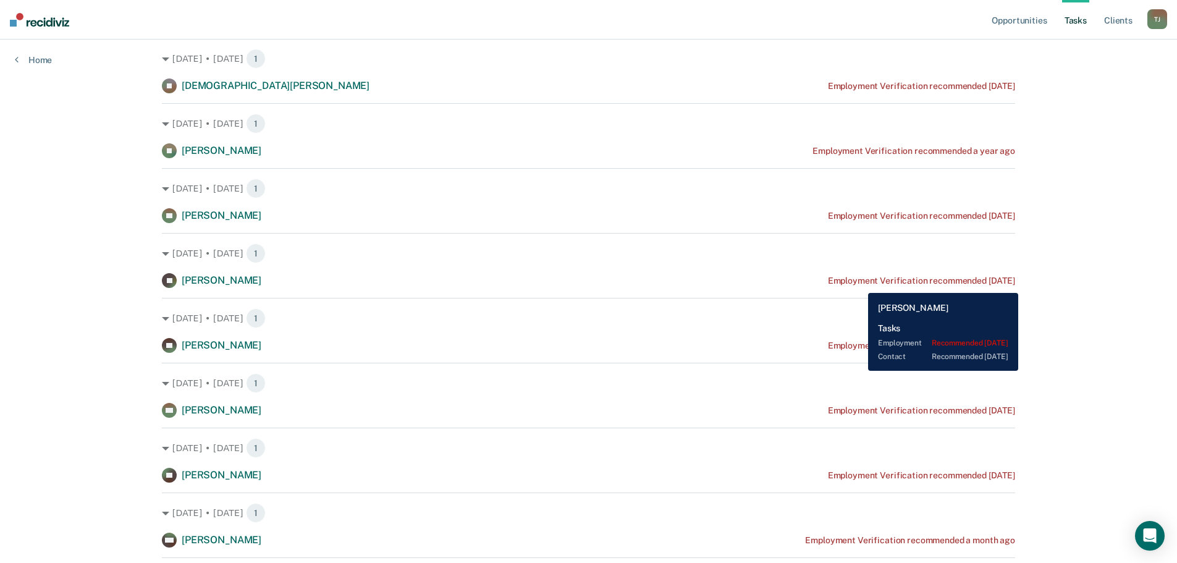
click at [859, 284] on div "Employment Verification recommended [DATE]" at bounding box center [921, 281] width 187 height 11
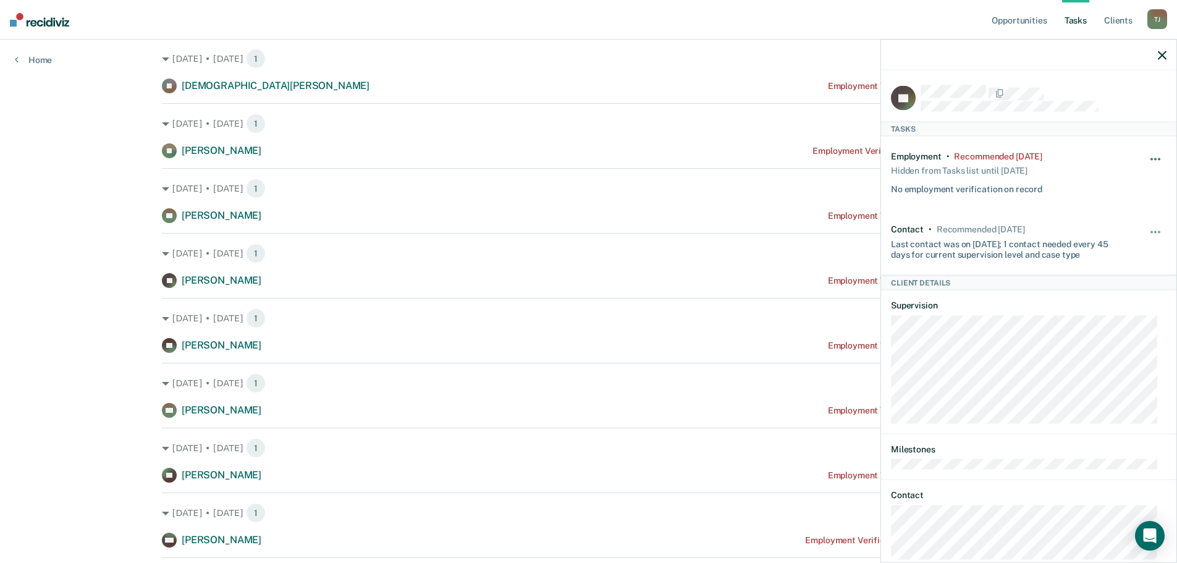
click at [1147, 161] on button "button" at bounding box center [1156, 166] width 21 height 20
click at [1089, 151] on div "Employment • Recommended [DATE] Hidden from Tasks list until [DATE] No employme…" at bounding box center [1006, 172] width 230 height 43
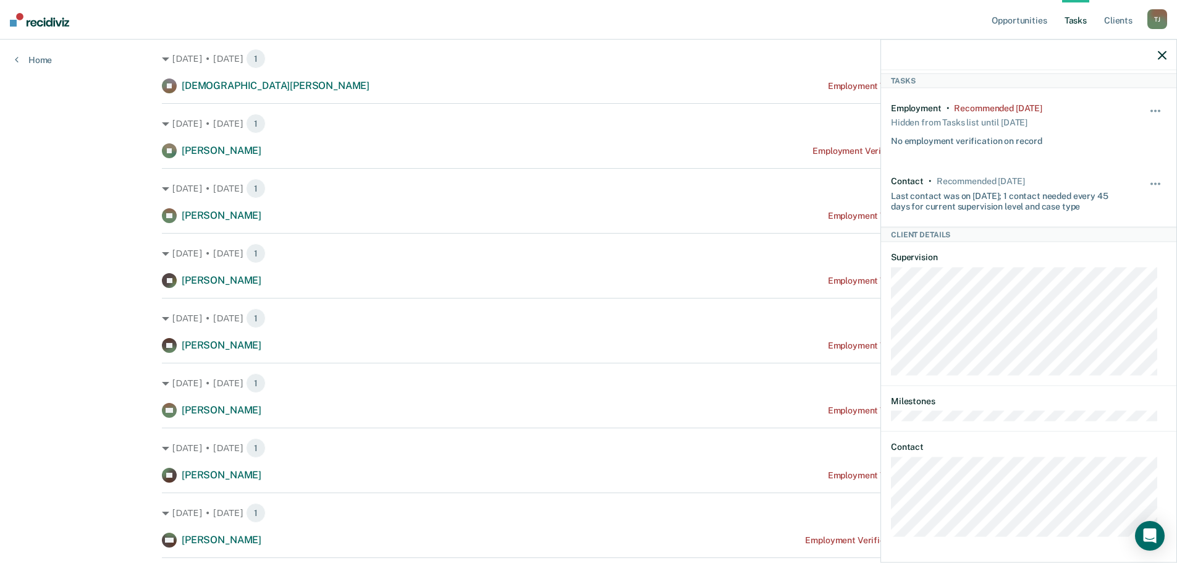
scroll to position [0, 0]
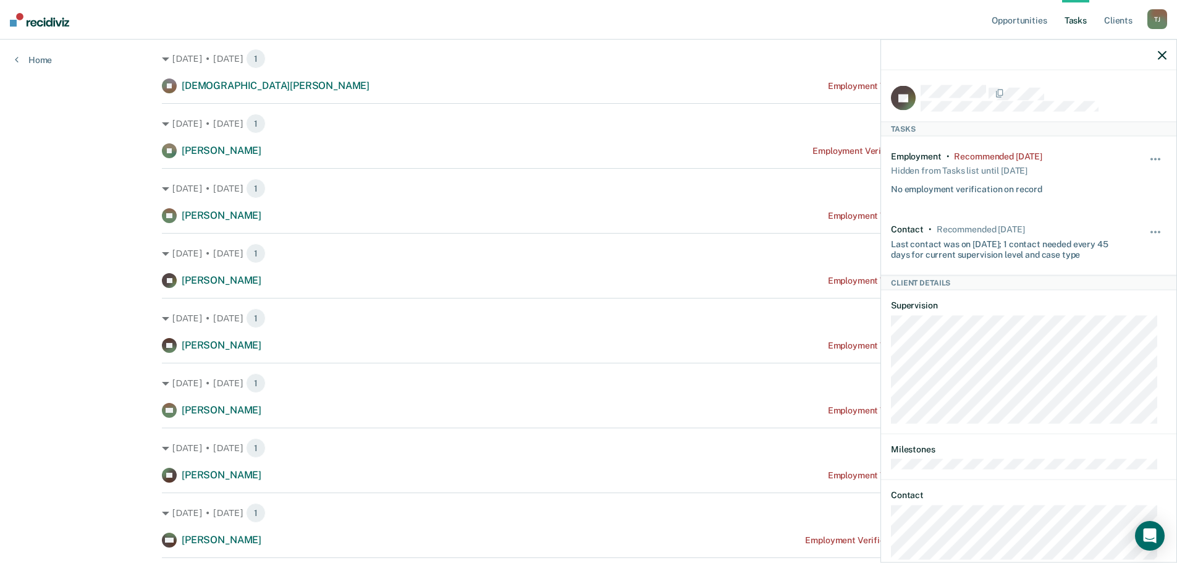
click at [1167, 56] on div at bounding box center [1028, 55] width 295 height 31
click at [1159, 59] on icon "button" at bounding box center [1162, 55] width 9 height 9
